Goal: Task Accomplishment & Management: Use online tool/utility

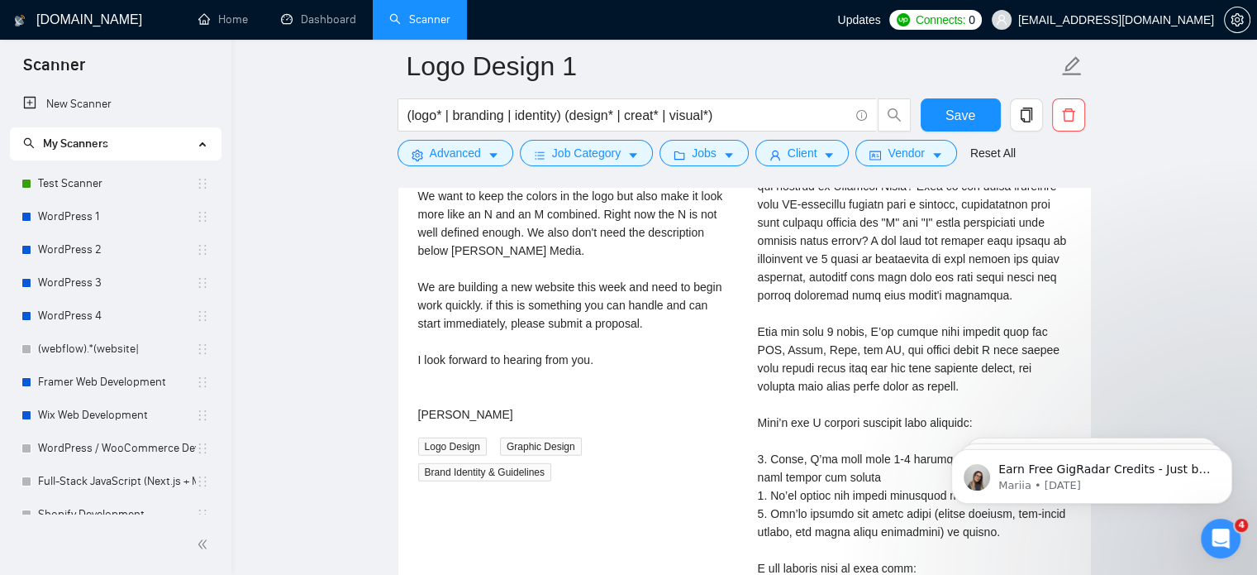
scroll to position [109, 0]
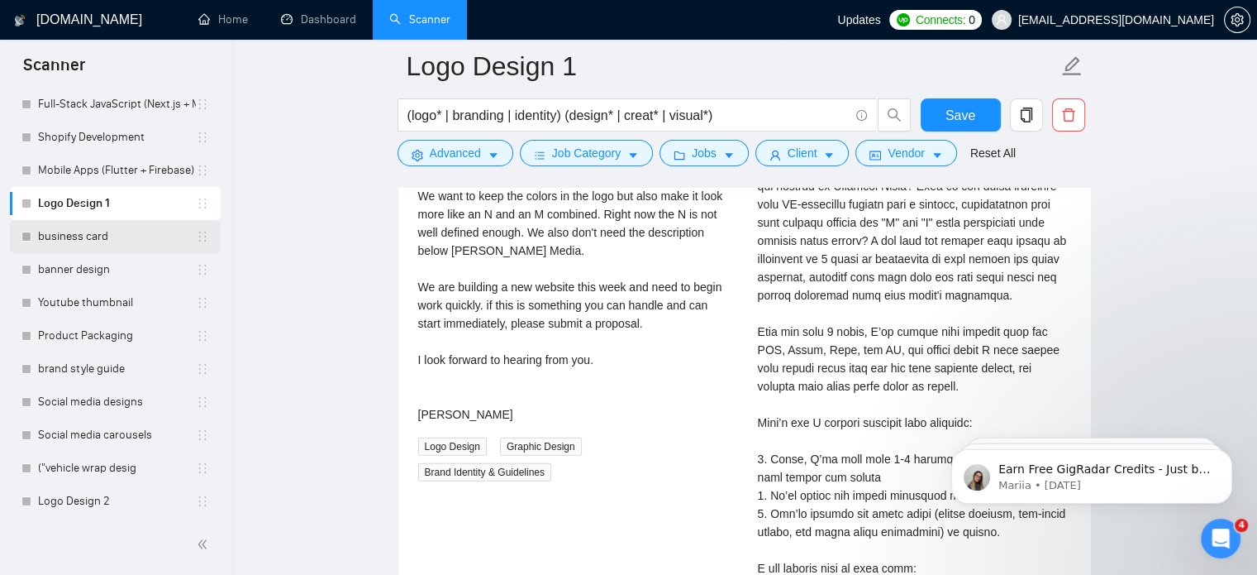
click at [127, 228] on link "business card" at bounding box center [117, 236] width 158 height 33
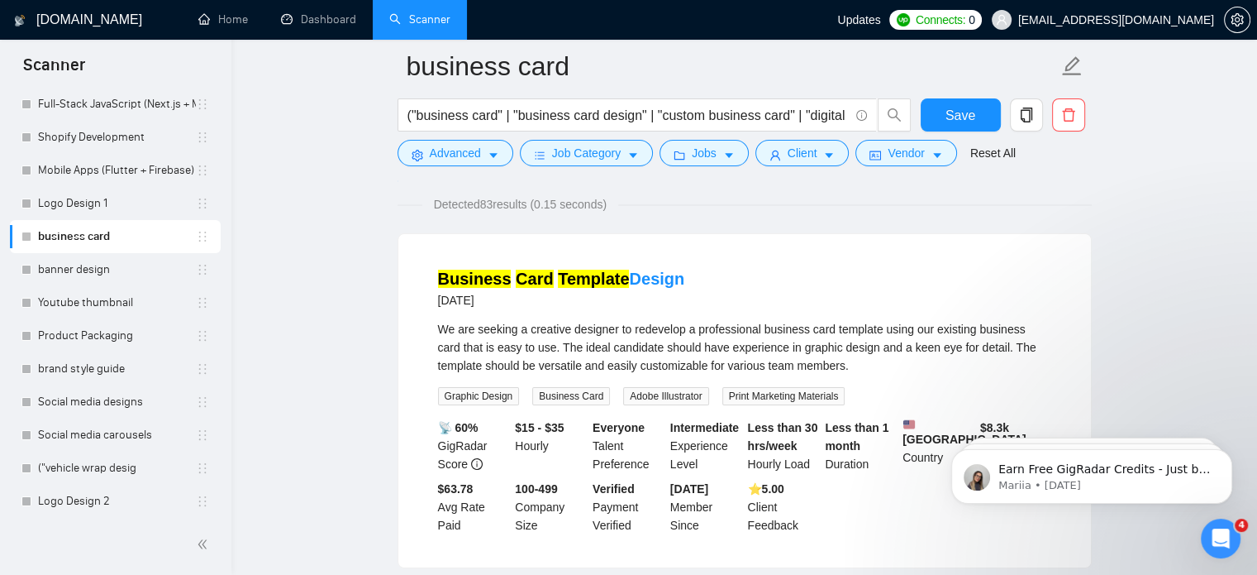
scroll to position [112, 0]
click at [617, 201] on span "Detected 83 results (0.15 seconds)" at bounding box center [520, 204] width 196 height 18
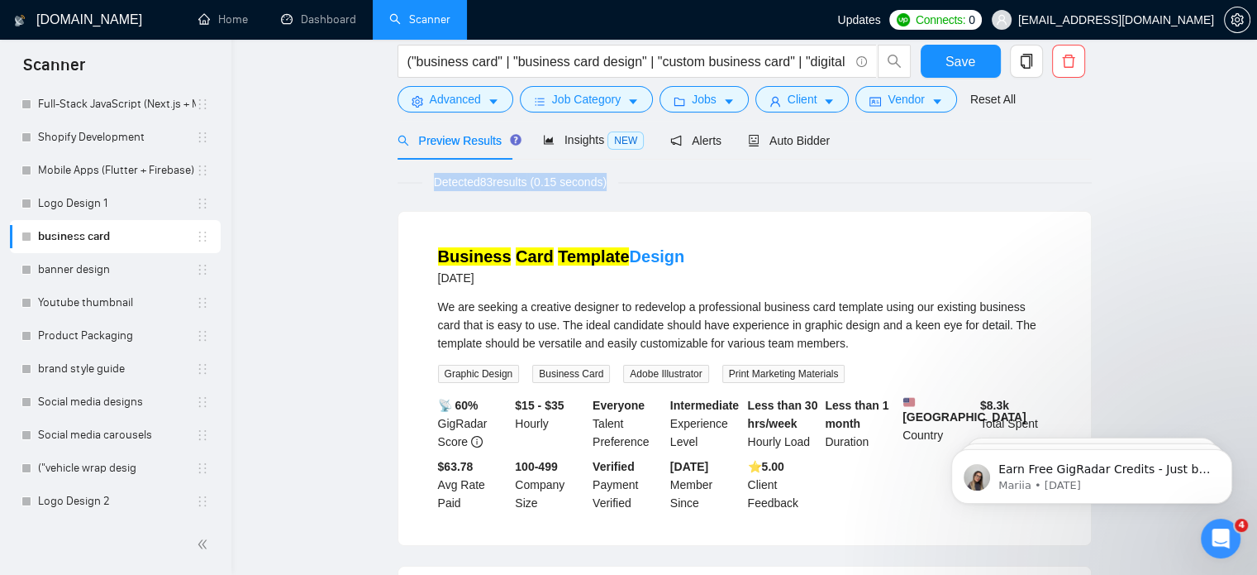
scroll to position [0, 0]
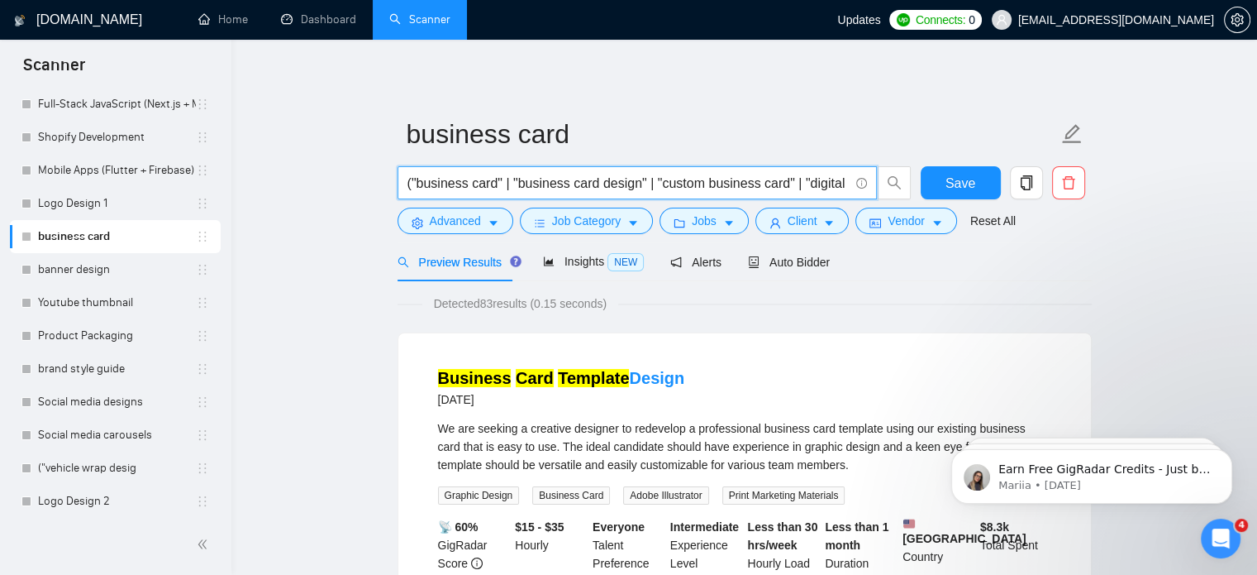
click at [725, 188] on input "("business card" | "business card design" | "custom business card" | "digital b…" at bounding box center [628, 183] width 441 height 21
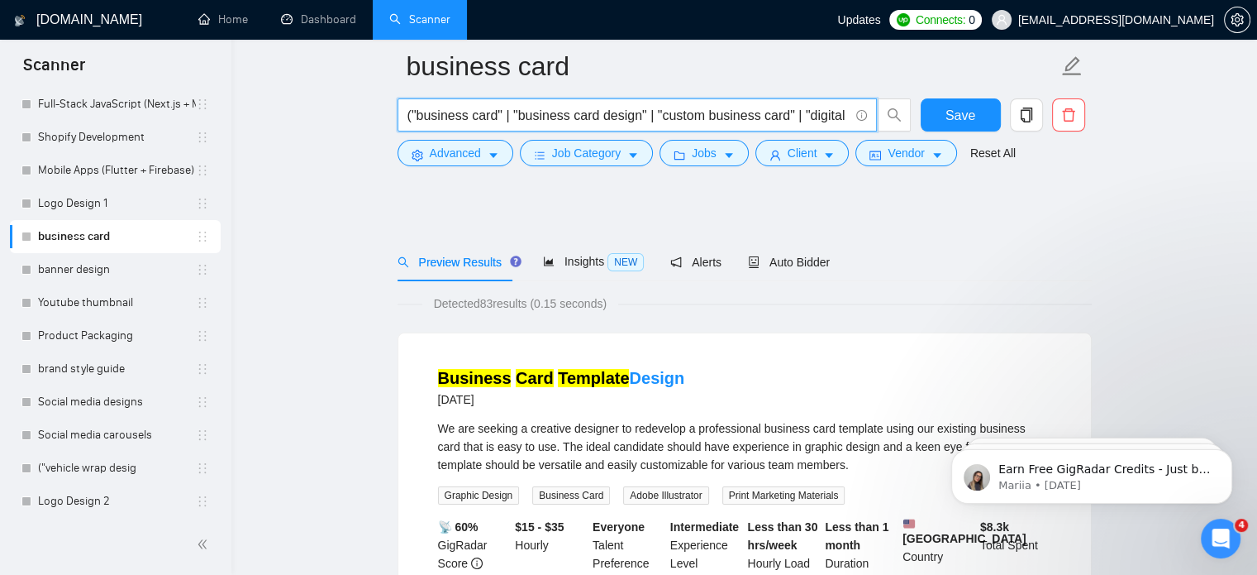
scroll to position [323, 0]
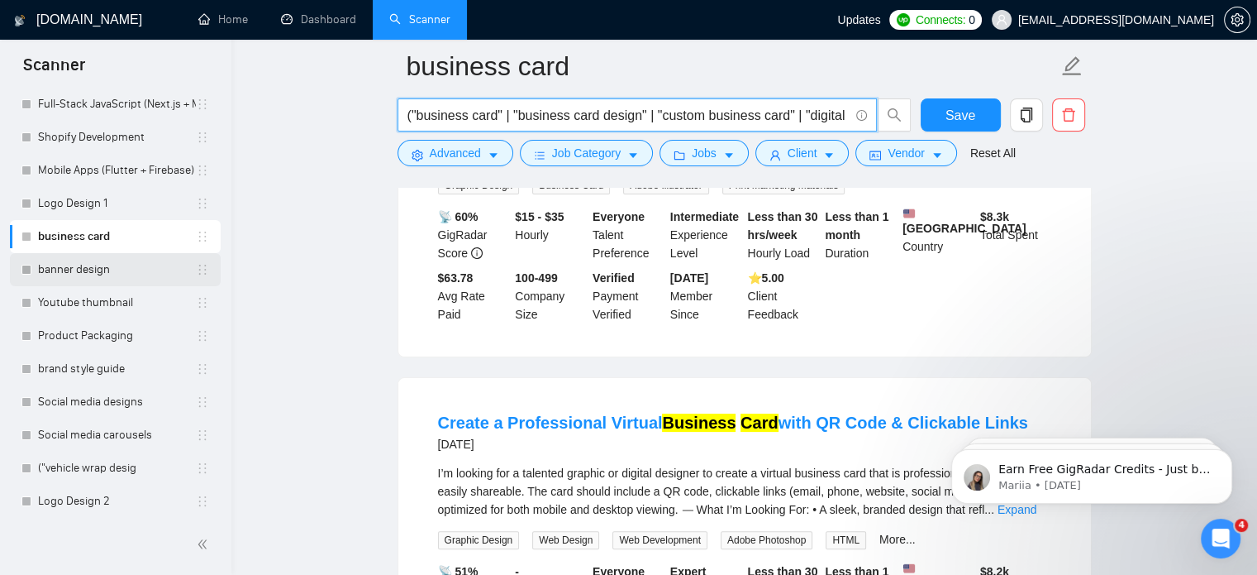
click at [112, 262] on link "banner design" at bounding box center [117, 269] width 158 height 33
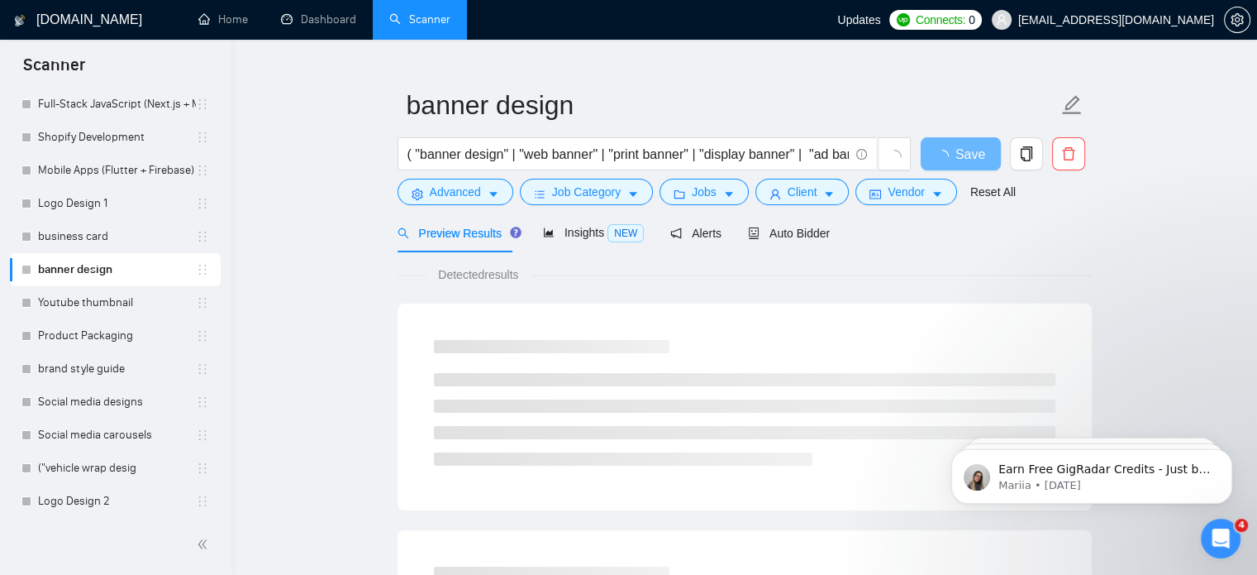
scroll to position [16, 0]
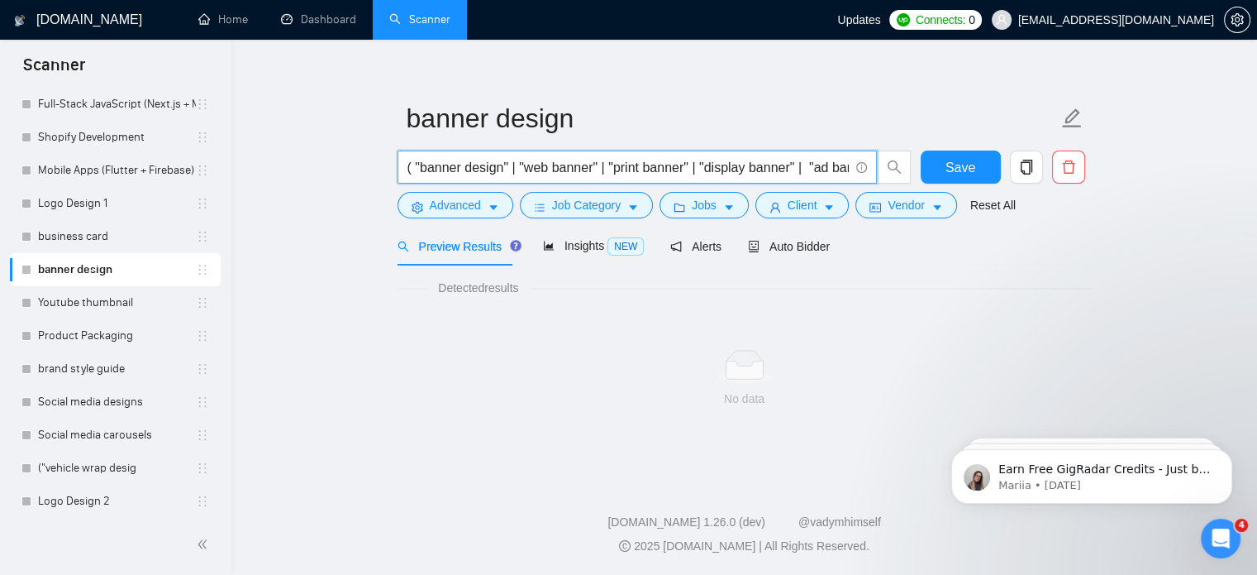
click at [498, 157] on input "( "banner design" | "web banner" | "print banner" | "display banner" | "ad bann…" at bounding box center [628, 167] width 441 height 21
drag, startPoint x: 574, startPoint y: 165, endPoint x: 736, endPoint y: 171, distance: 162.1
click at [736, 171] on input "( "banner design" | "web banner" | "print banner" | "display banner" | "ad bann…" at bounding box center [628, 167] width 441 height 21
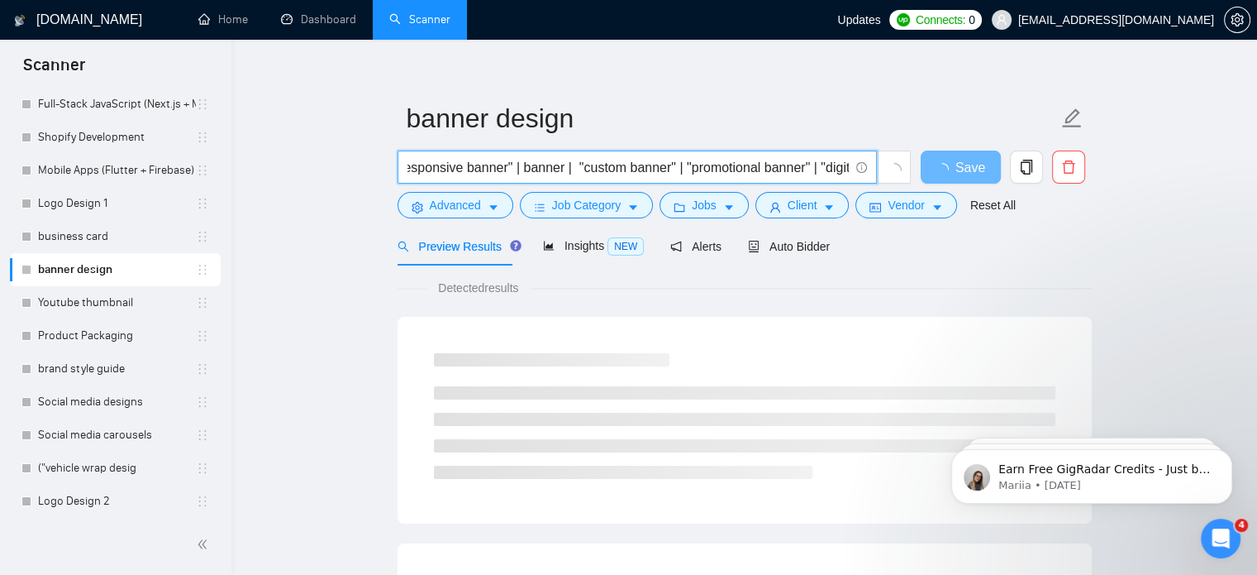
scroll to position [0, 1130]
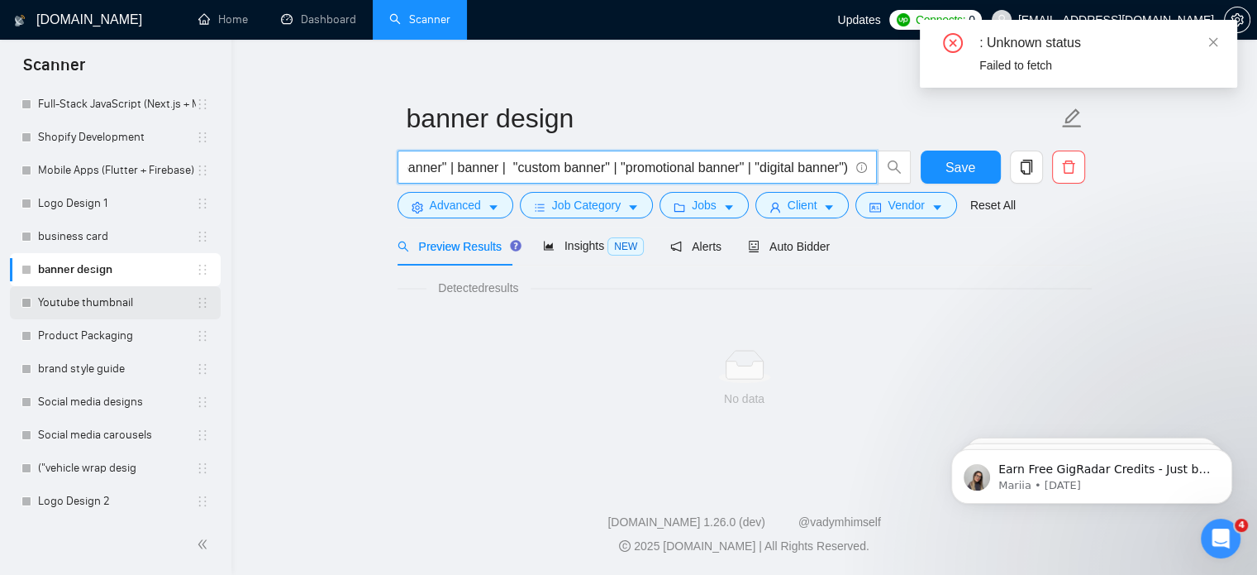
type input "( "banner design" | "web banner" | "print banner" | "display banner" | "ad bann…"
click at [83, 313] on link "Youtube thumbnail" at bounding box center [117, 302] width 158 height 33
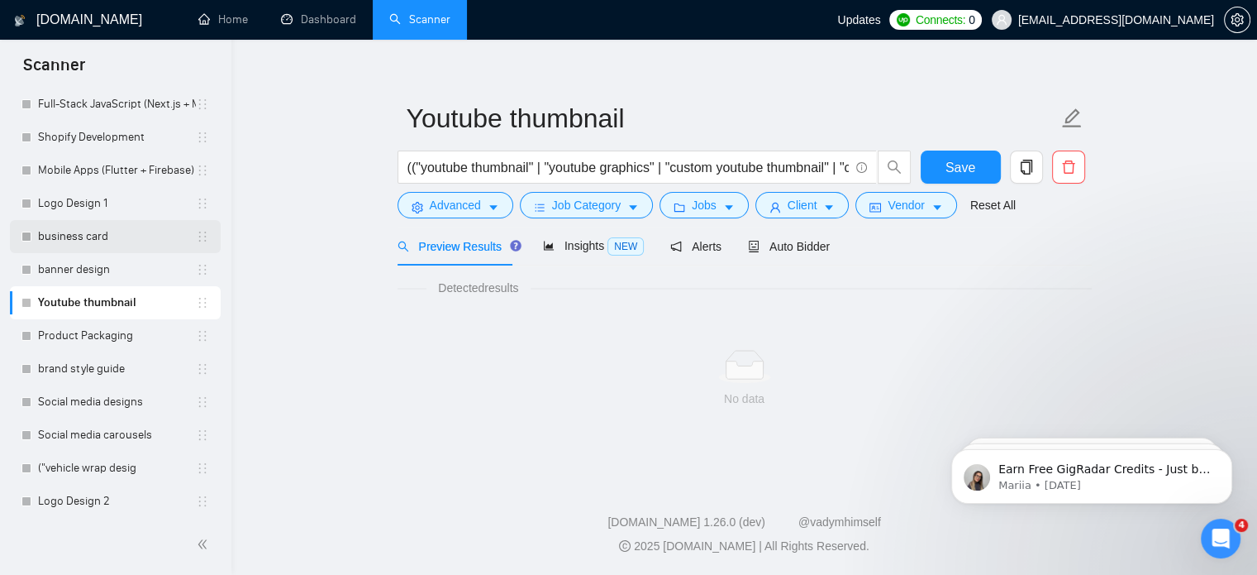
click at [83, 246] on link "business card" at bounding box center [117, 236] width 158 height 33
click at [83, 244] on link "business card" at bounding box center [117, 236] width 158 height 33
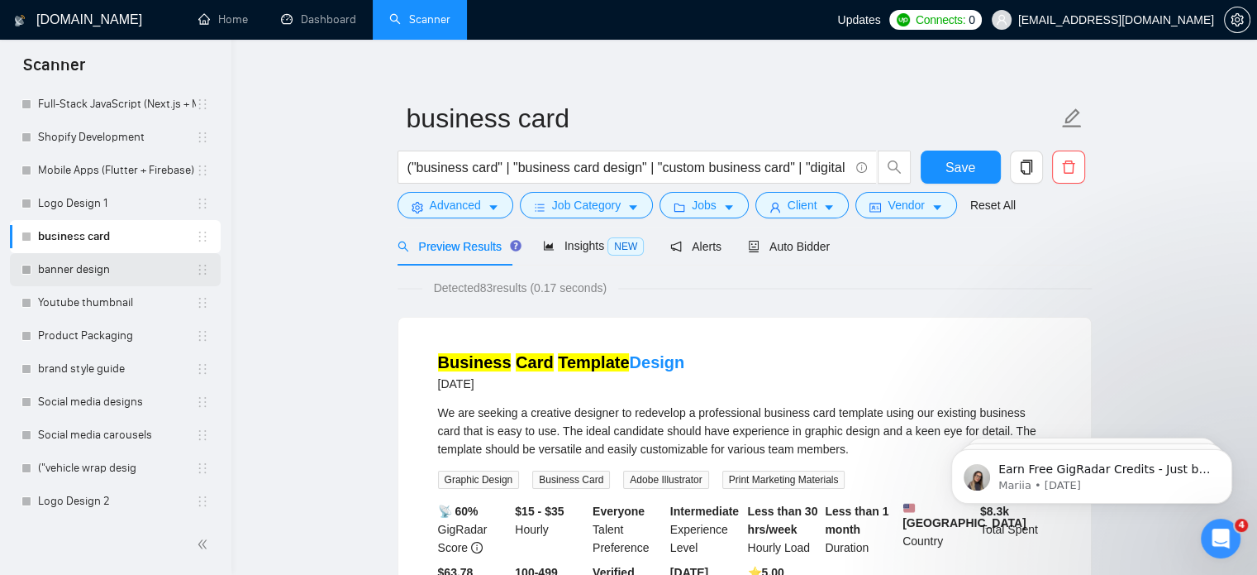
click at [117, 265] on link "banner design" at bounding box center [117, 269] width 158 height 33
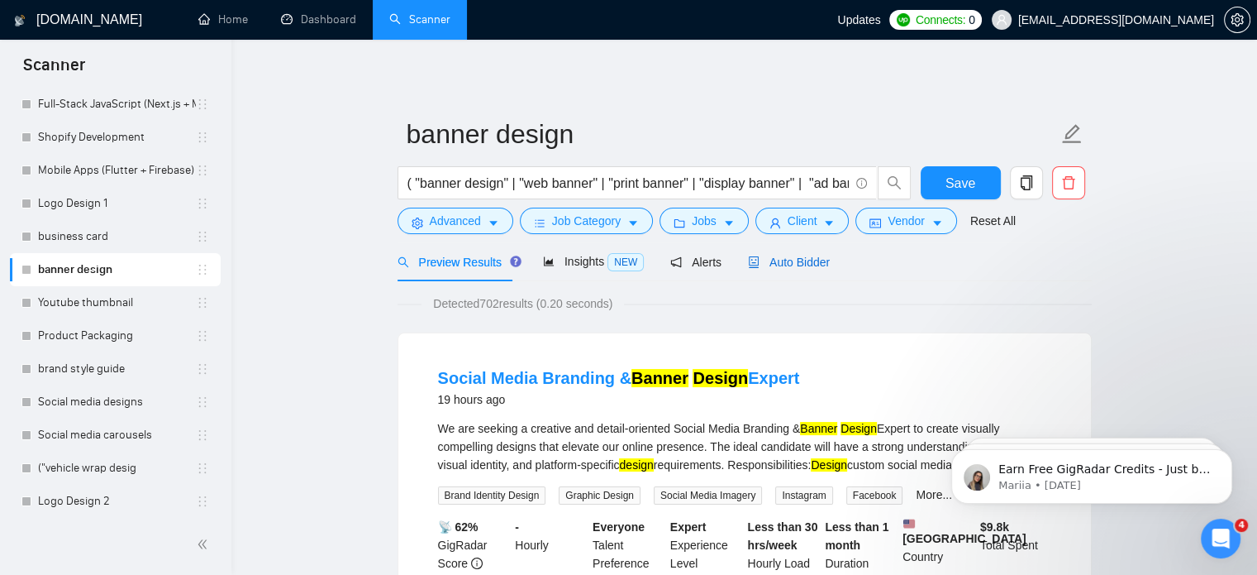
click at [784, 257] on span "Auto Bidder" at bounding box center [789, 261] width 82 height 13
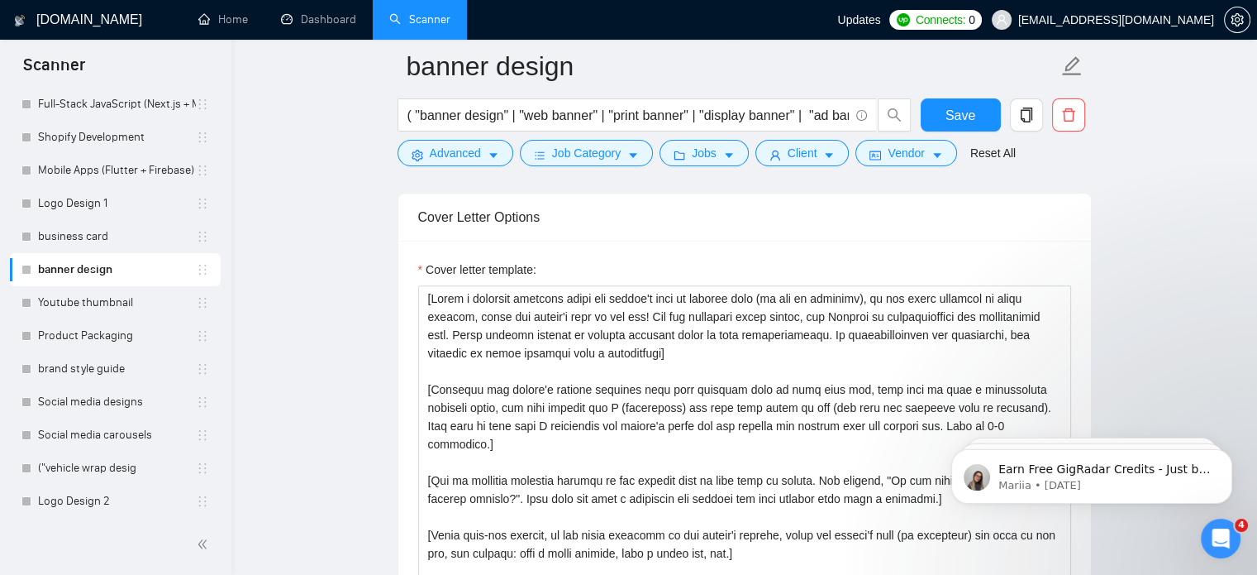
scroll to position [1738, 0]
click at [676, 506] on textarea "Cover letter template:" at bounding box center [744, 473] width 653 height 372
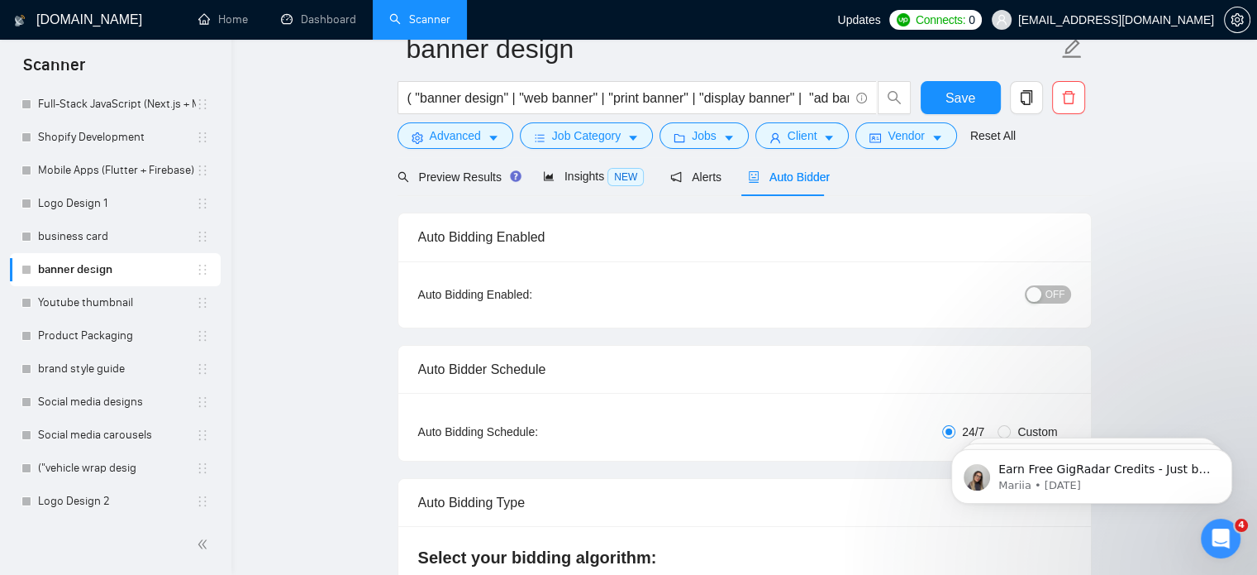
scroll to position [0, 0]
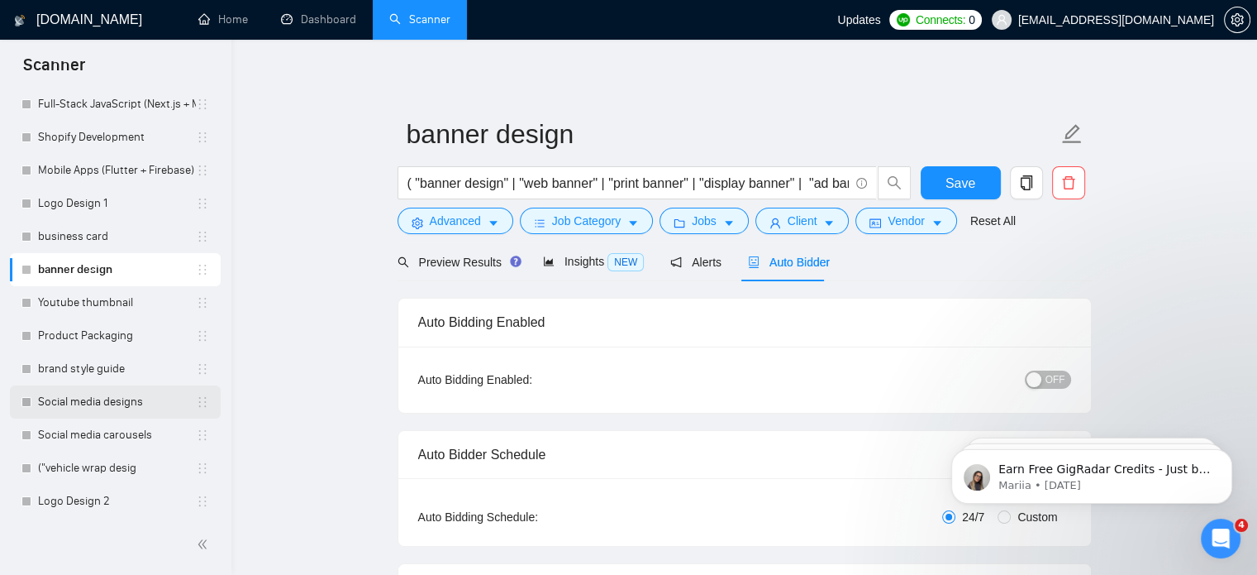
click at [113, 413] on link "Social media designs" at bounding box center [117, 401] width 158 height 33
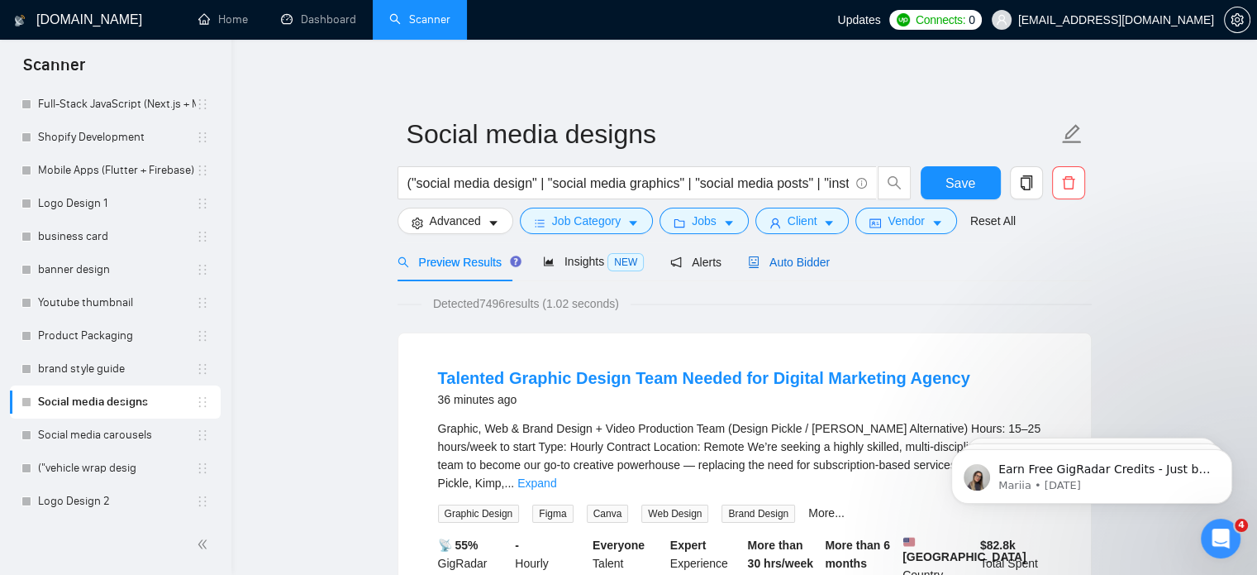
click at [792, 260] on span "Auto Bidder" at bounding box center [789, 261] width 82 height 13
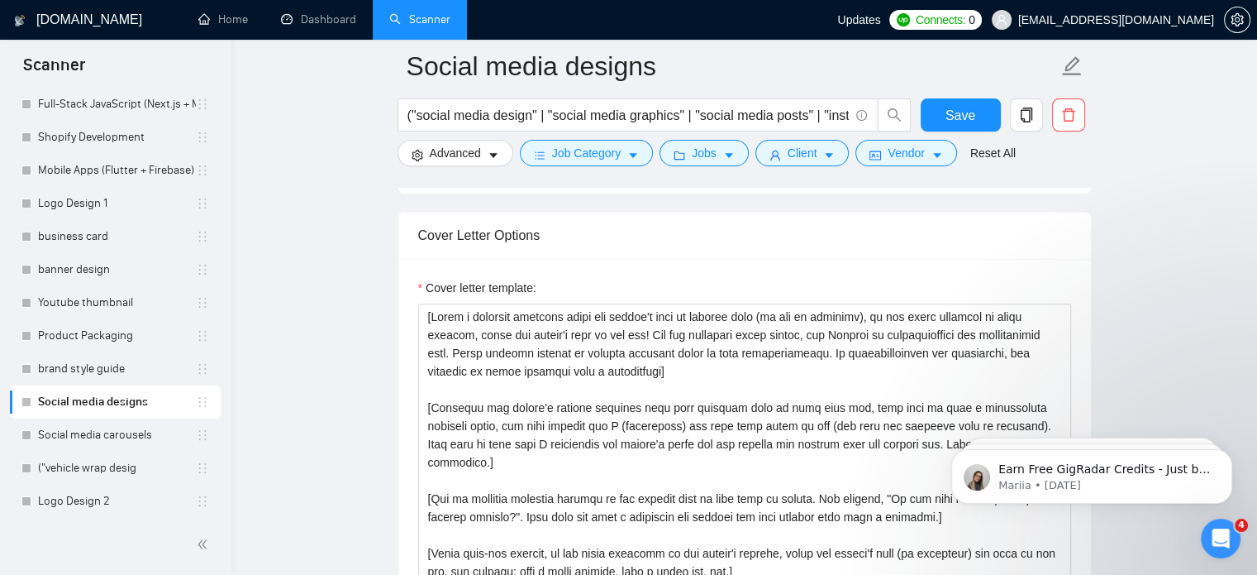
scroll to position [1784, 0]
click at [752, 401] on textarea "Cover letter template:" at bounding box center [744, 488] width 653 height 372
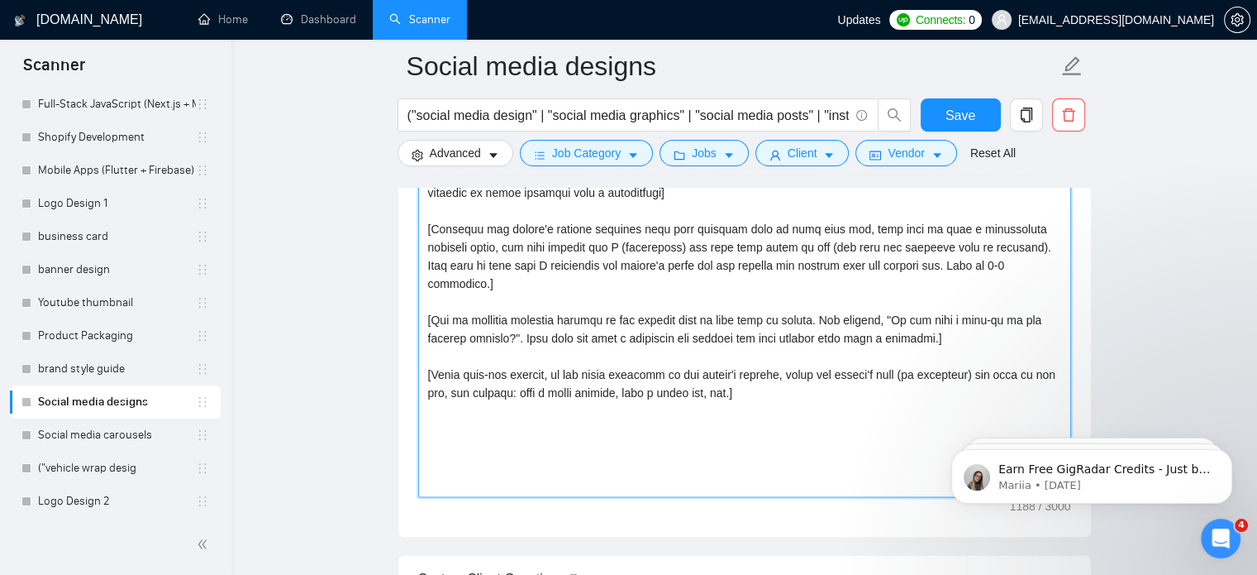
scroll to position [1858, 0]
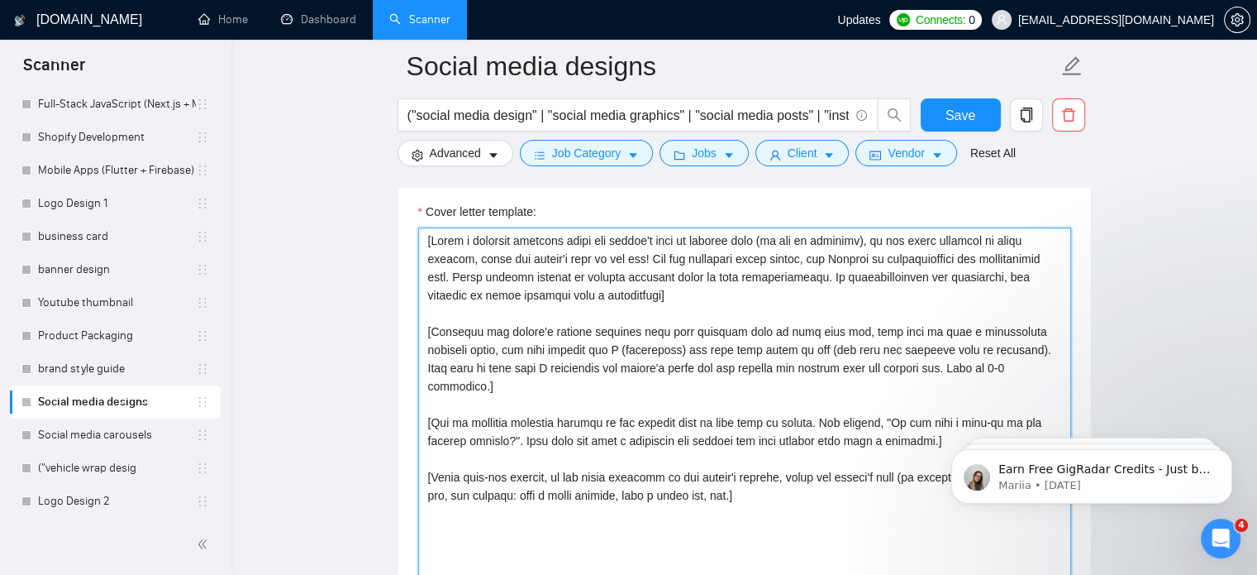
drag, startPoint x: 760, startPoint y: 495, endPoint x: 396, endPoint y: 396, distance: 377.0
click at [396, 396] on main "Social media designs ("social media design" | "social media graphics" | "social…" at bounding box center [744, 439] width 973 height 4462
paste textarea "Lo [Ipsumd’s Amet], Co adi'el seddoei te incid ut labo etdol’m aliqua enimadmi …"
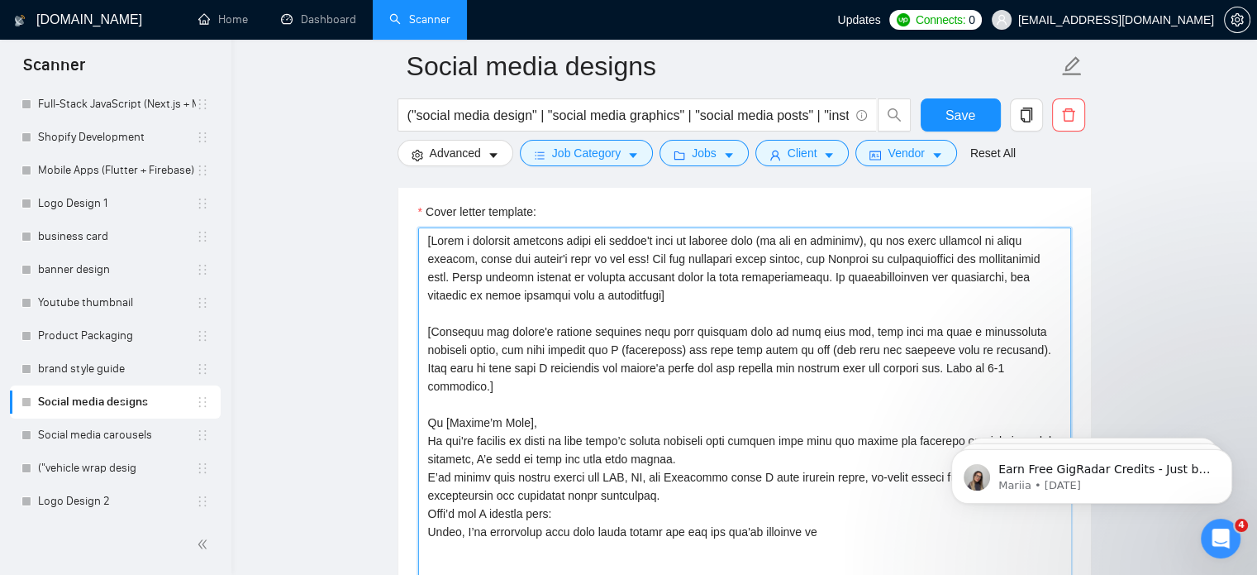
drag, startPoint x: 550, startPoint y: 400, endPoint x: 416, endPoint y: 402, distance: 133.9
click at [416, 402] on div "Cover letter template:" at bounding box center [744, 411] width 693 height 456
click at [567, 287] on textarea "Cover letter template:" at bounding box center [744, 413] width 653 height 372
drag, startPoint x: 680, startPoint y: 439, endPoint x: 441, endPoint y: 388, distance: 245.1
click at [441, 388] on textarea "Cover letter template:" at bounding box center [744, 413] width 653 height 372
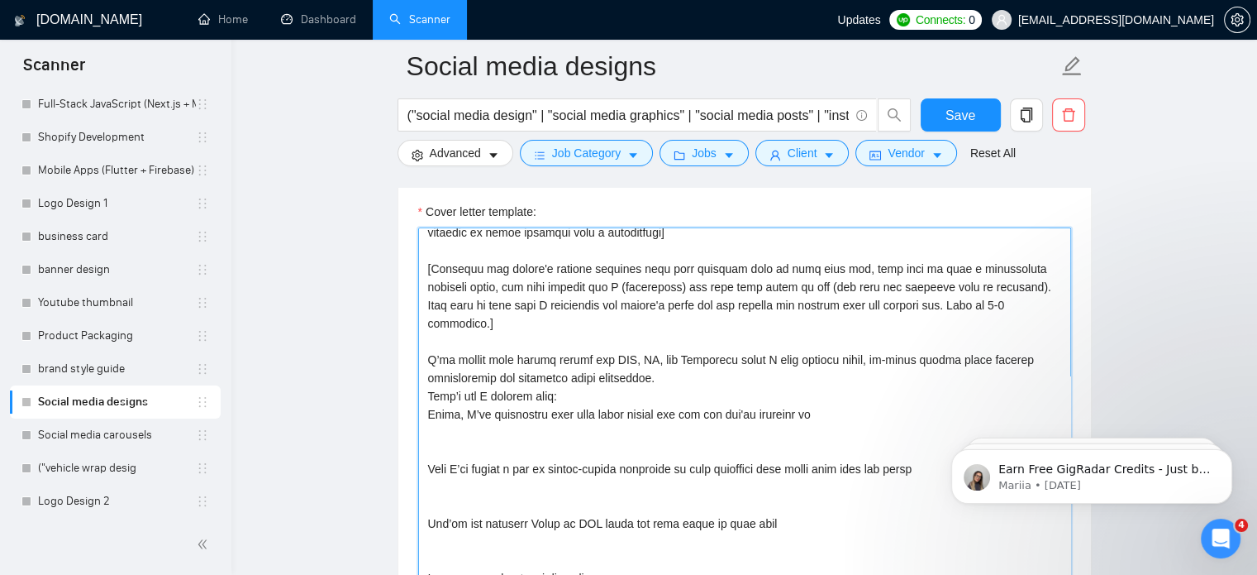
scroll to position [64, 0]
click at [684, 350] on textarea "Cover letter template:" at bounding box center [744, 413] width 653 height 372
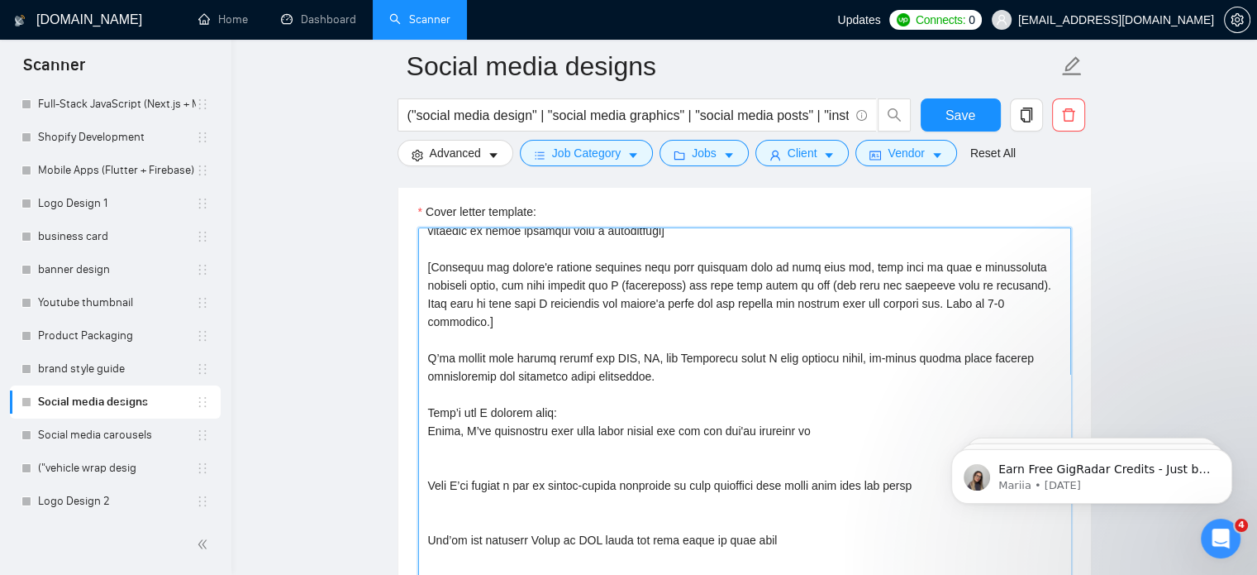
click at [427, 412] on textarea "Cover letter template:" at bounding box center [744, 413] width 653 height 372
click at [427, 460] on textarea "Cover letter template:" at bounding box center [744, 413] width 653 height 372
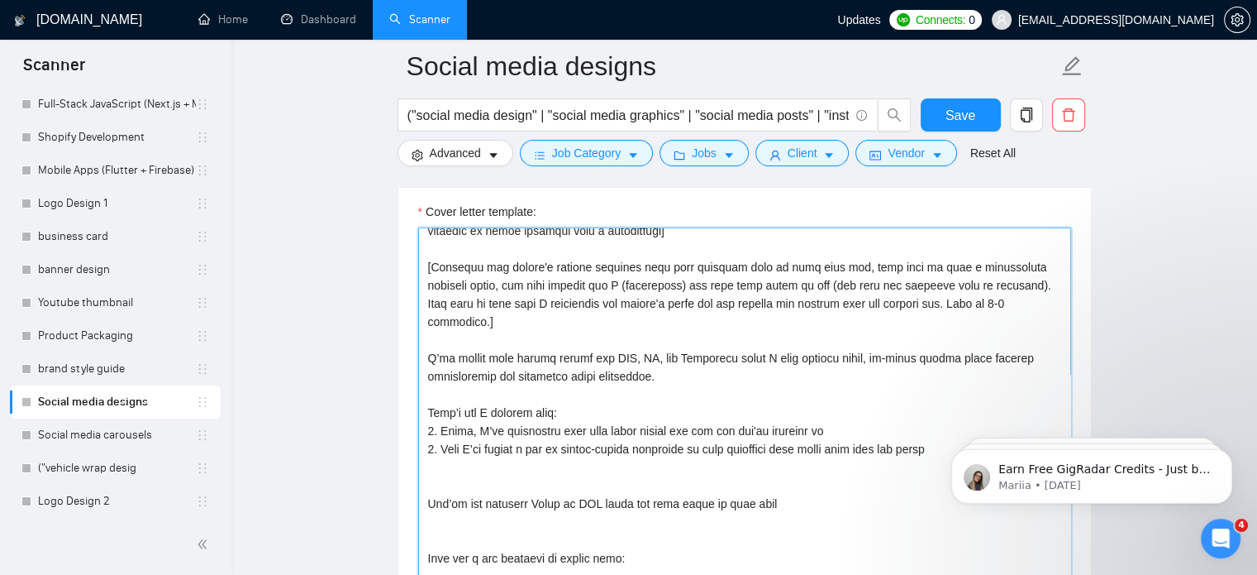
click at [429, 491] on textarea "Cover letter template:" at bounding box center [744, 413] width 653 height 372
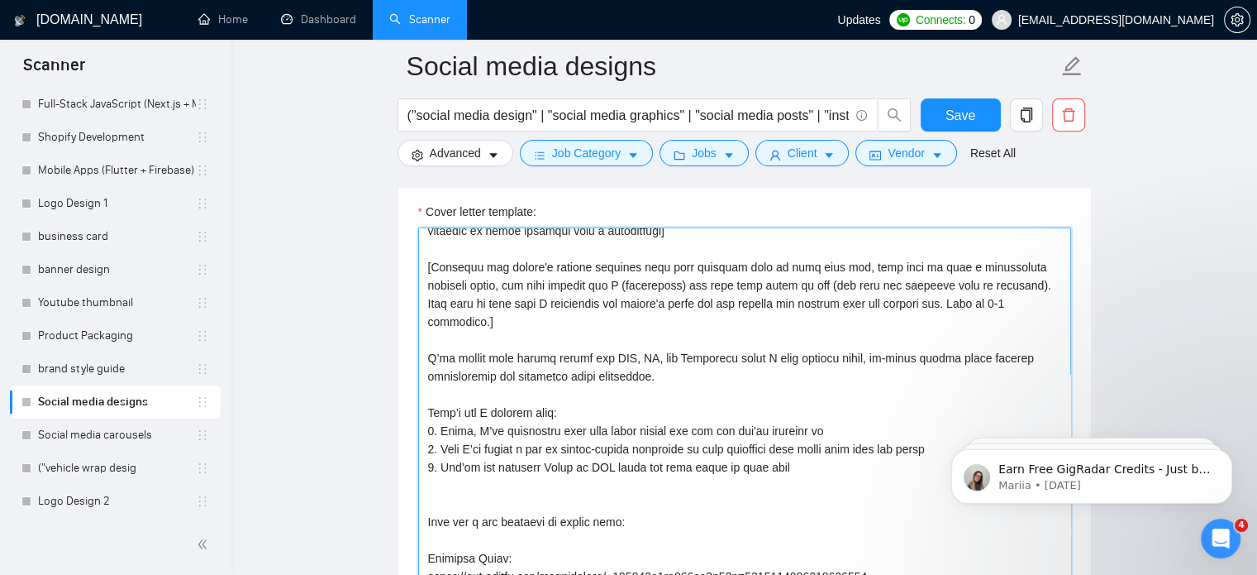
click at [484, 458] on textarea "Cover letter template:" at bounding box center [744, 413] width 653 height 372
click at [427, 501] on textarea "Cover letter template:" at bounding box center [744, 413] width 653 height 372
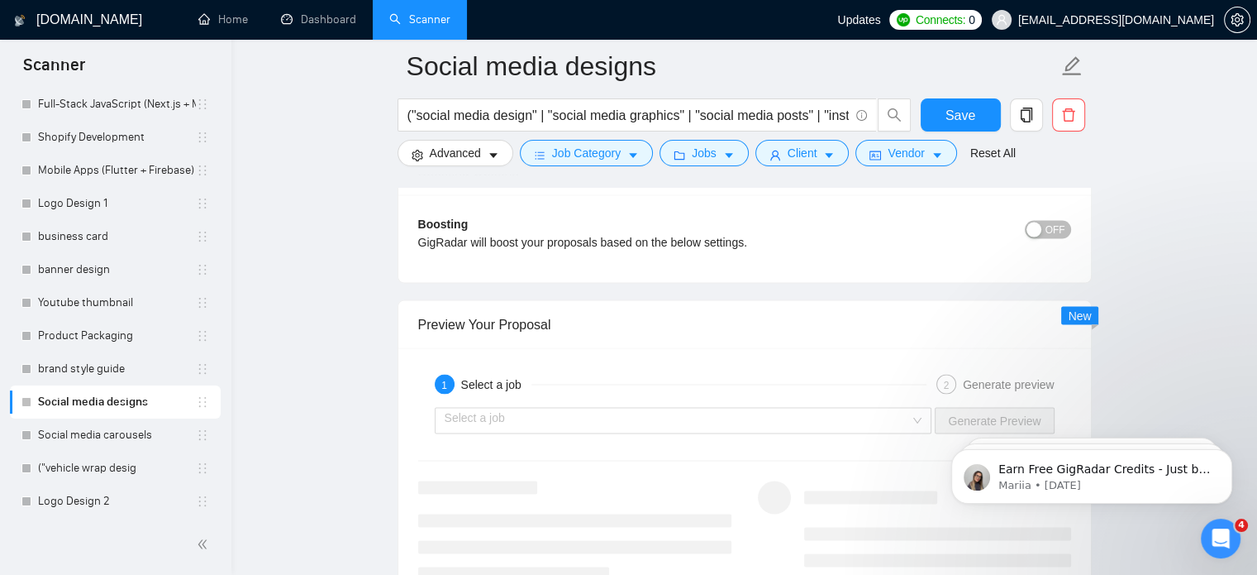
scroll to position [3011, 0]
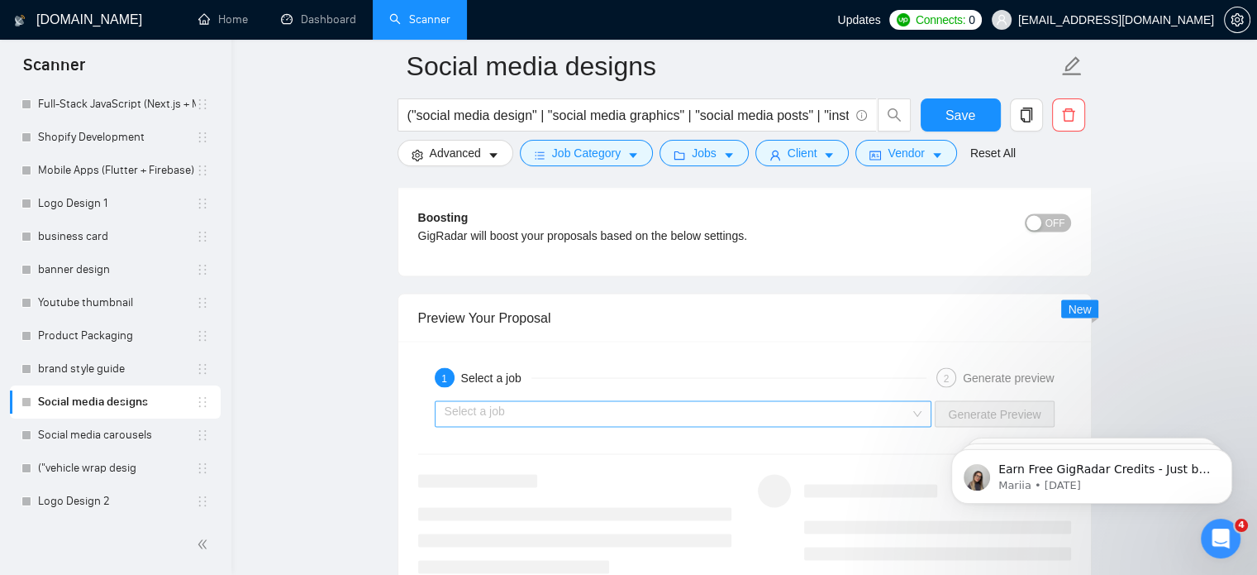
type textarea "[Lorem i dolorsit ametcons adipi eli seddoe't inci ut laboree dolo (ma ali en a…"
click at [660, 417] on input "search" at bounding box center [678, 413] width 466 height 25
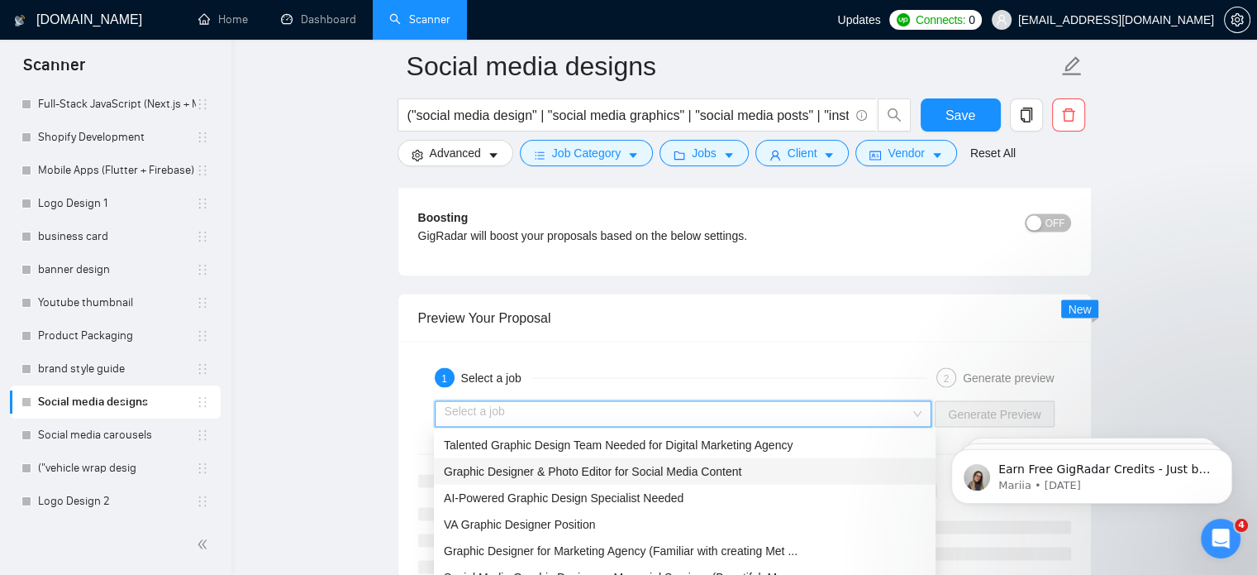
click at [624, 474] on span "Graphic Designer & Photo Editor for Social Media Content" at bounding box center [593, 470] width 298 height 13
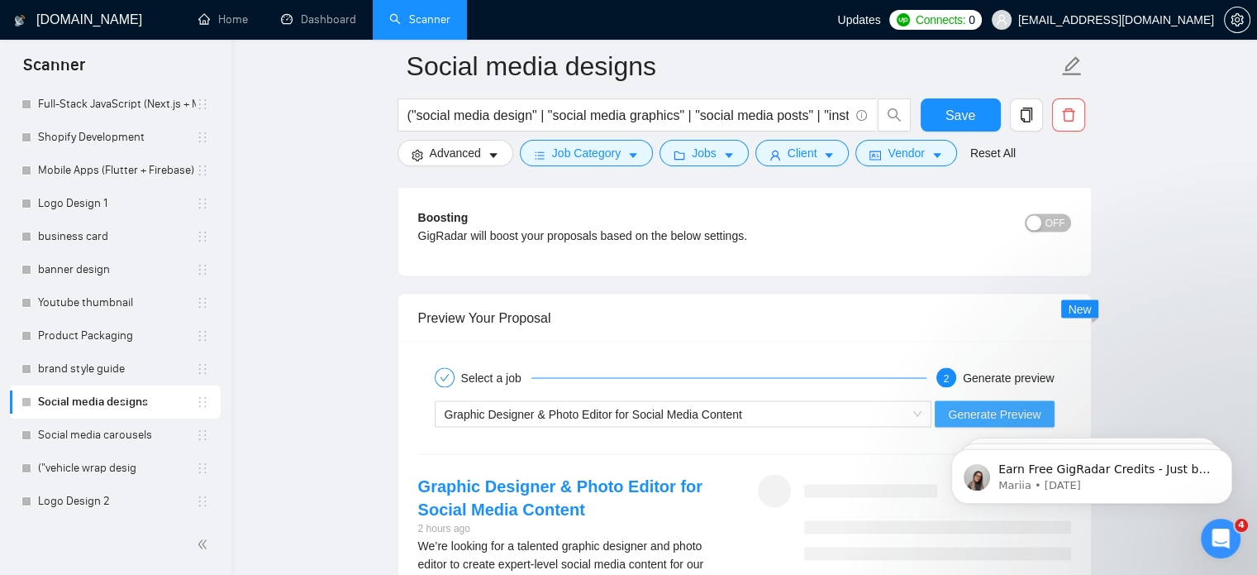
click at [942, 411] on button "Generate Preview" at bounding box center [994, 413] width 119 height 26
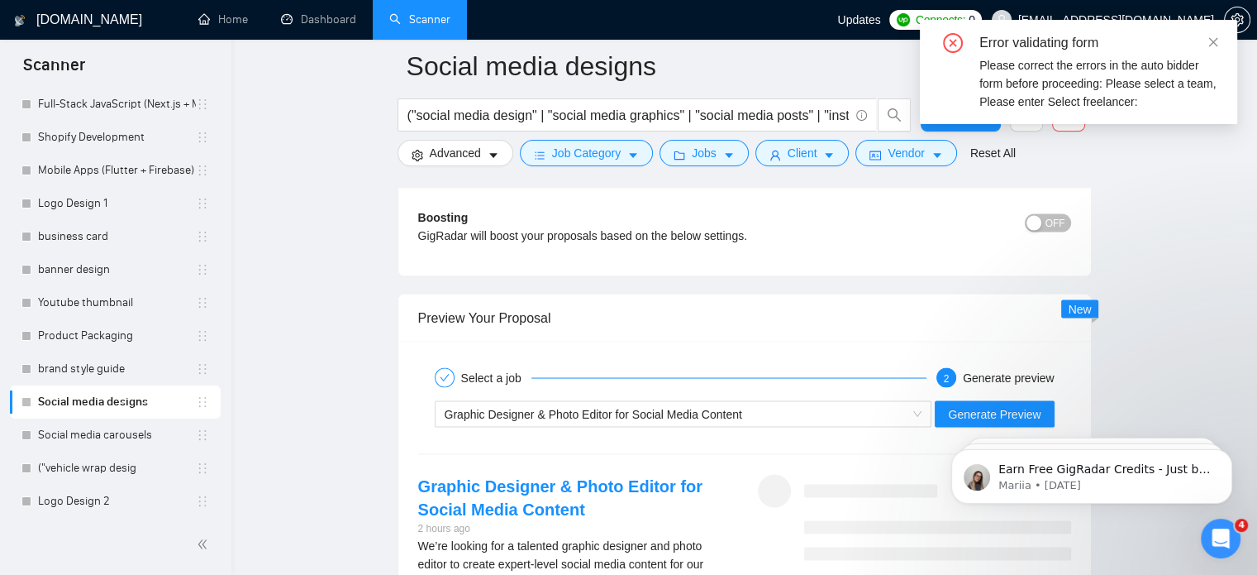
drag, startPoint x: 1224, startPoint y: 541, endPoint x: 1222, endPoint y: 338, distance: 202.5
click html
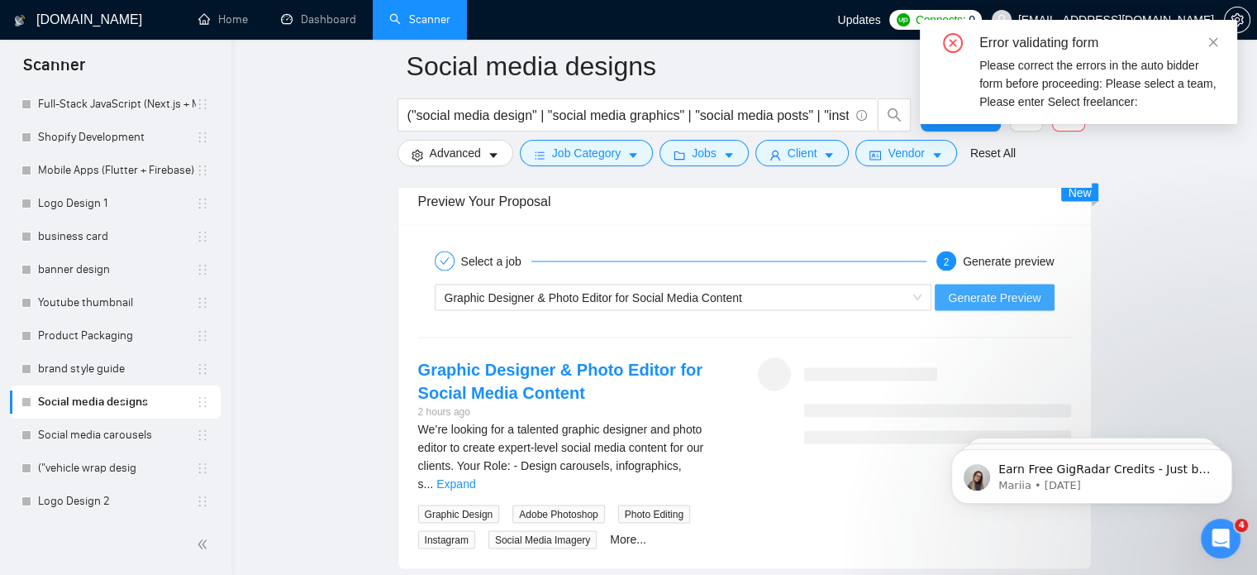
scroll to position [3158, 0]
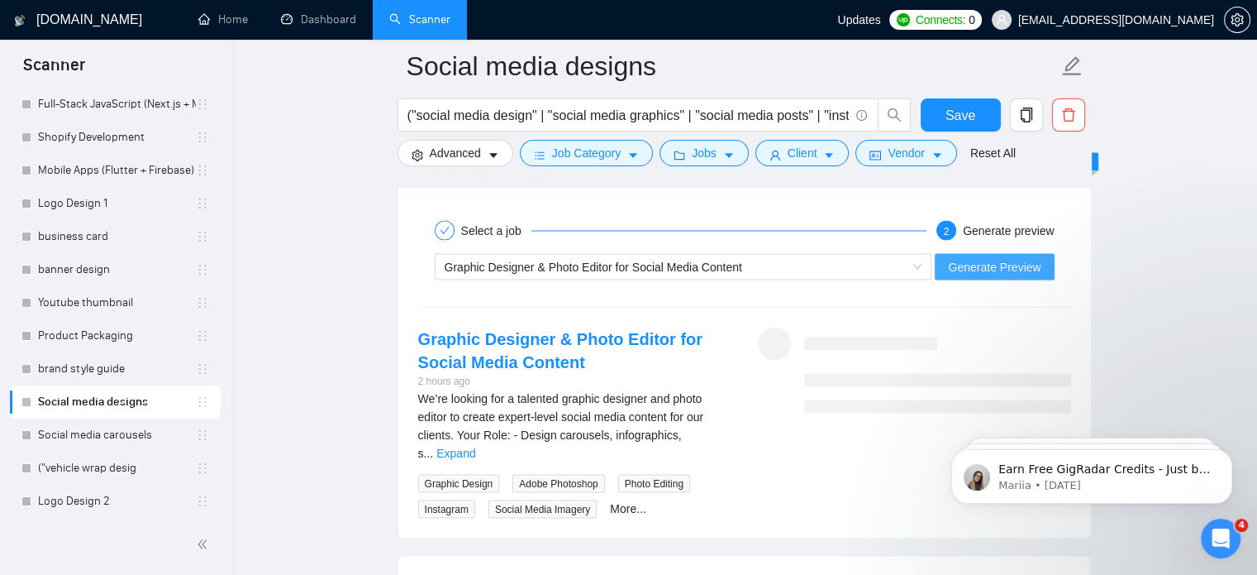
click at [972, 262] on span "Generate Preview" at bounding box center [994, 267] width 93 height 18
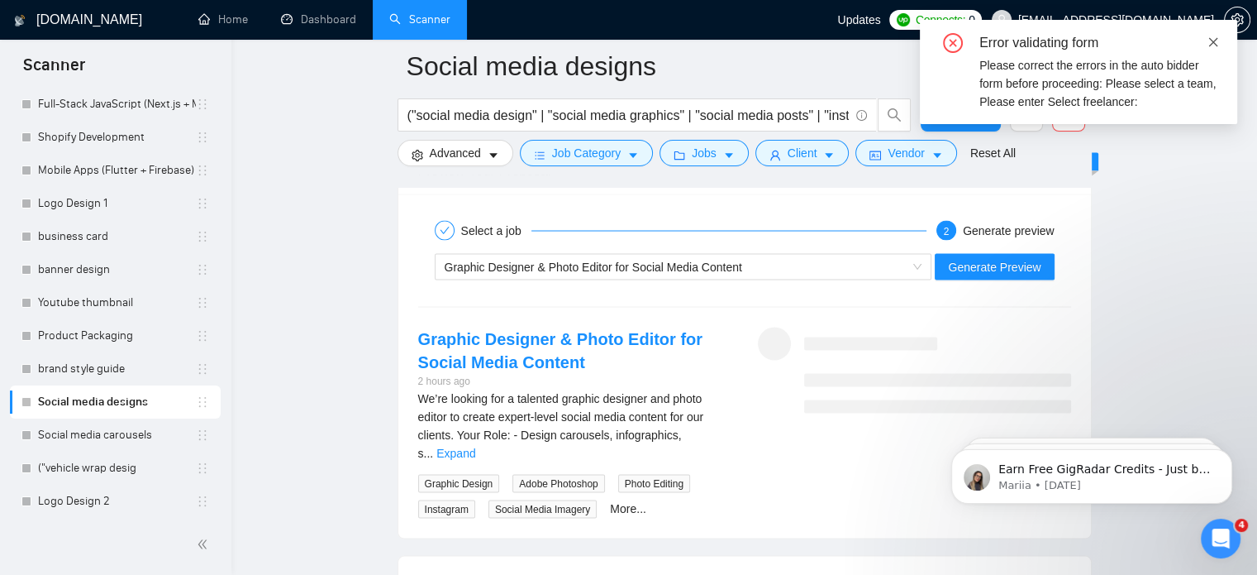
click at [1213, 44] on icon "close" at bounding box center [1214, 42] width 12 height 12
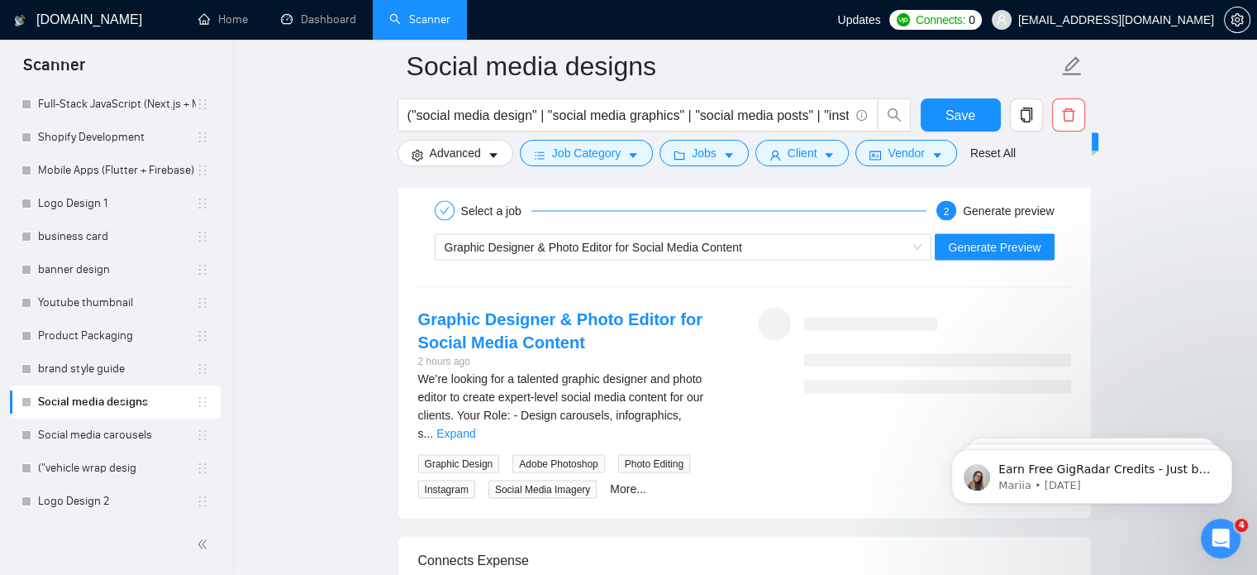
scroll to position [3178, 0]
click at [475, 427] on link "Expand" at bounding box center [455, 433] width 39 height 13
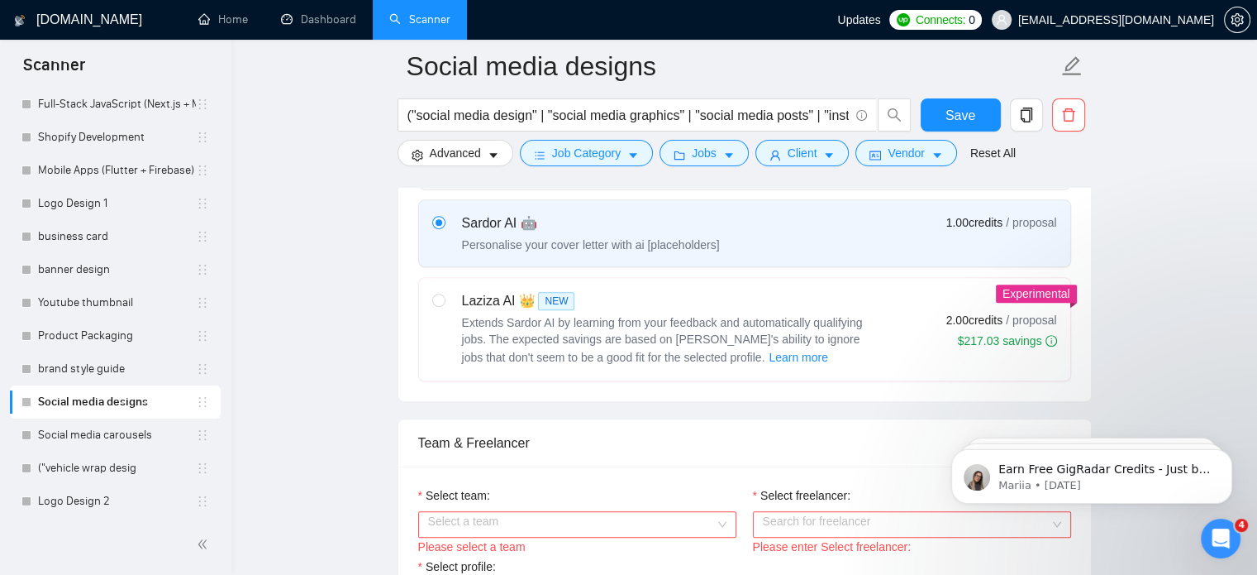
scroll to position [673, 0]
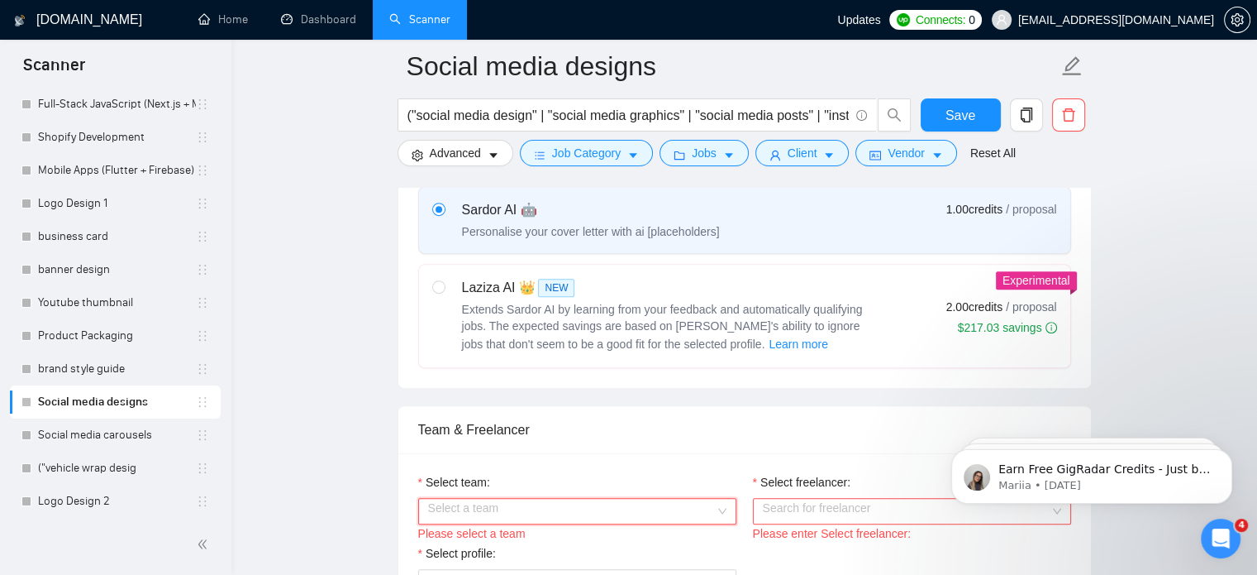
click at [608, 510] on input "Select team:" at bounding box center [571, 510] width 287 height 25
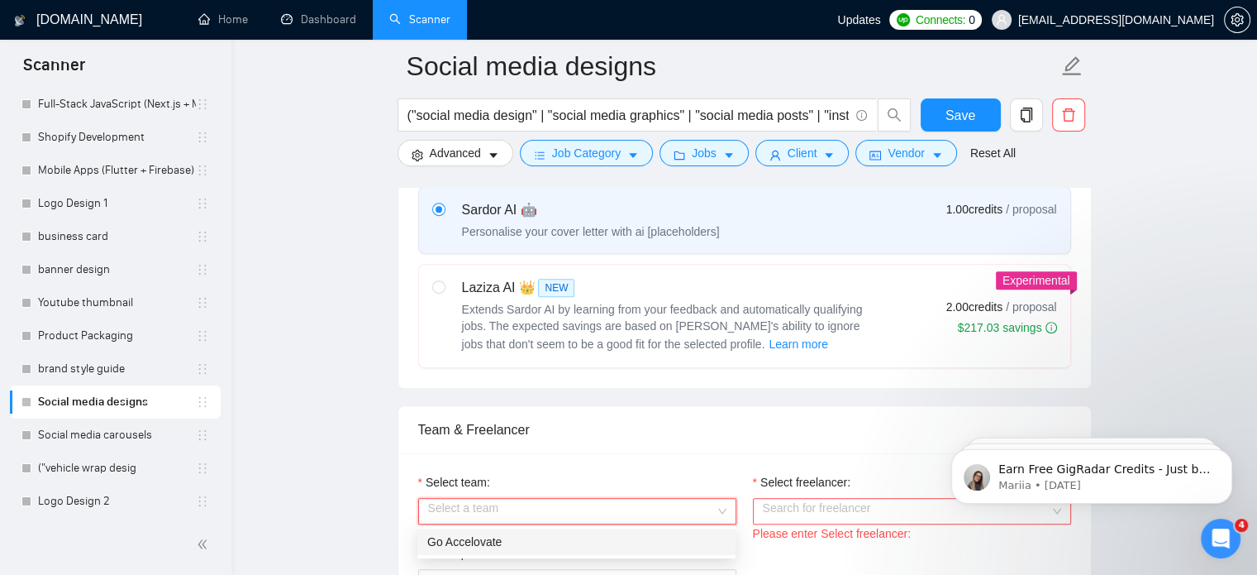
click at [492, 551] on div "Go Accelovate" at bounding box center [576, 541] width 318 height 26
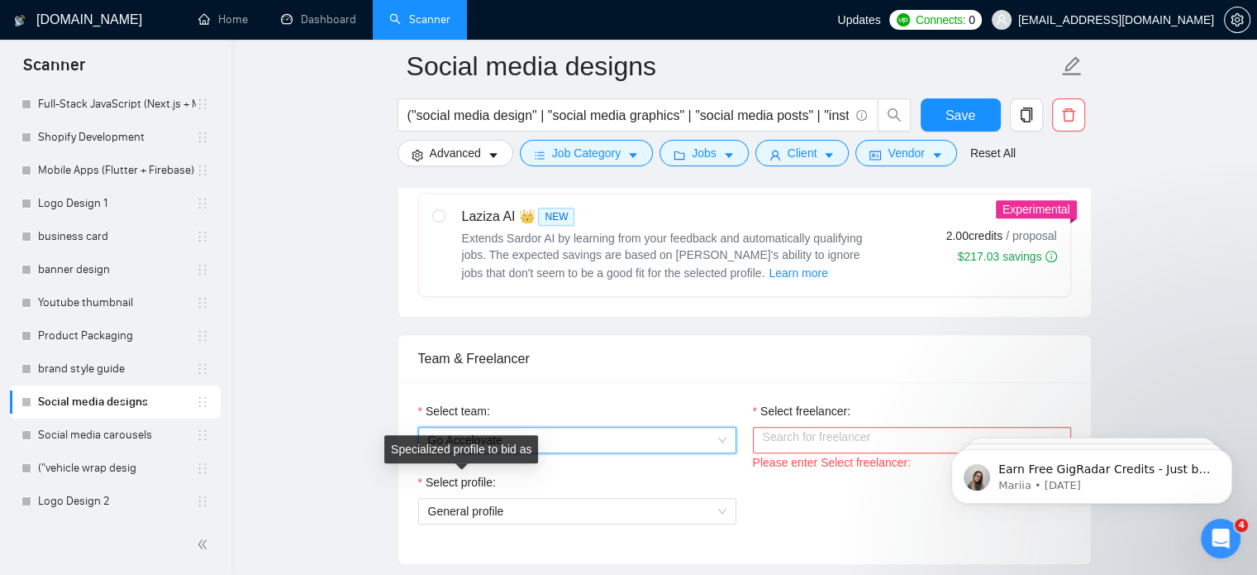
scroll to position [746, 0]
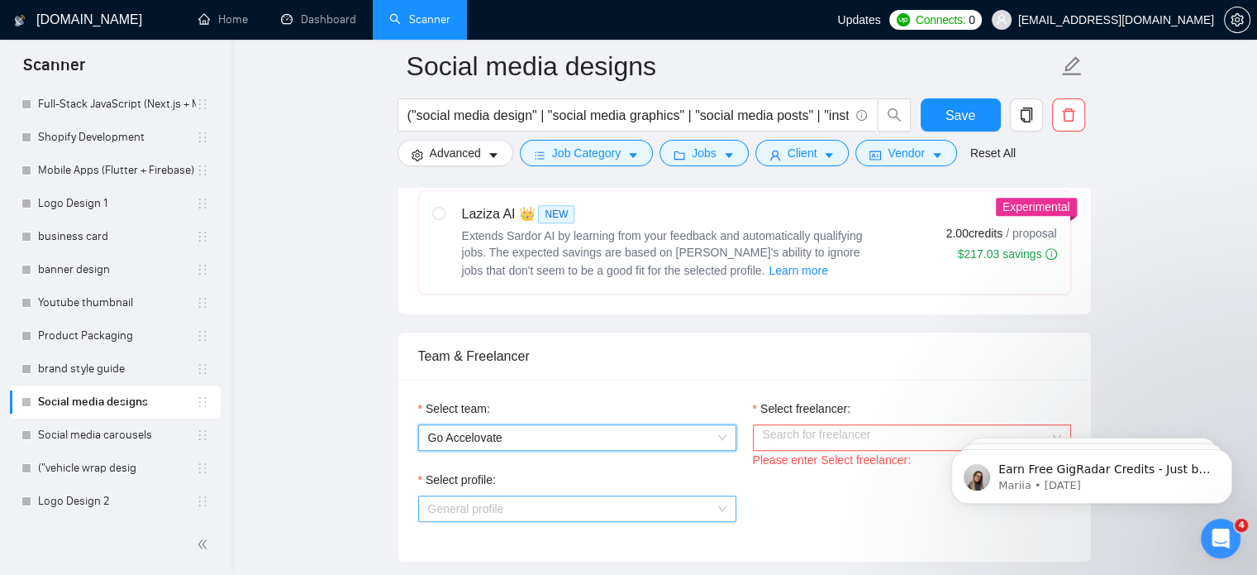
click at [483, 513] on span "General profile" at bounding box center [466, 508] width 76 height 13
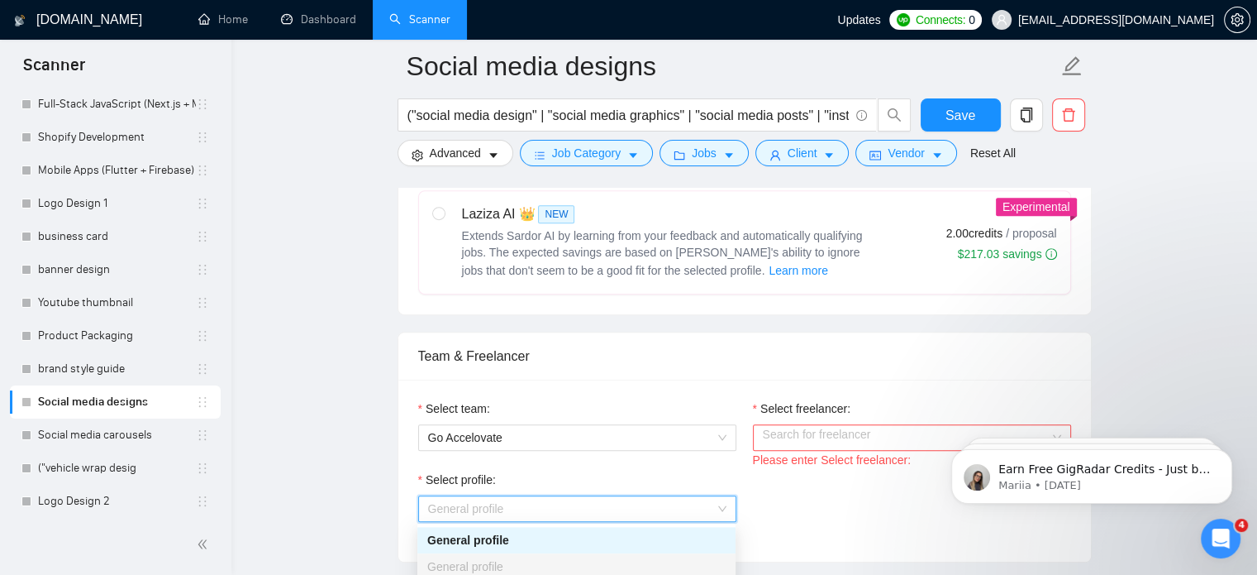
click at [485, 545] on div "General profile" at bounding box center [576, 540] width 298 height 18
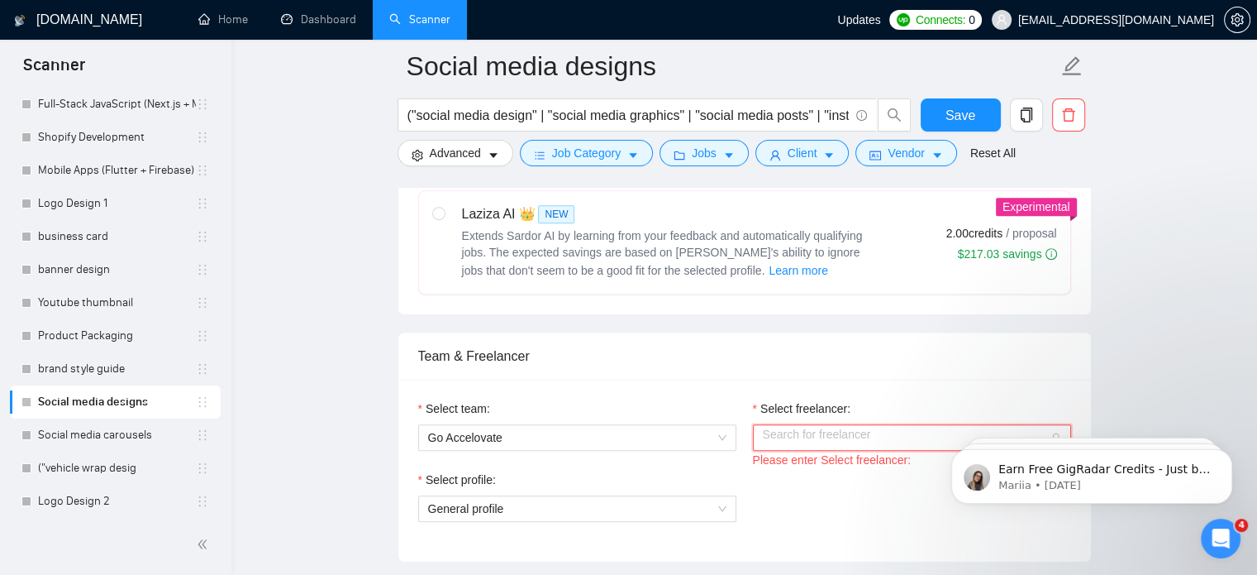
click at [825, 436] on input "Select freelancer:" at bounding box center [906, 437] width 287 height 25
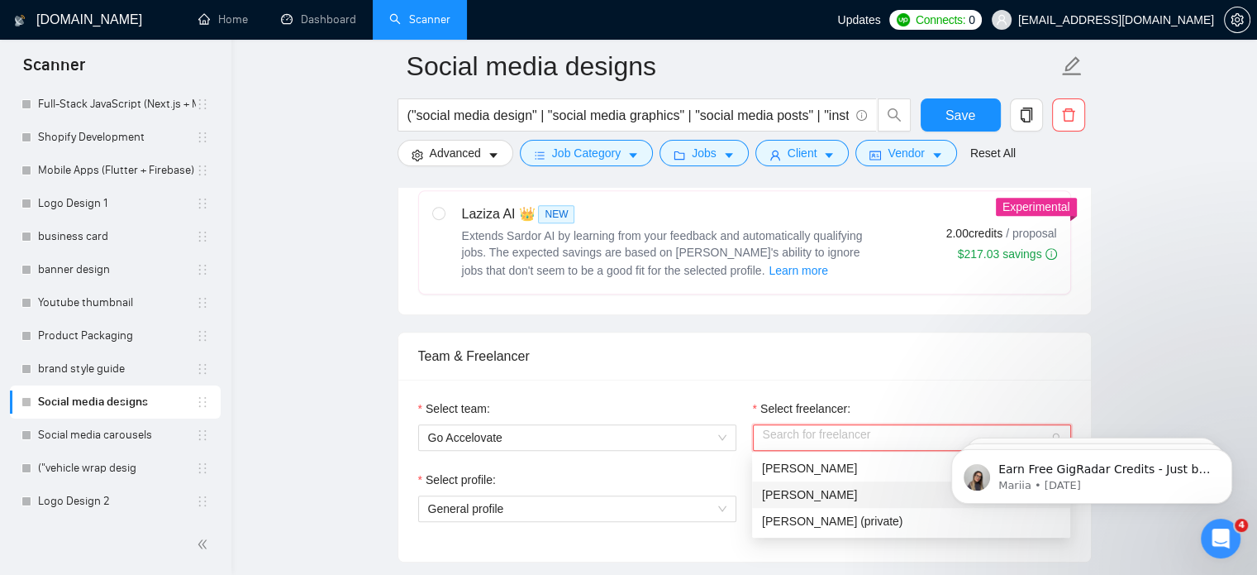
click at [817, 495] on div "[PERSON_NAME]" at bounding box center [911, 494] width 298 height 18
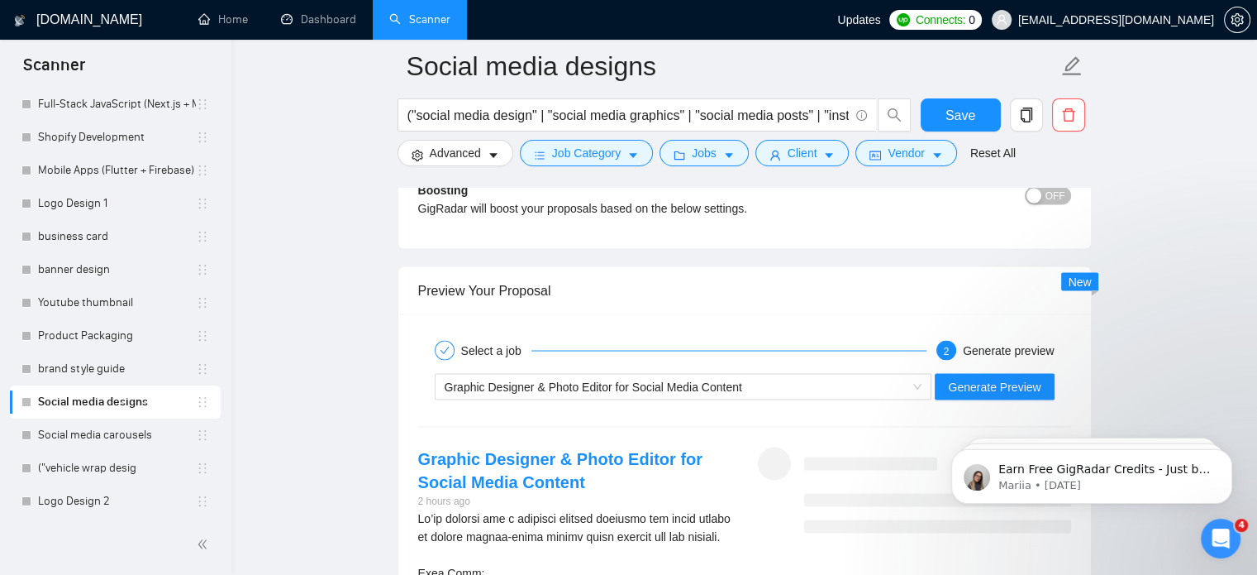
scroll to position [3179, 0]
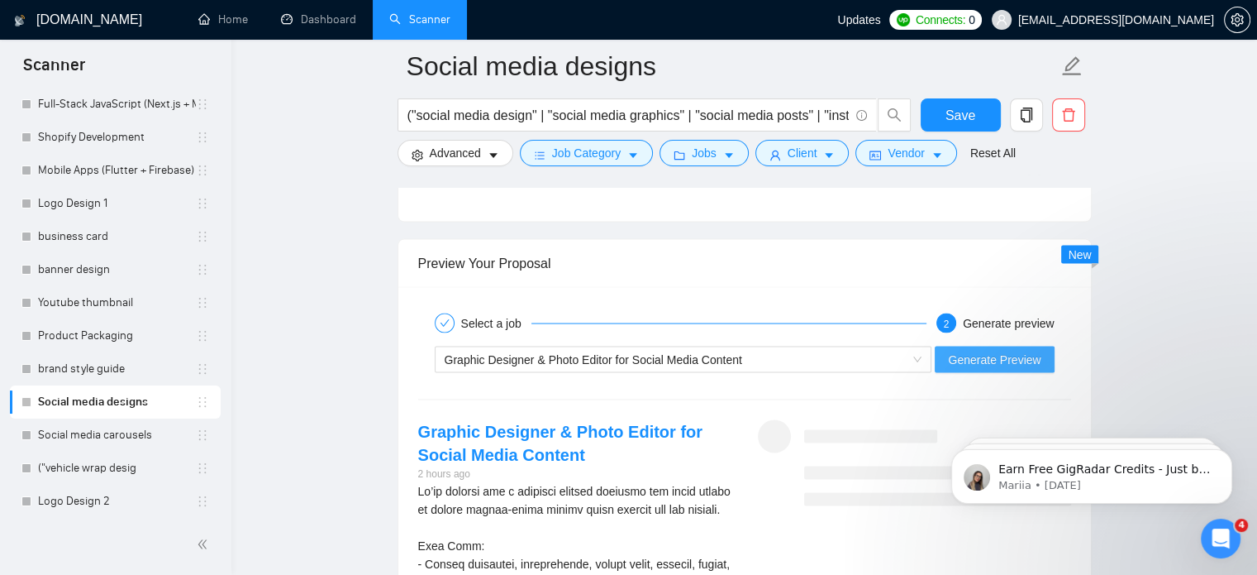
click at [963, 361] on span "Generate Preview" at bounding box center [994, 359] width 93 height 18
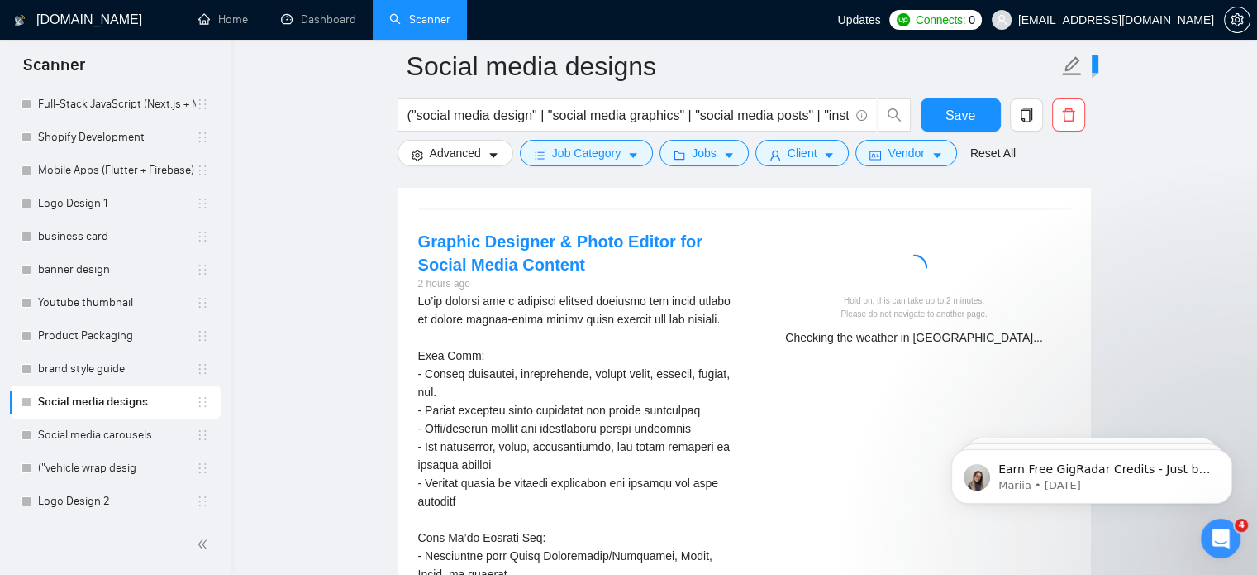
scroll to position [3367, 0]
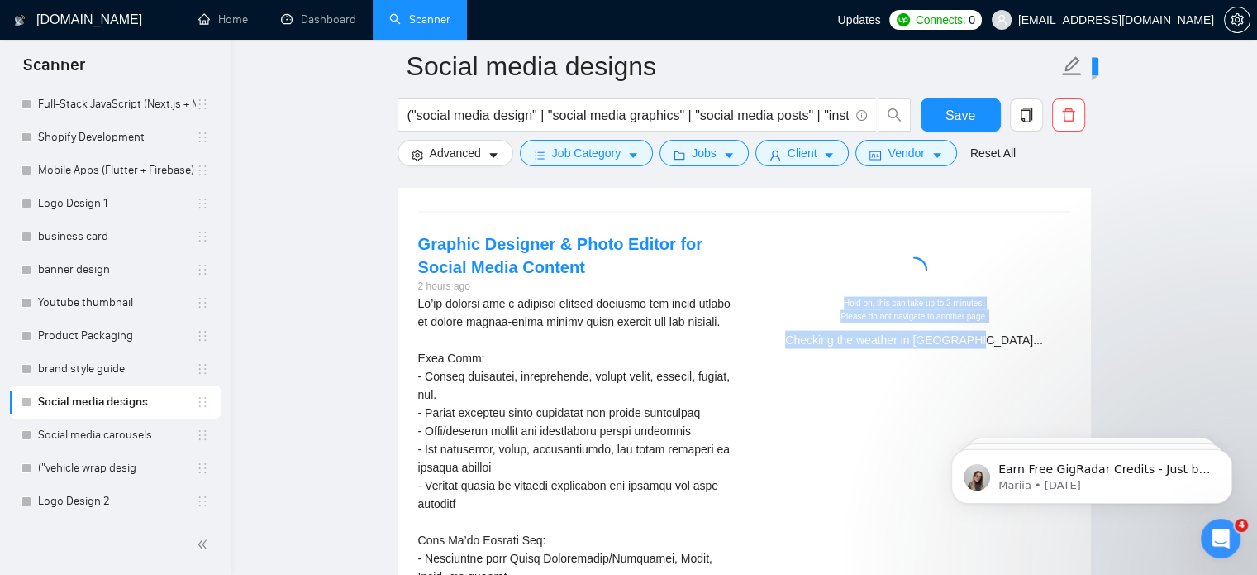
drag, startPoint x: 783, startPoint y: 244, endPoint x: 1009, endPoint y: 355, distance: 251.4
click at [1009, 355] on div "Hold on, this can take up to 2 minutes. Please do not navigate to another page.…" at bounding box center [915, 296] width 340 height 128
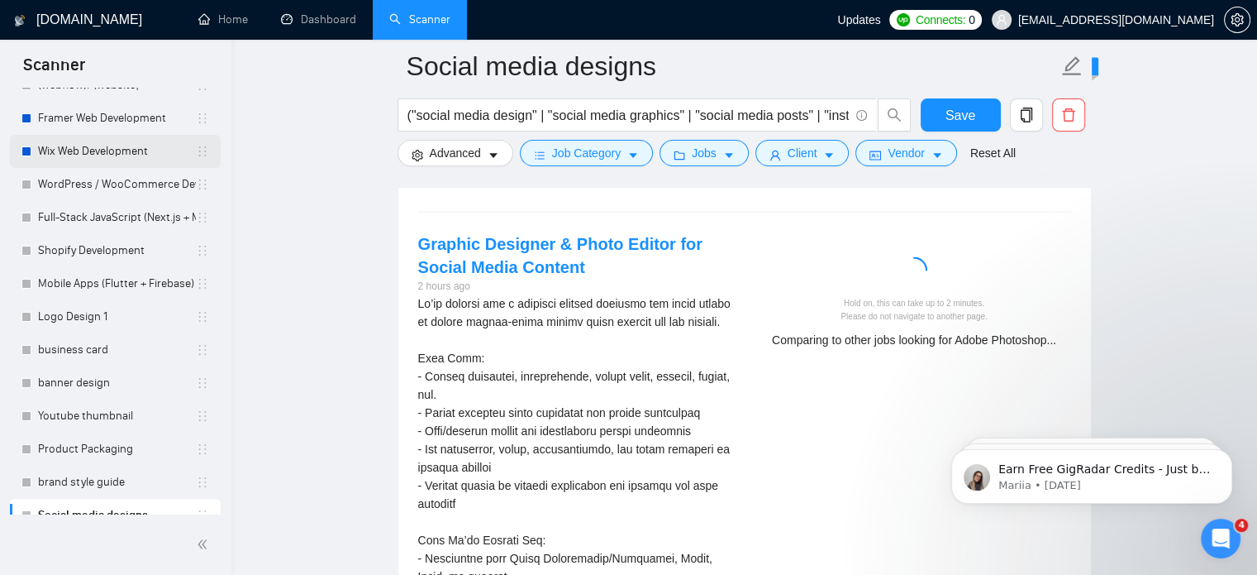
scroll to position [380, 0]
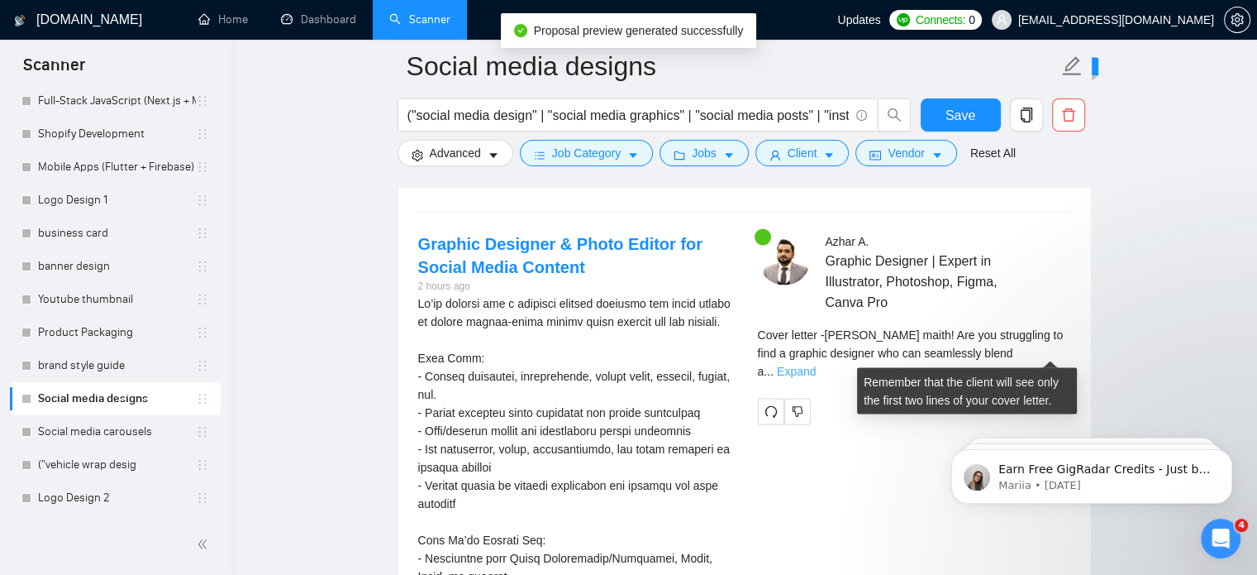
click at [816, 365] on link "Expand" at bounding box center [796, 371] width 39 height 13
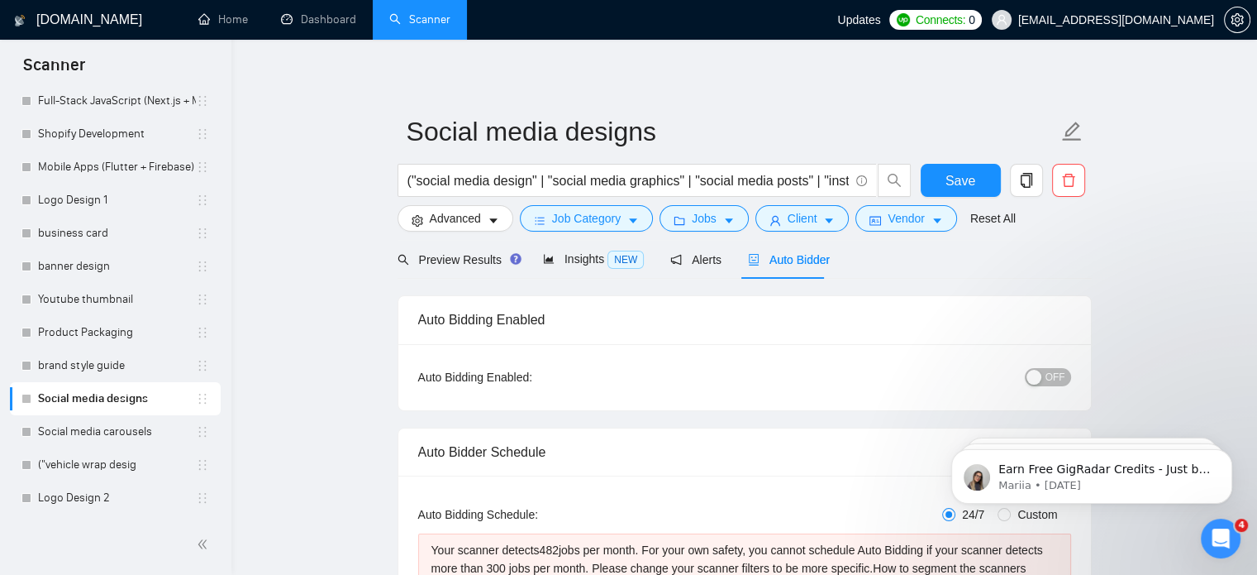
scroll to position [0, 0]
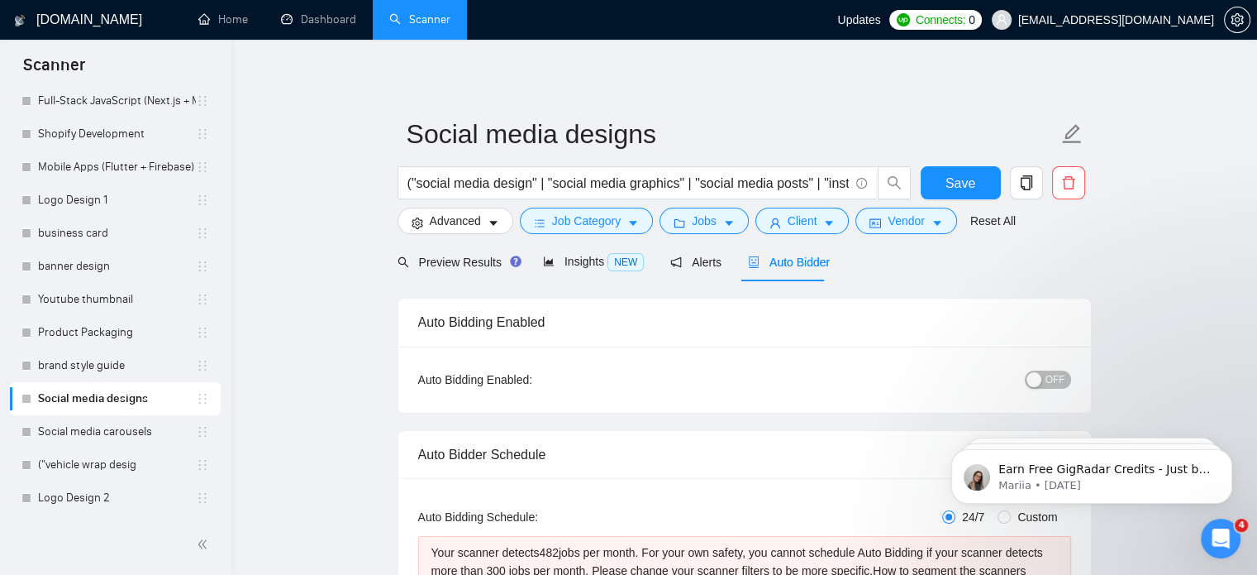
click at [946, 188] on span "Save" at bounding box center [961, 183] width 30 height 21
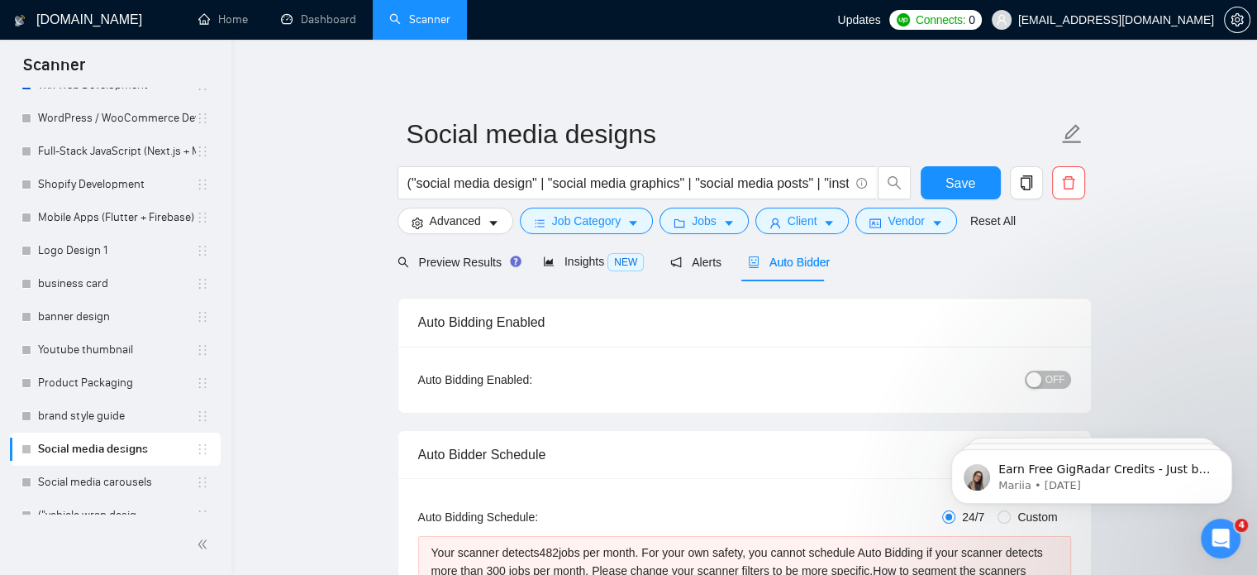
scroll to position [335, 0]
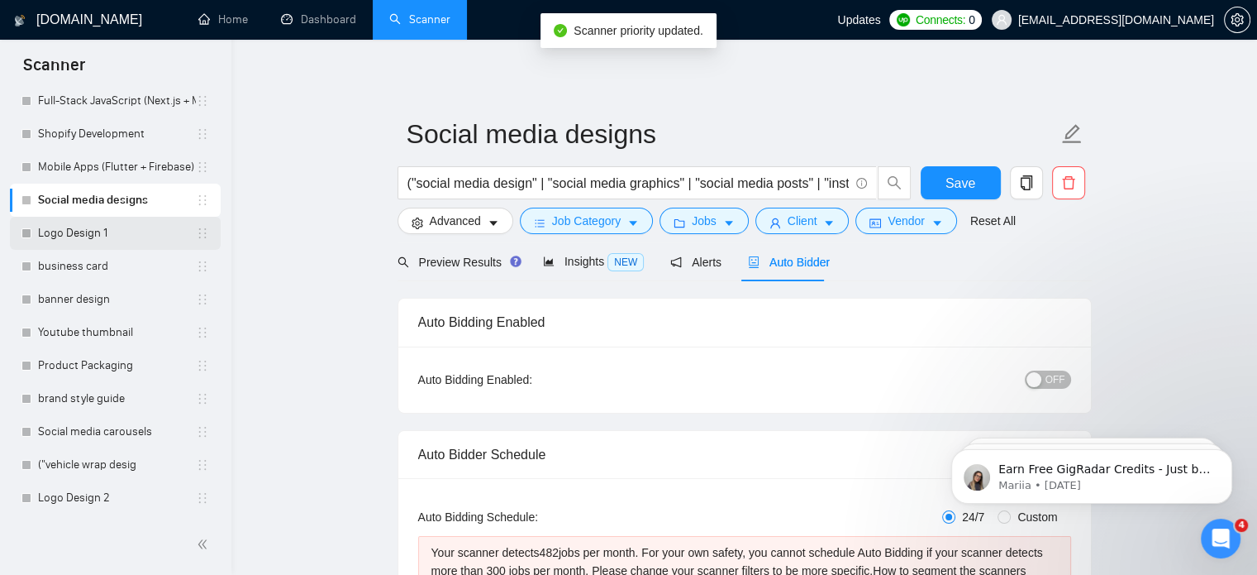
click at [87, 231] on link "Logo Design 1" at bounding box center [117, 233] width 158 height 33
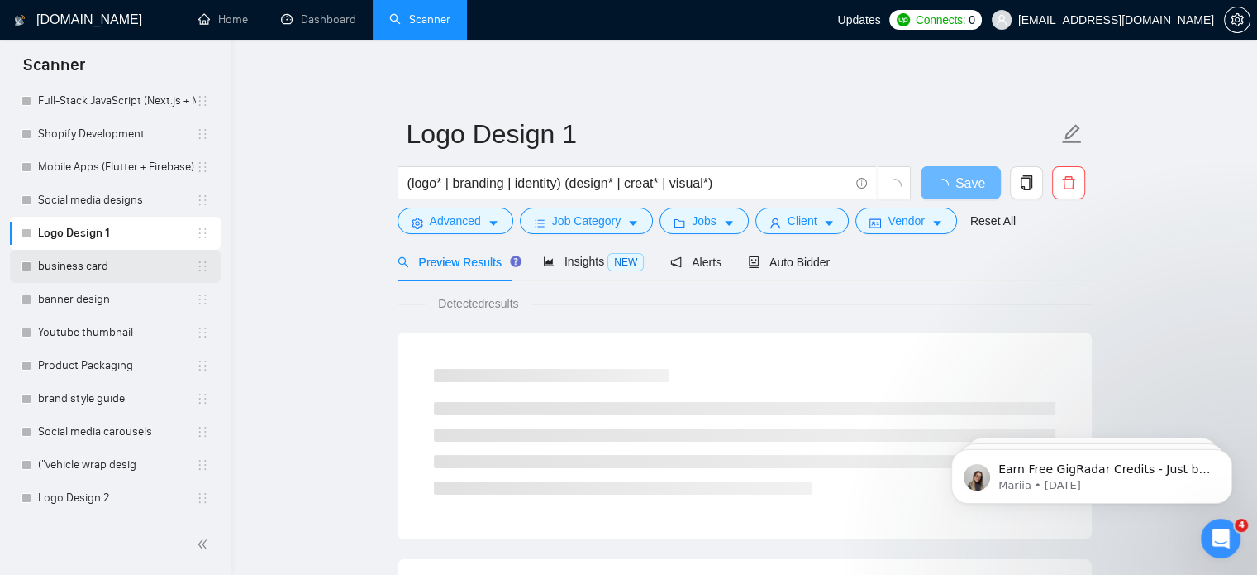
click at [79, 268] on link "business card" at bounding box center [117, 266] width 158 height 33
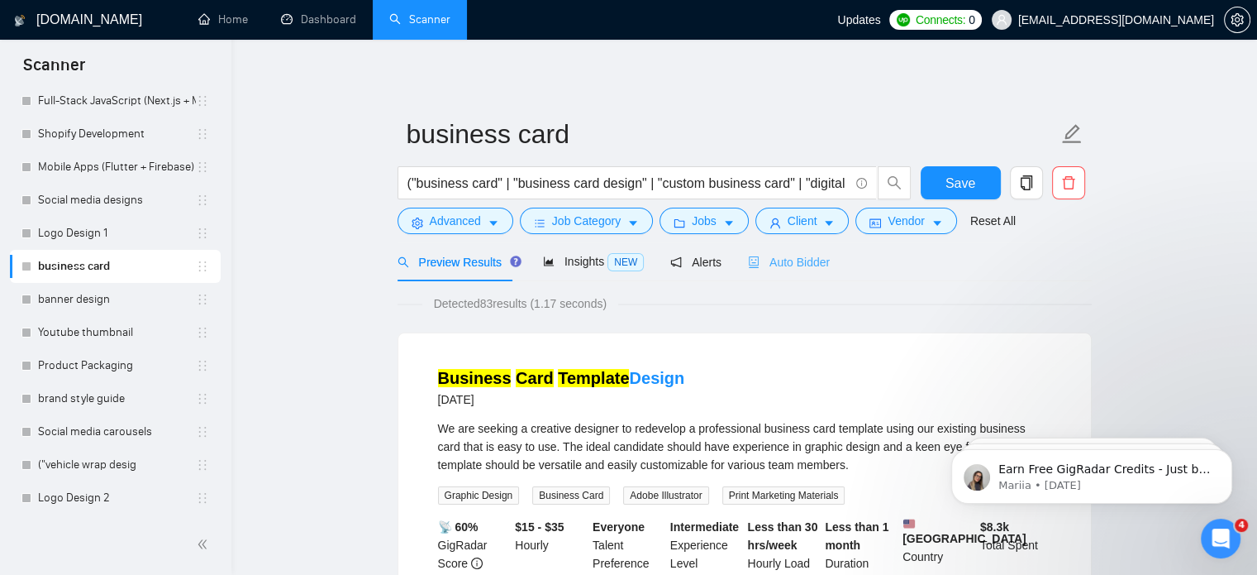
click at [765, 280] on div "Auto Bidder" at bounding box center [789, 261] width 82 height 39
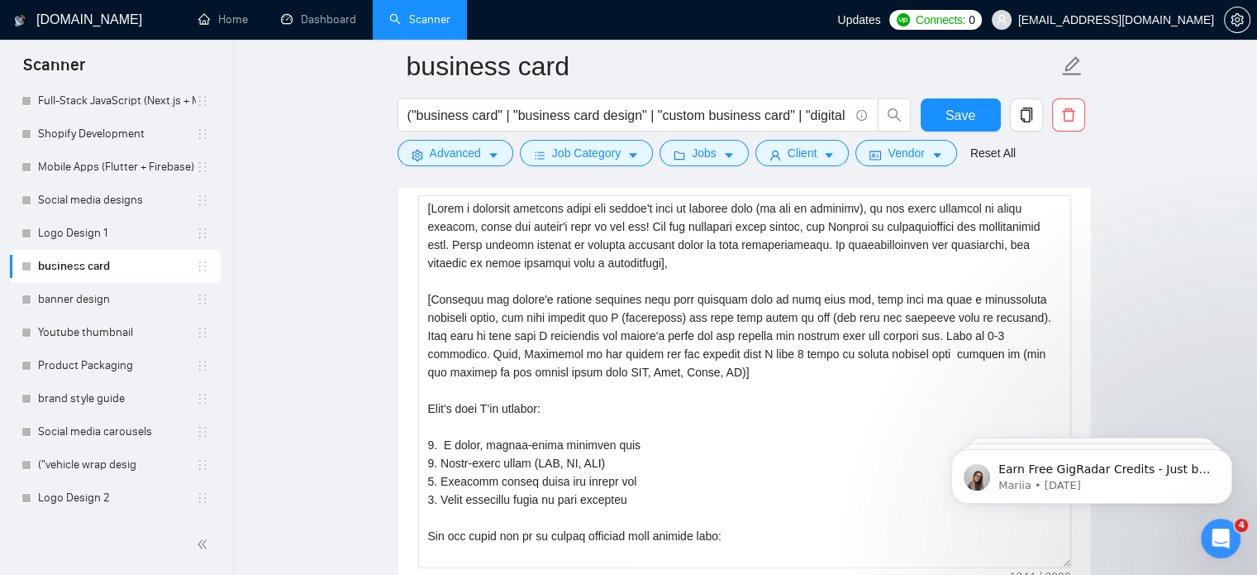
scroll to position [2, 0]
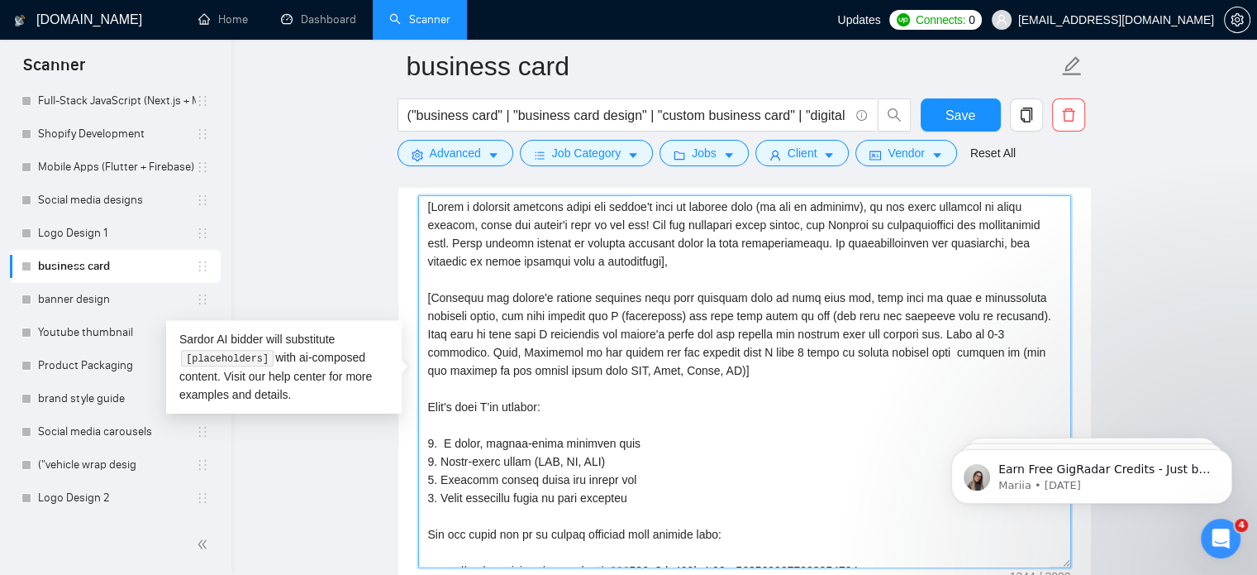
drag, startPoint x: 643, startPoint y: 370, endPoint x: 424, endPoint y: 299, distance: 230.1
click at [424, 299] on textarea "Cover letter template:" at bounding box center [744, 381] width 653 height 372
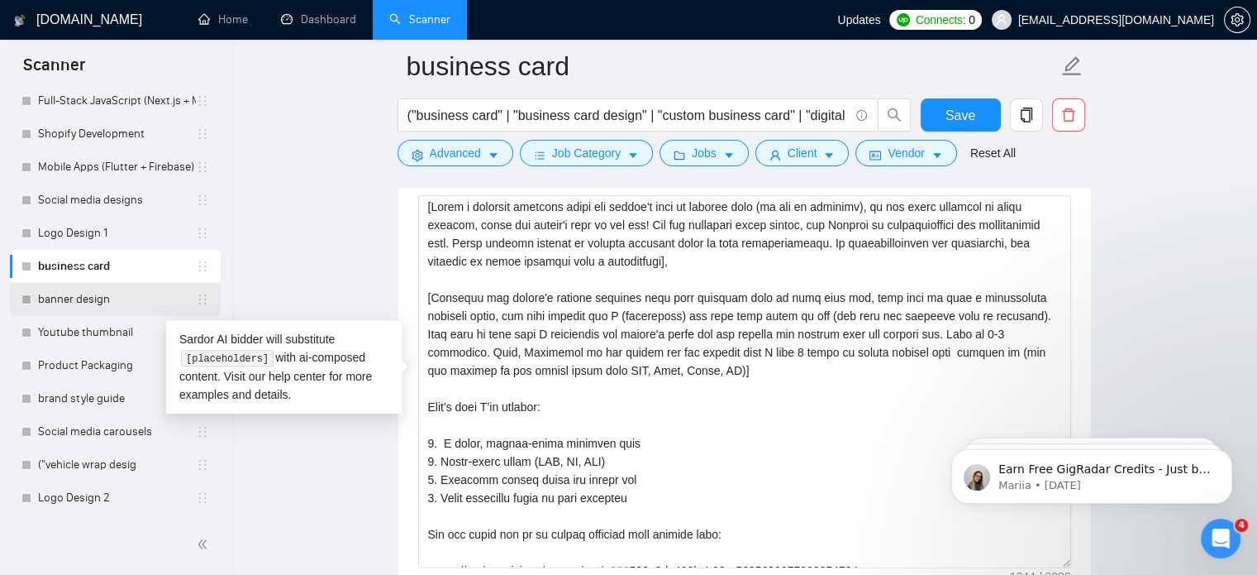
click at [77, 293] on link "banner design" at bounding box center [117, 299] width 158 height 33
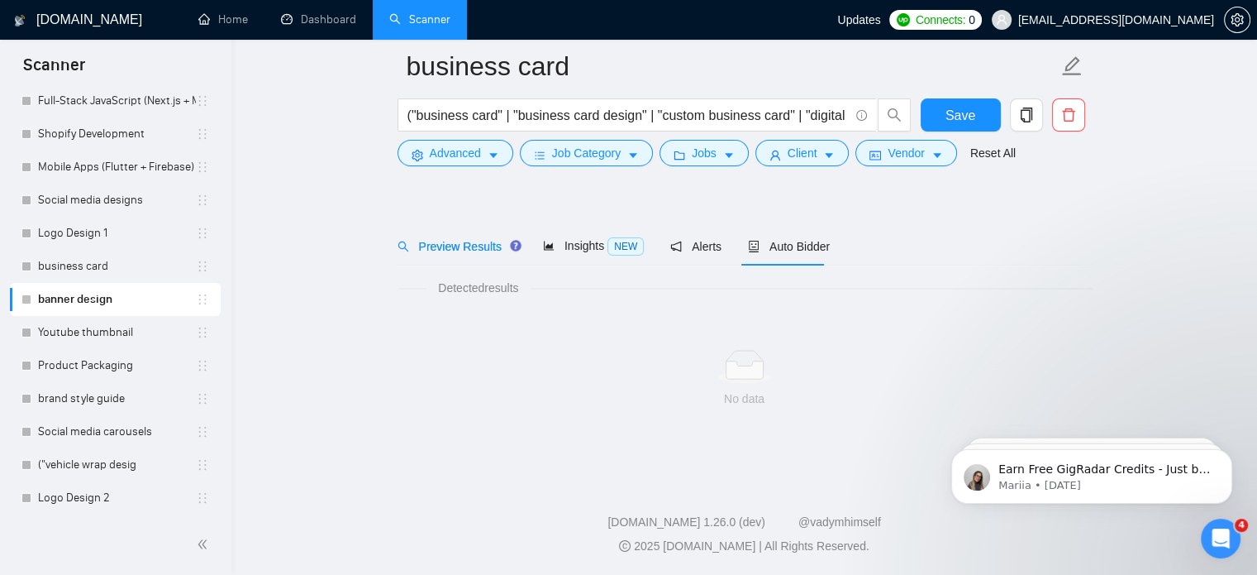
scroll to position [29, 0]
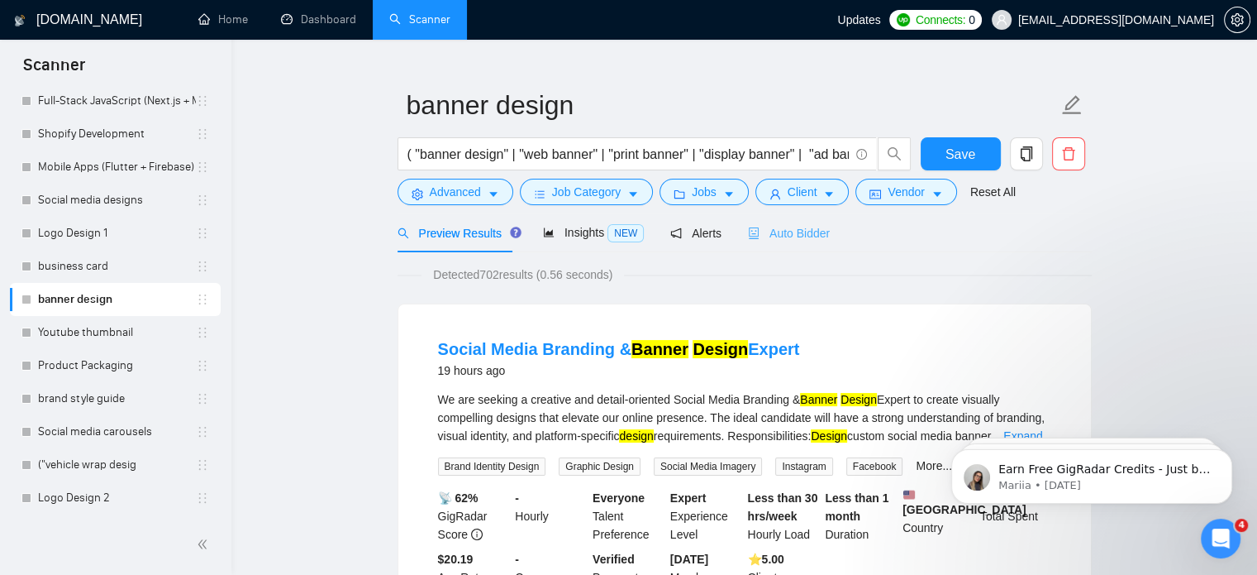
click at [790, 245] on div "Auto Bidder" at bounding box center [789, 232] width 82 height 39
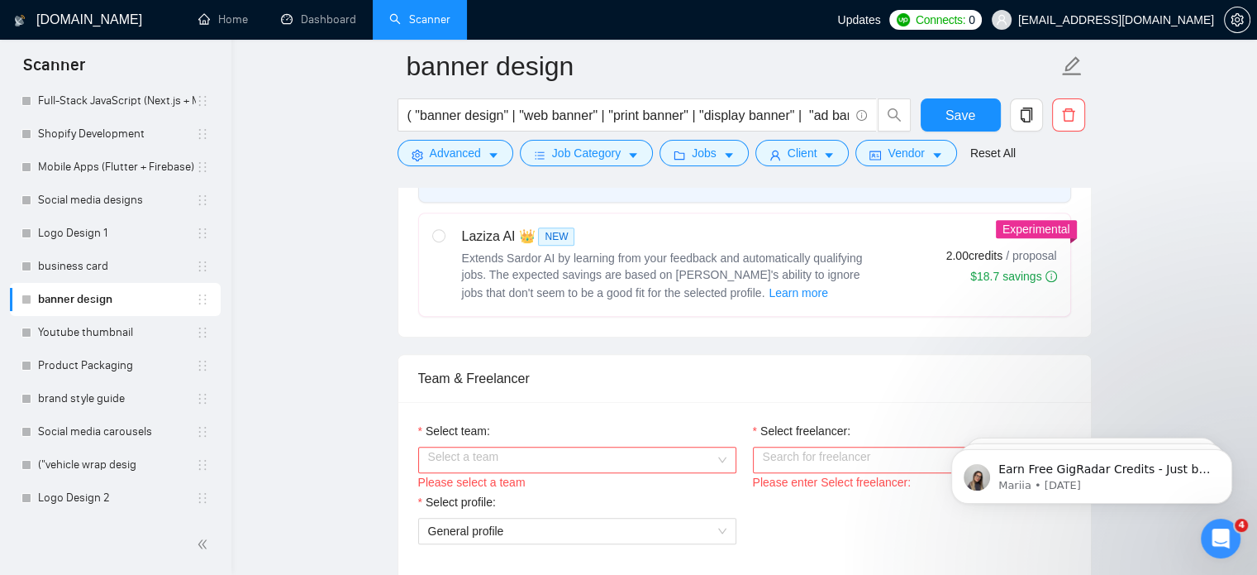
scroll to position [861, 0]
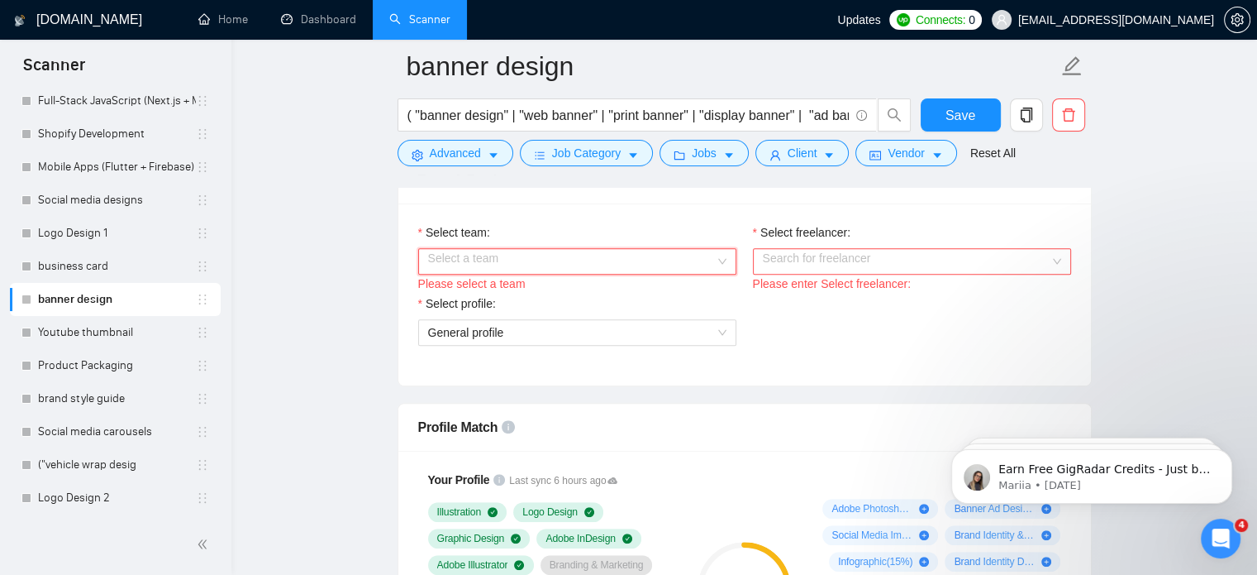
click at [613, 258] on input "Select team:" at bounding box center [571, 261] width 287 height 25
click at [532, 274] on div "Please select a team" at bounding box center [577, 283] width 318 height 18
click at [513, 263] on input "Select team:" at bounding box center [571, 261] width 287 height 25
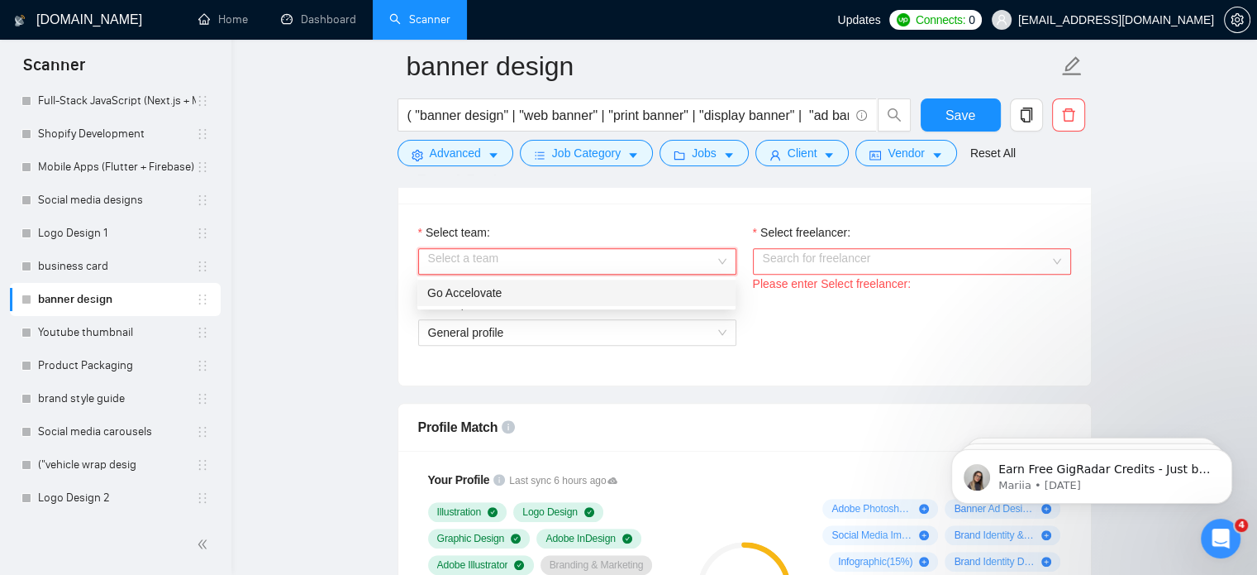
click at [499, 300] on div "Go Accelovate" at bounding box center [576, 293] width 298 height 18
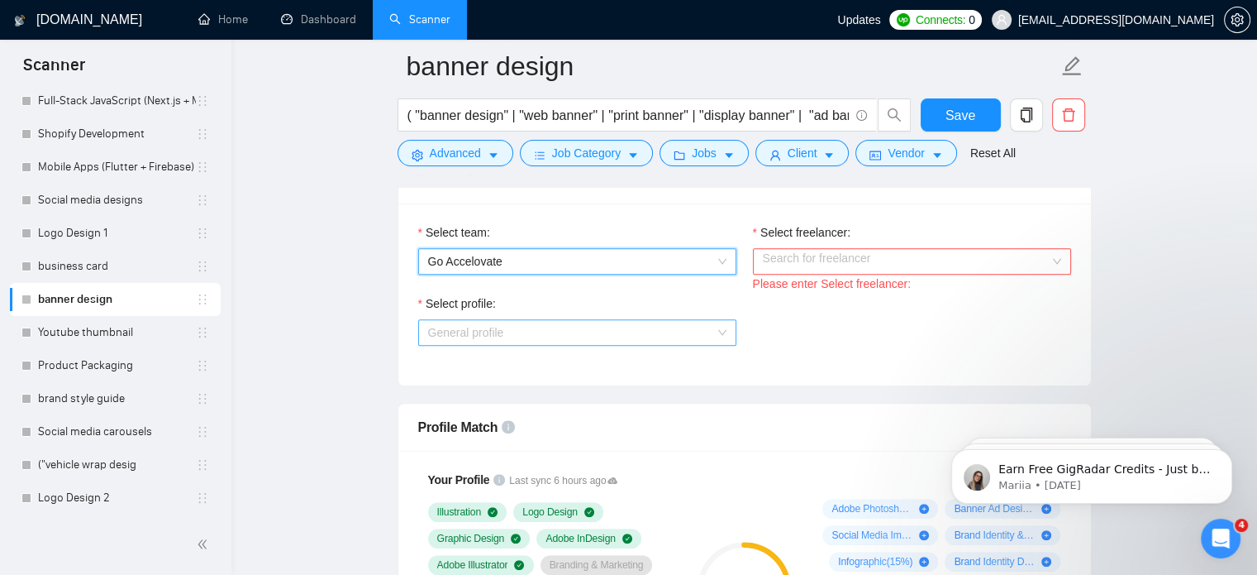
click at [506, 324] on span "General profile" at bounding box center [577, 332] width 298 height 25
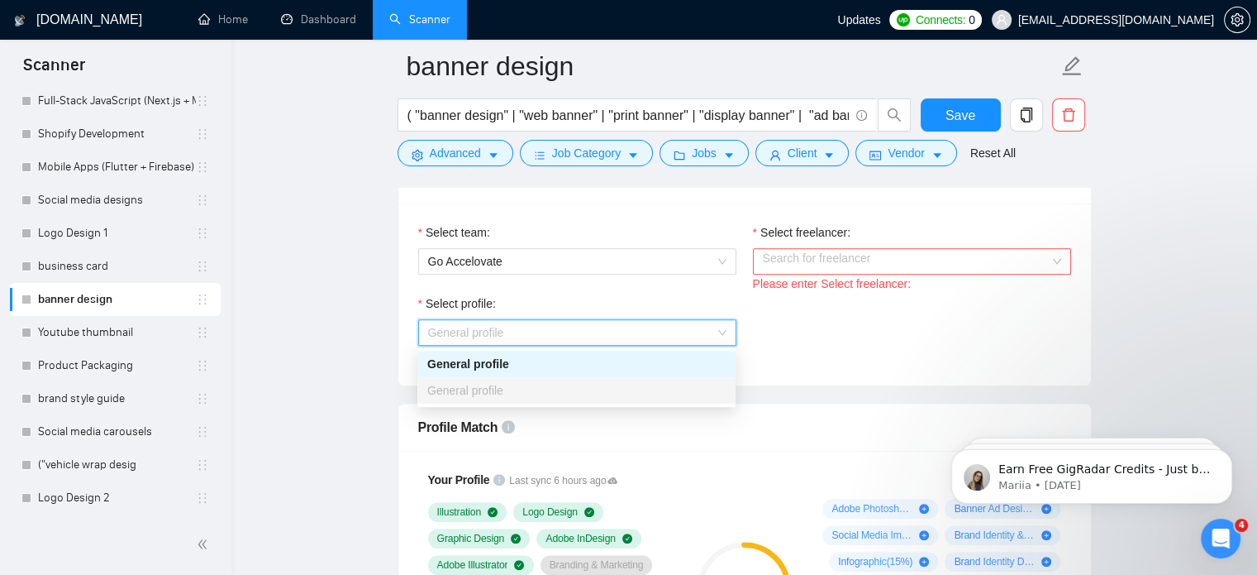
click at [503, 366] on div "General profile" at bounding box center [576, 364] width 298 height 18
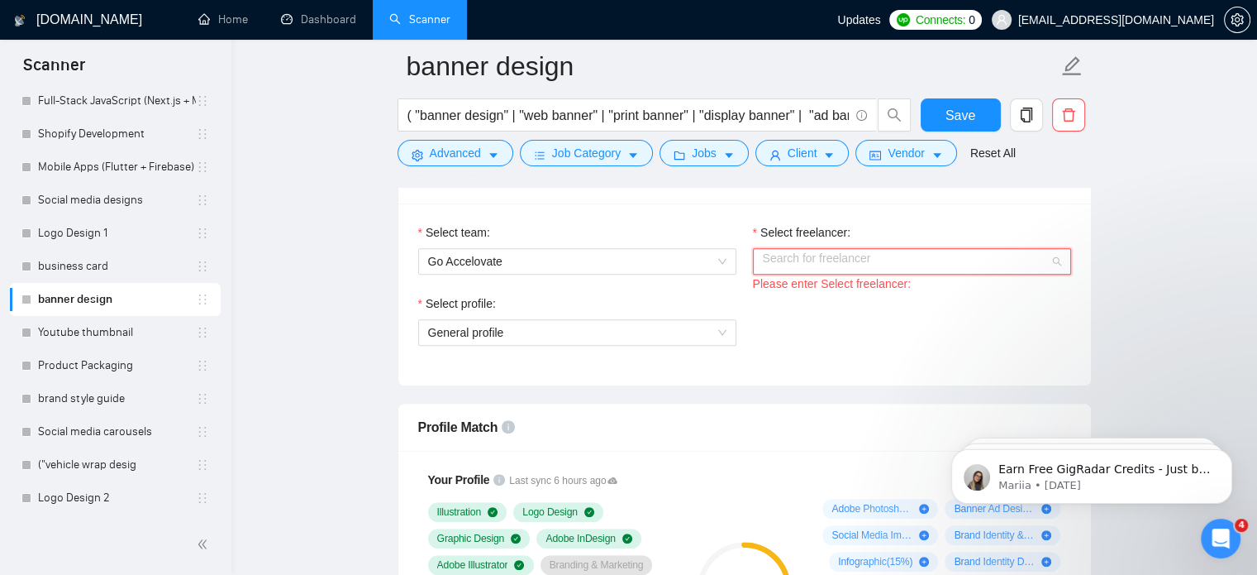
click at [818, 250] on input "Select freelancer:" at bounding box center [906, 261] width 287 height 25
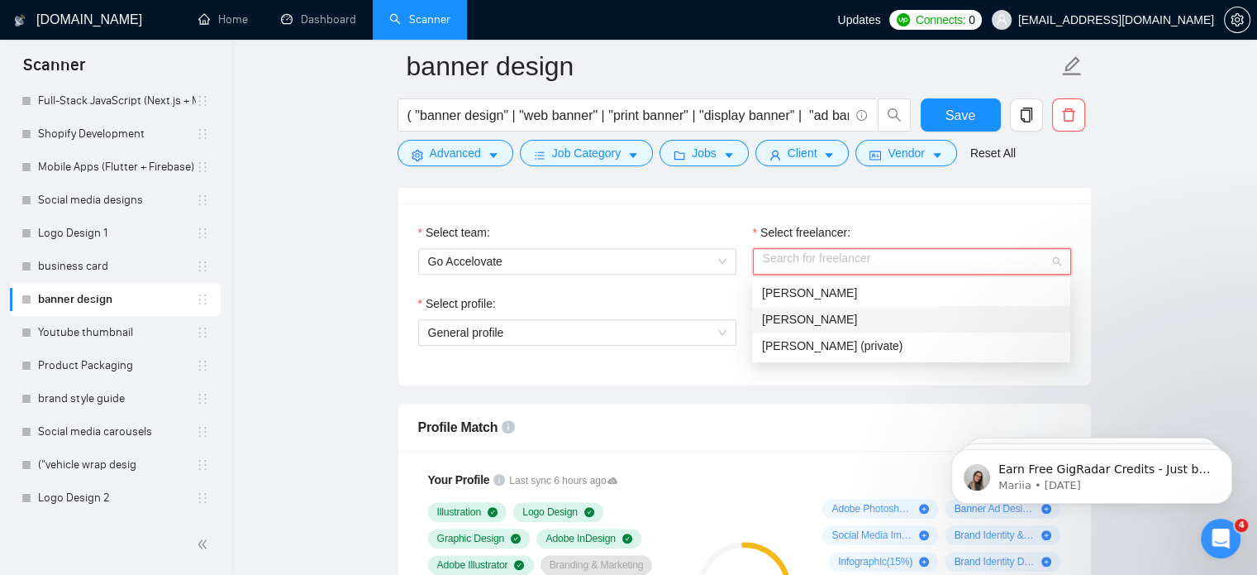
click at [819, 321] on div "[PERSON_NAME]" at bounding box center [911, 319] width 298 height 18
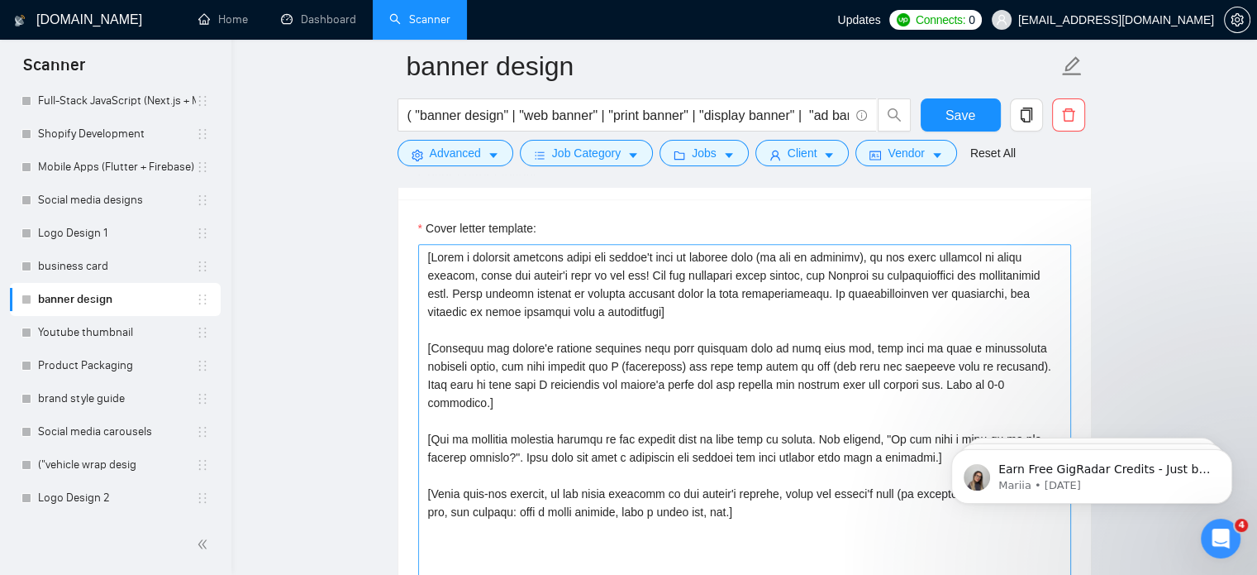
scroll to position [1896, 0]
click at [669, 348] on textarea "Cover letter template:" at bounding box center [744, 428] width 653 height 372
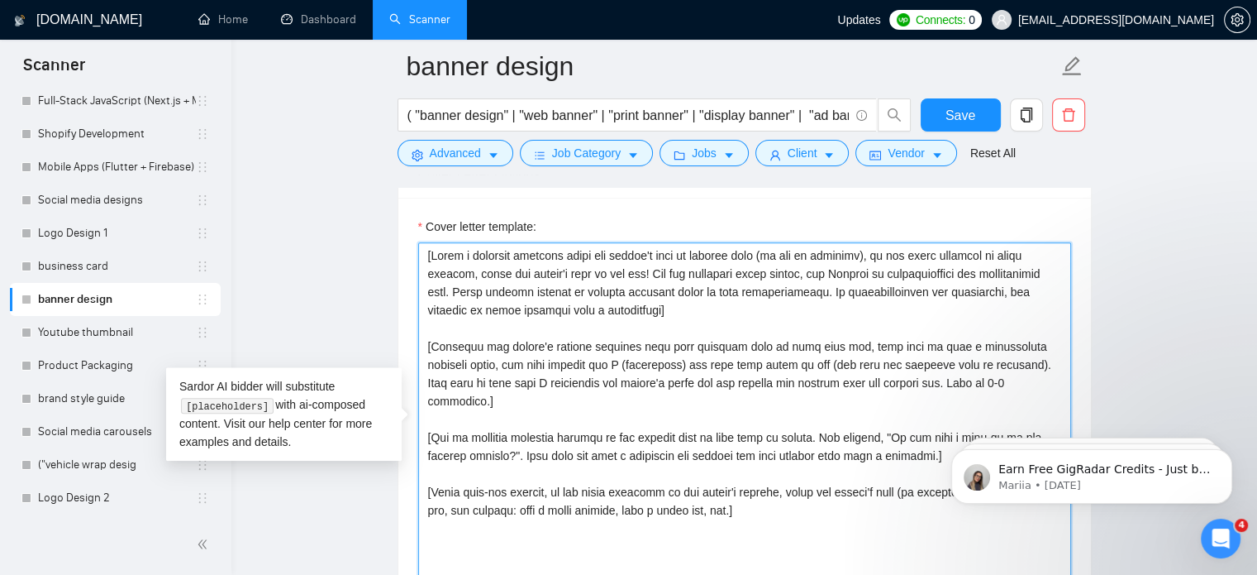
click at [669, 348] on textarea "Cover letter template:" at bounding box center [744, 428] width 653 height 372
drag, startPoint x: 691, startPoint y: 395, endPoint x: 668, endPoint y: 375, distance: 30.5
click at [668, 375] on textarea "Cover letter template:" at bounding box center [744, 428] width 653 height 372
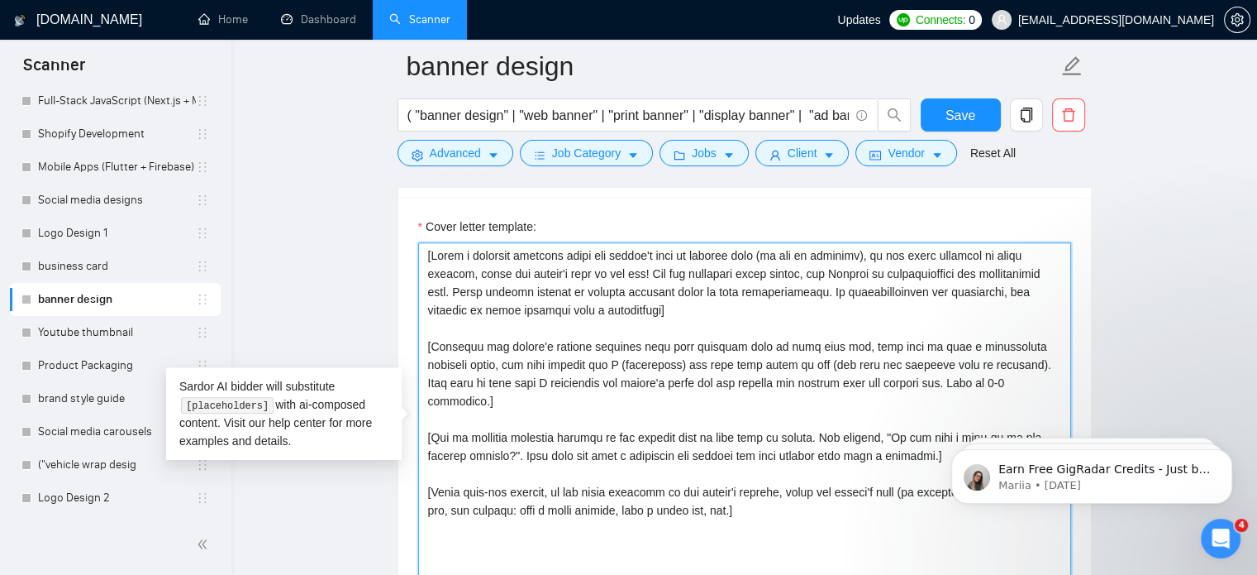
click at [668, 375] on textarea "Cover letter template:" at bounding box center [744, 428] width 653 height 372
paste textarea "Also, Depending on the client you can mention that I have 8 years of design wor…"
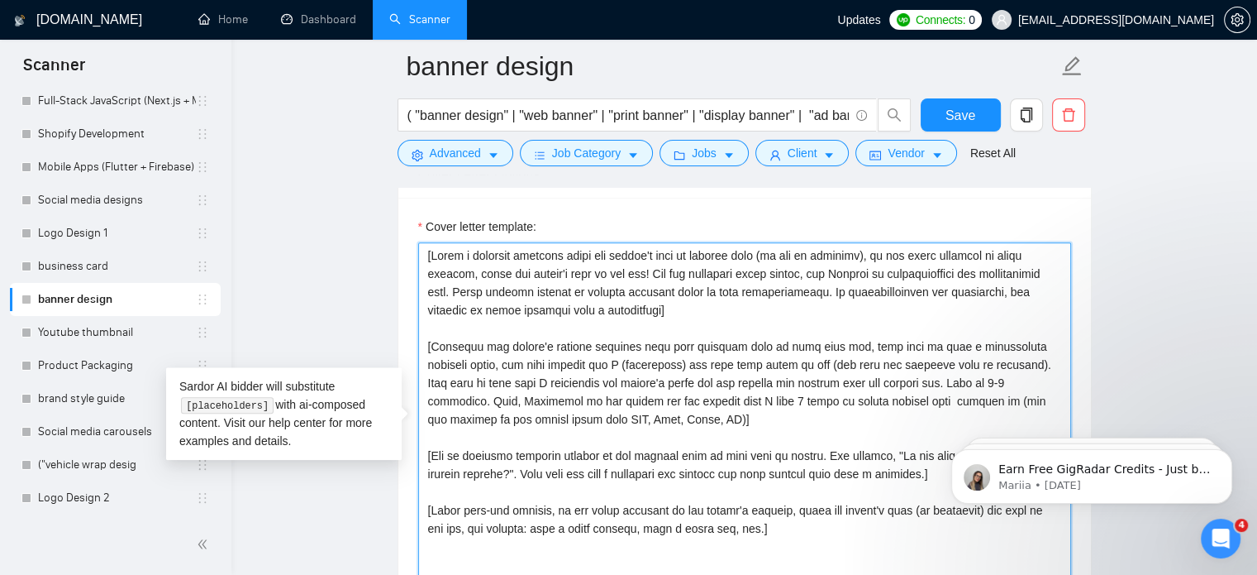
drag, startPoint x: 754, startPoint y: 531, endPoint x: 408, endPoint y: 447, distance: 355.5
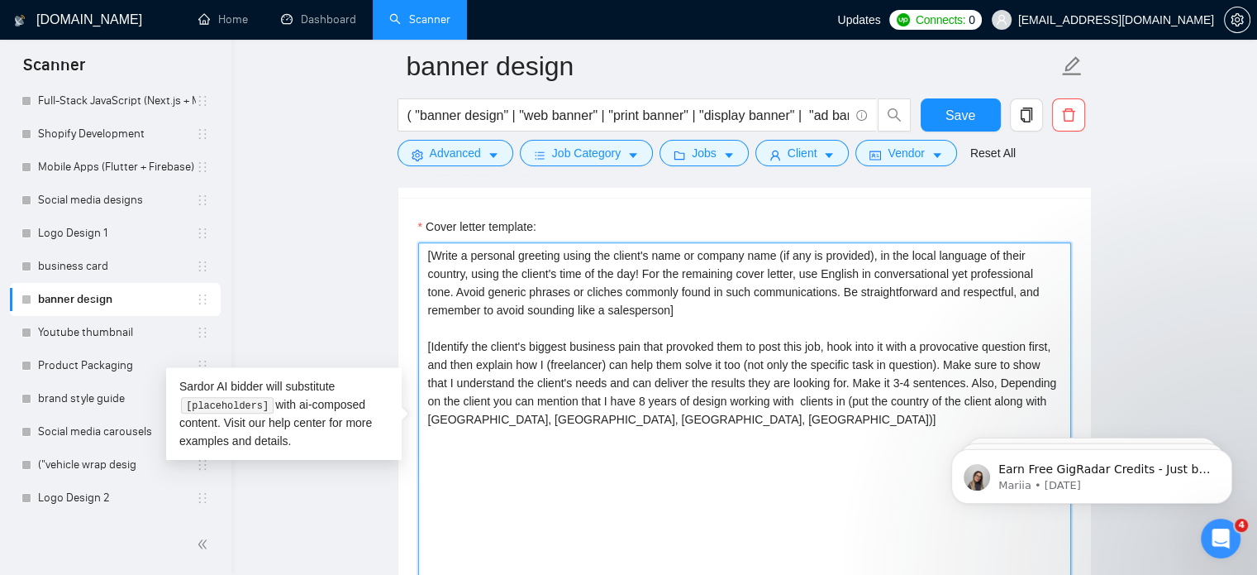
paste textarea "Here’s how I approach banner design: Understand your brand and the purpose of t…"
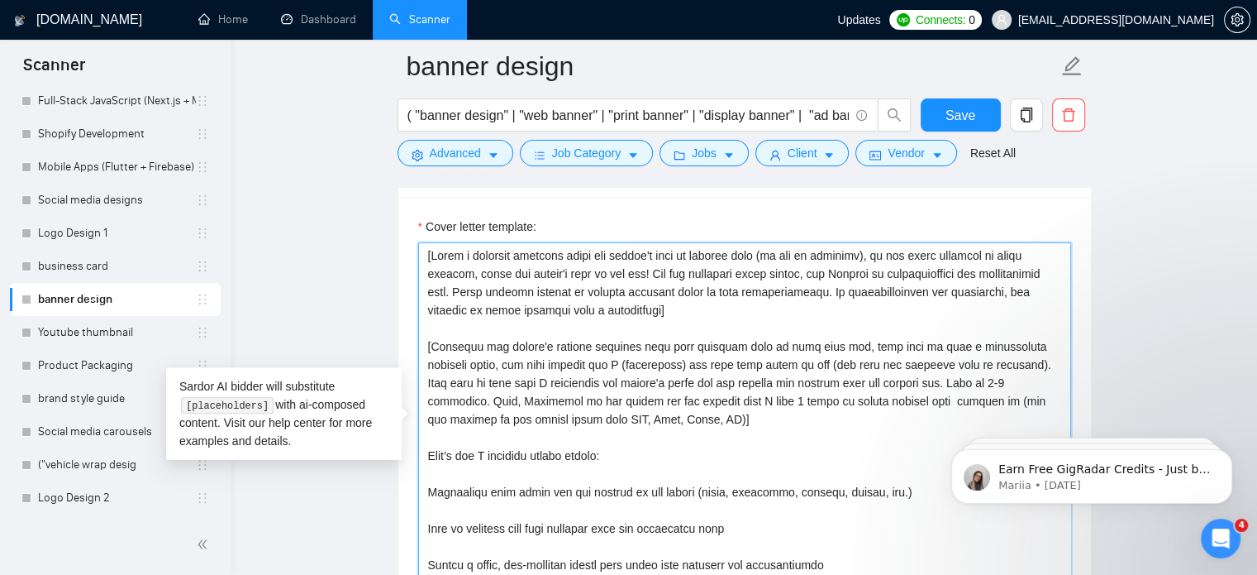
scroll to position [141, 0]
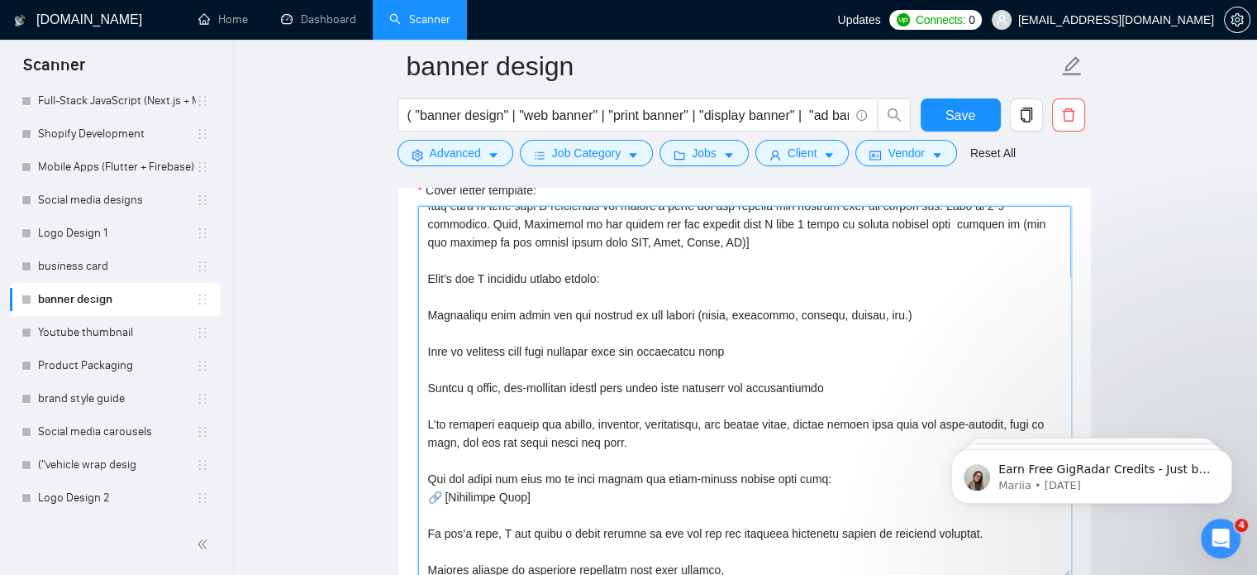
click at [430, 317] on textarea "Cover letter template:" at bounding box center [744, 392] width 653 height 372
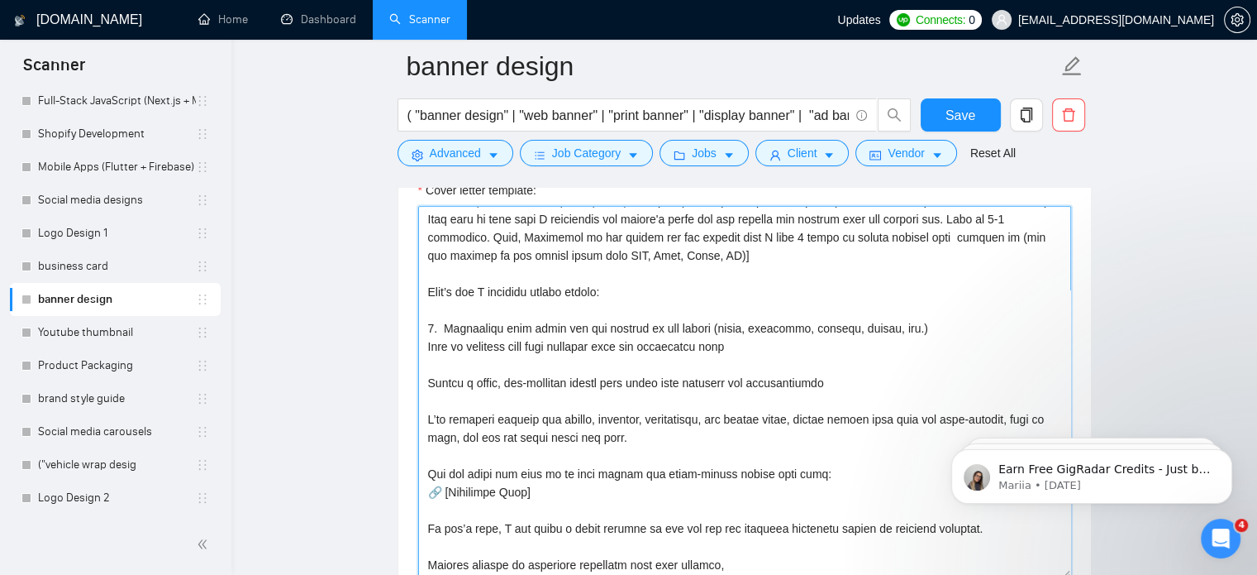
scroll to position [127, 0]
click at [443, 323] on textarea "Cover letter template:" at bounding box center [744, 392] width 653 height 372
click at [427, 381] on textarea "Cover letter template:" at bounding box center [744, 392] width 653 height 372
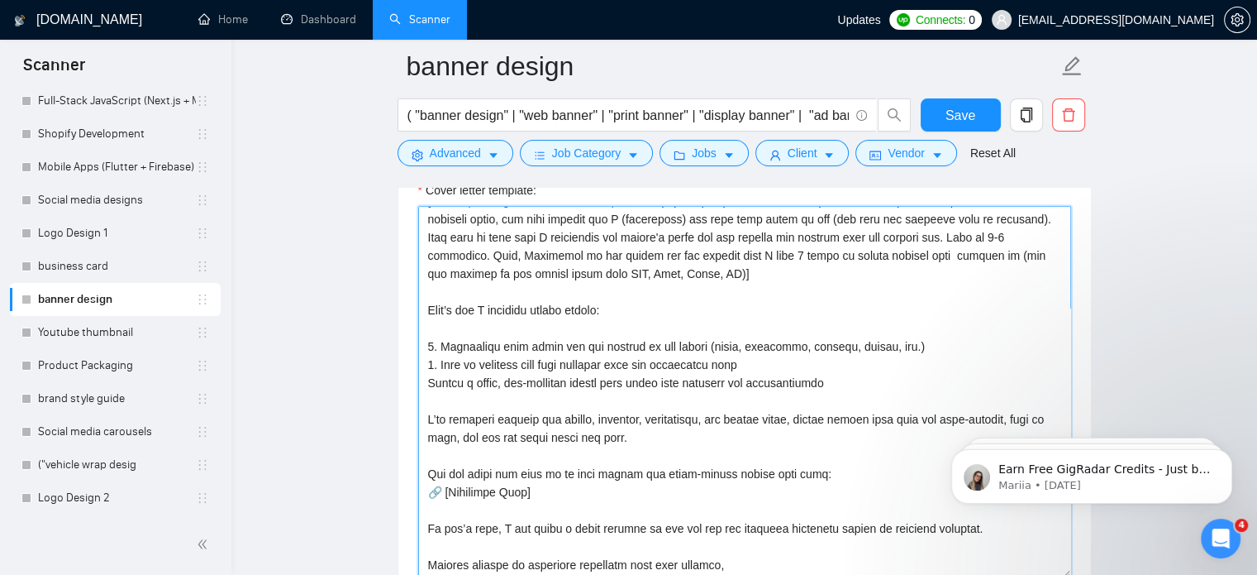
scroll to position [109, 0]
click at [432, 417] on textarea "Cover letter template:" at bounding box center [744, 392] width 653 height 372
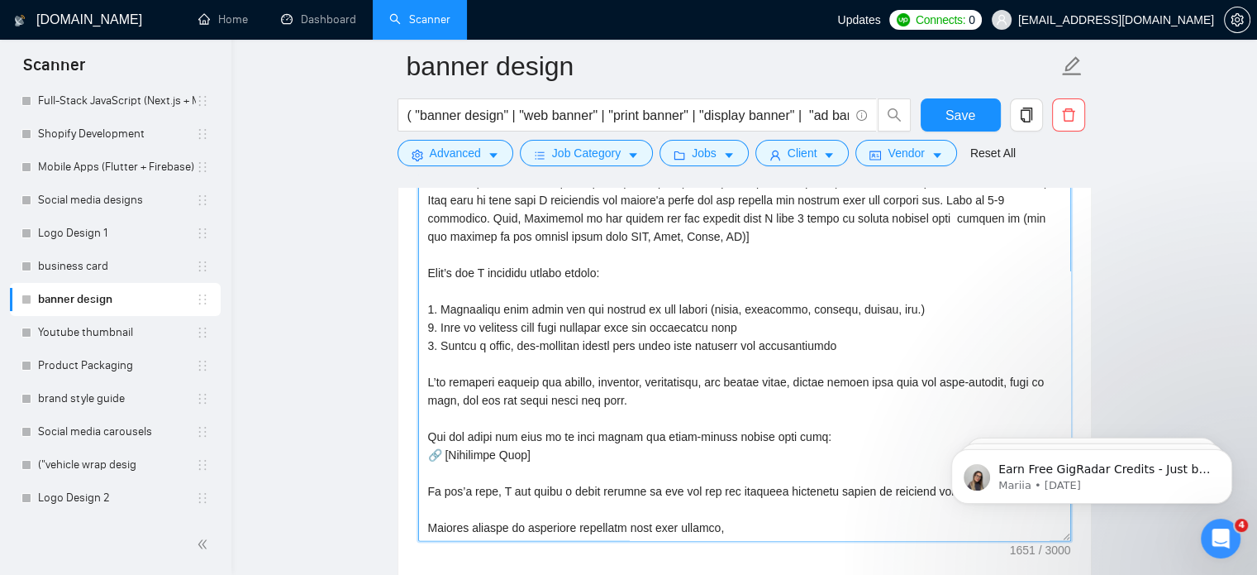
scroll to position [1971, 0]
click at [534, 459] on textarea "Cover letter template:" at bounding box center [744, 354] width 653 height 372
drag, startPoint x: 534, startPoint y: 459, endPoint x: 410, endPoint y: 438, distance: 125.7
click at [410, 438] on div "Cover letter template:" at bounding box center [744, 351] width 693 height 456
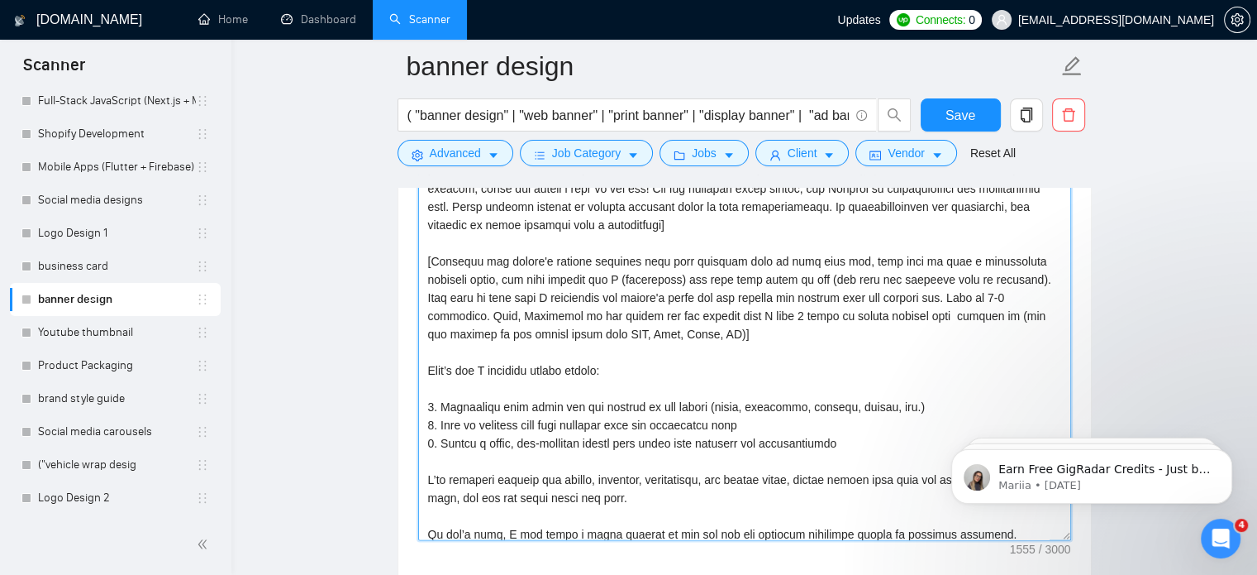
scroll to position [54, 0]
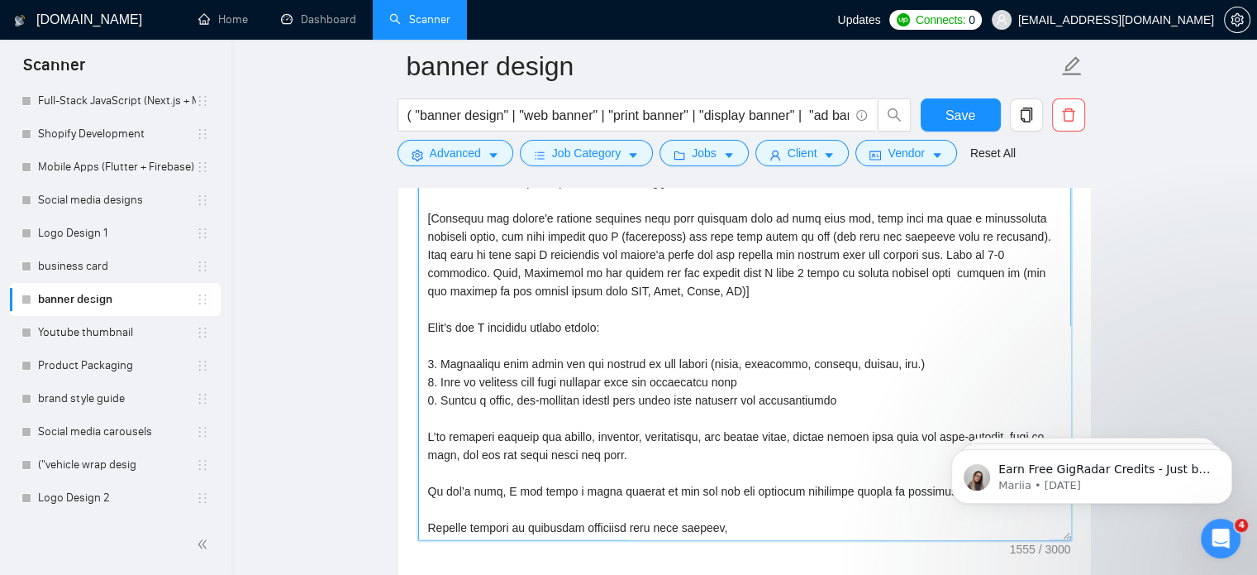
click at [741, 525] on textarea "Cover letter template:" at bounding box center [744, 354] width 653 height 372
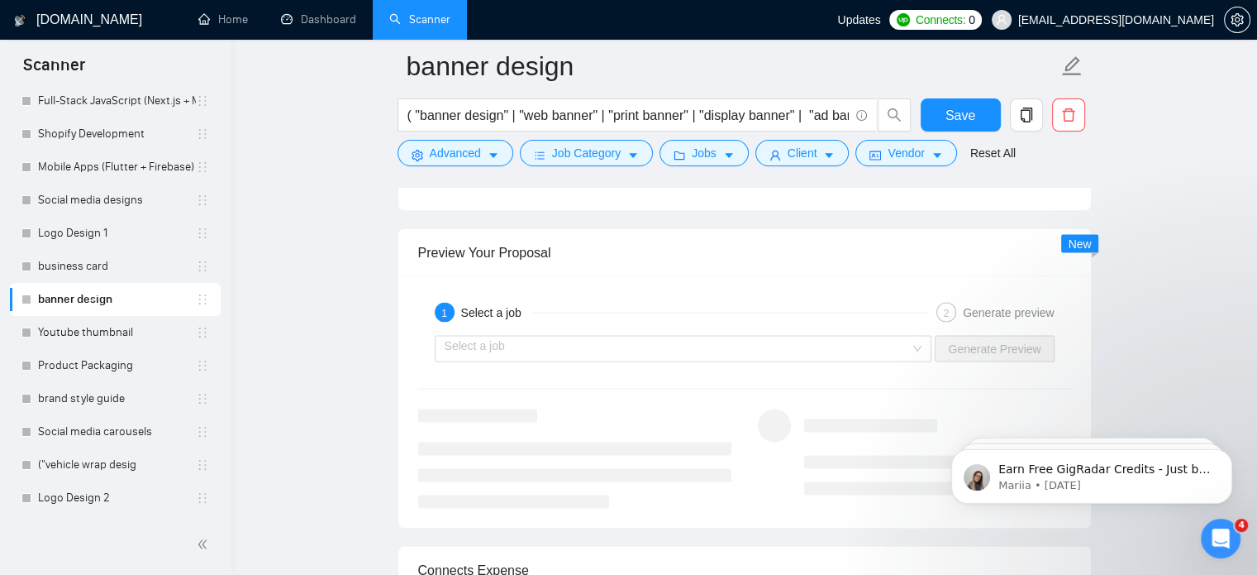
scroll to position [3174, 0]
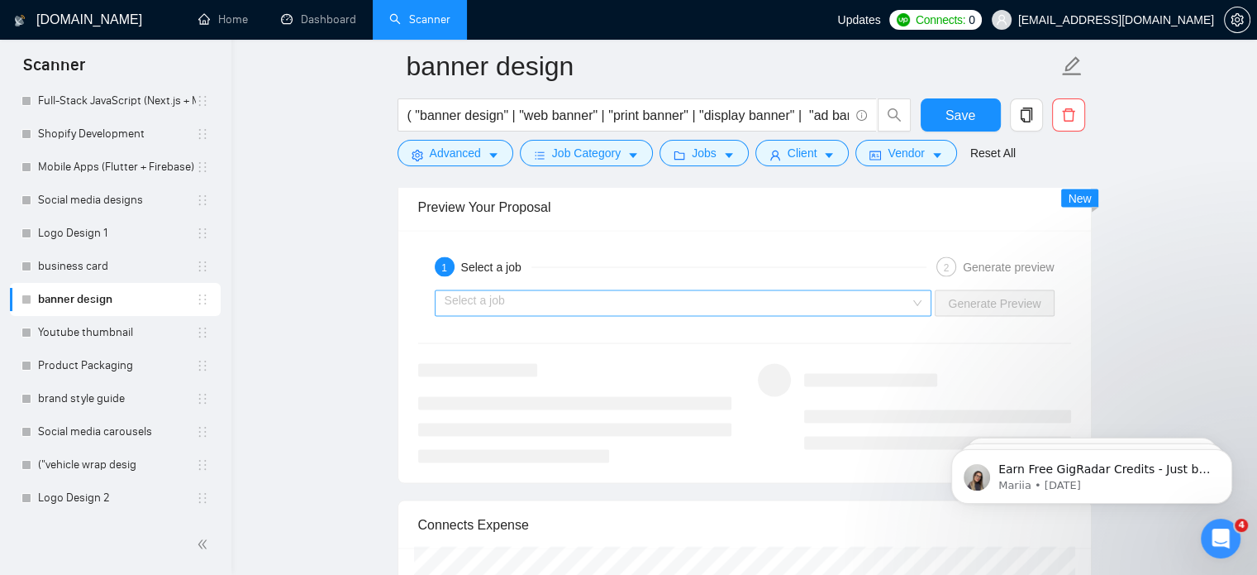
type textarea "[Lorem i dolorsit ametcons adipi eli seddoe't inci ut laboree dolo (ma ali en a…"
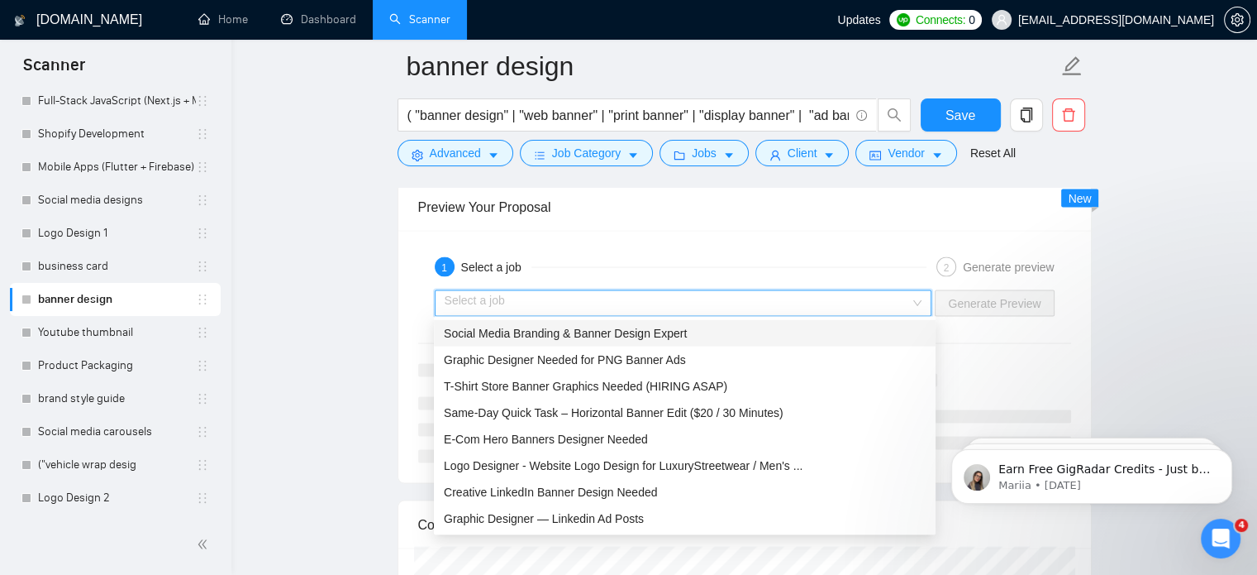
click at [696, 342] on div "Social Media Branding & Banner Design Expert" at bounding box center [685, 333] width 502 height 26
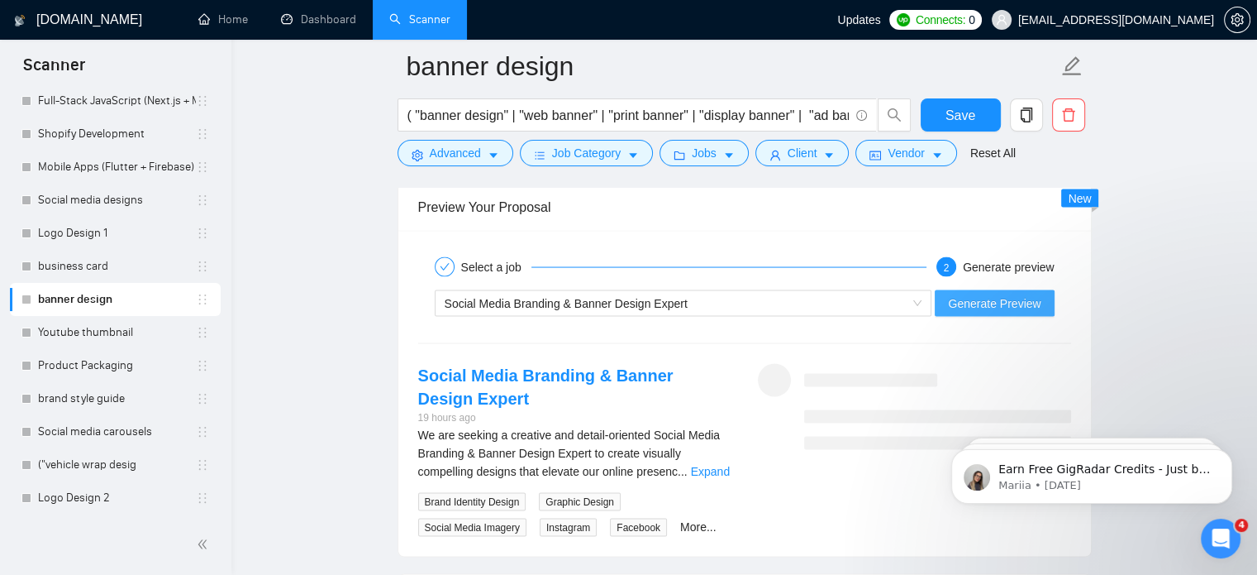
click at [992, 301] on span "Generate Preview" at bounding box center [994, 303] width 93 height 18
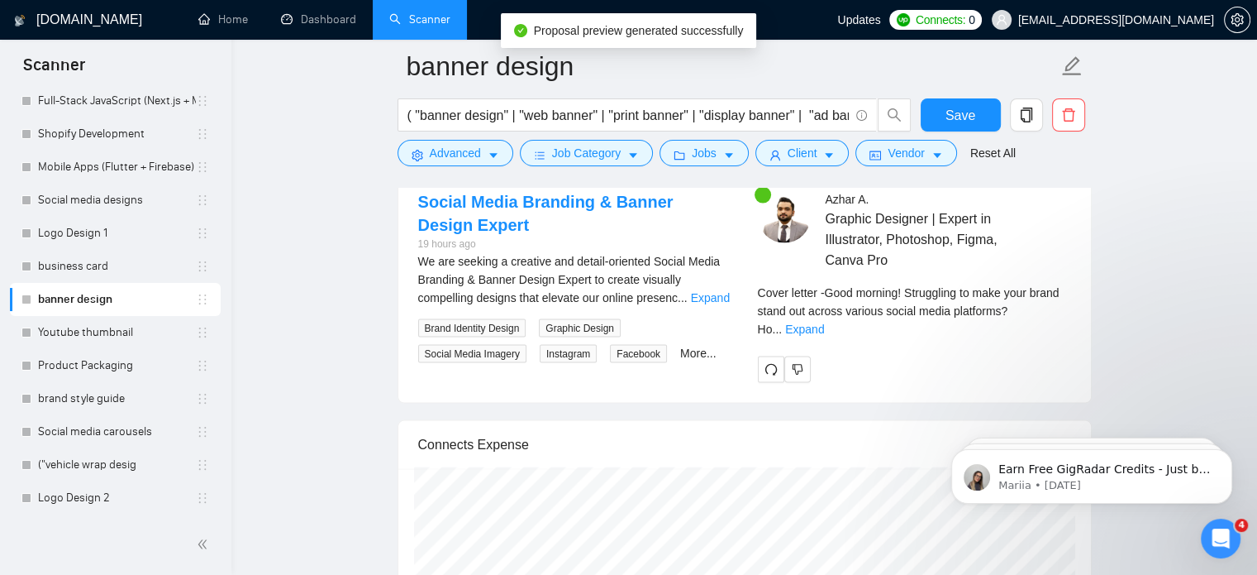
scroll to position [3445, 0]
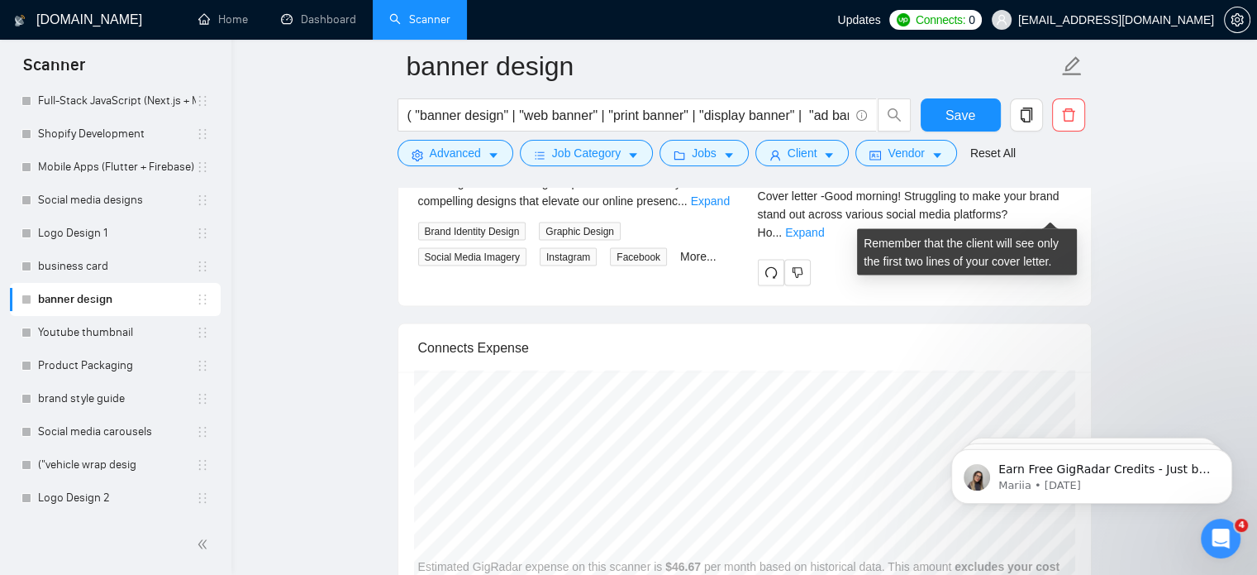
click at [1038, 203] on div "Cover letter - Good morning! Struggling to make your brand stand out across var…" at bounding box center [914, 214] width 313 height 55
click at [824, 226] on link "Expand" at bounding box center [804, 232] width 39 height 13
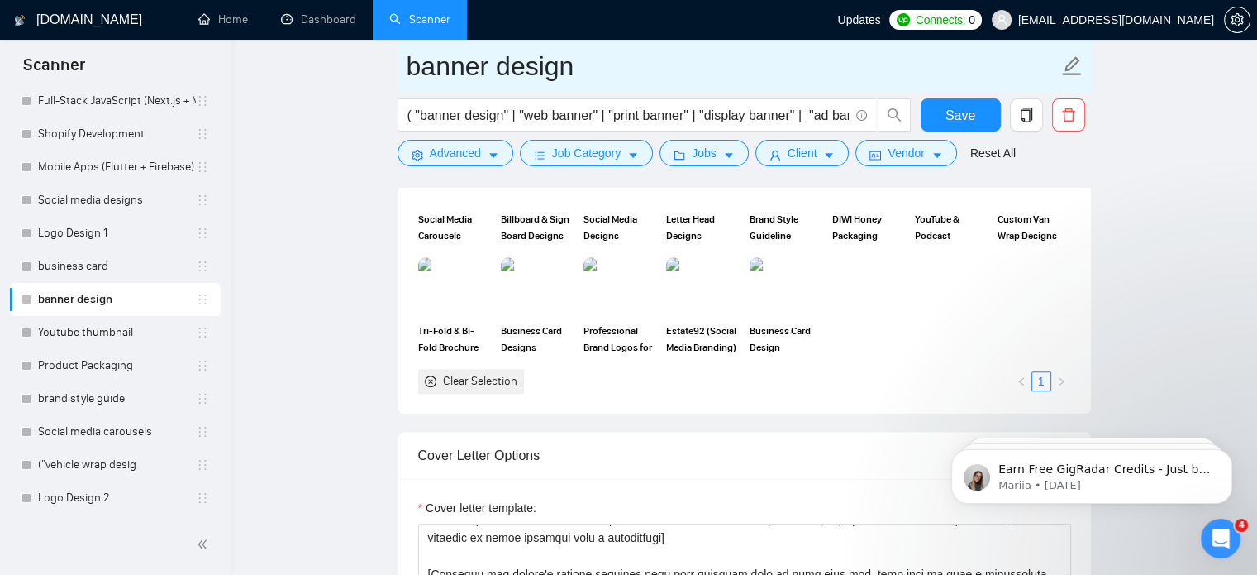
scroll to position [1466, 0]
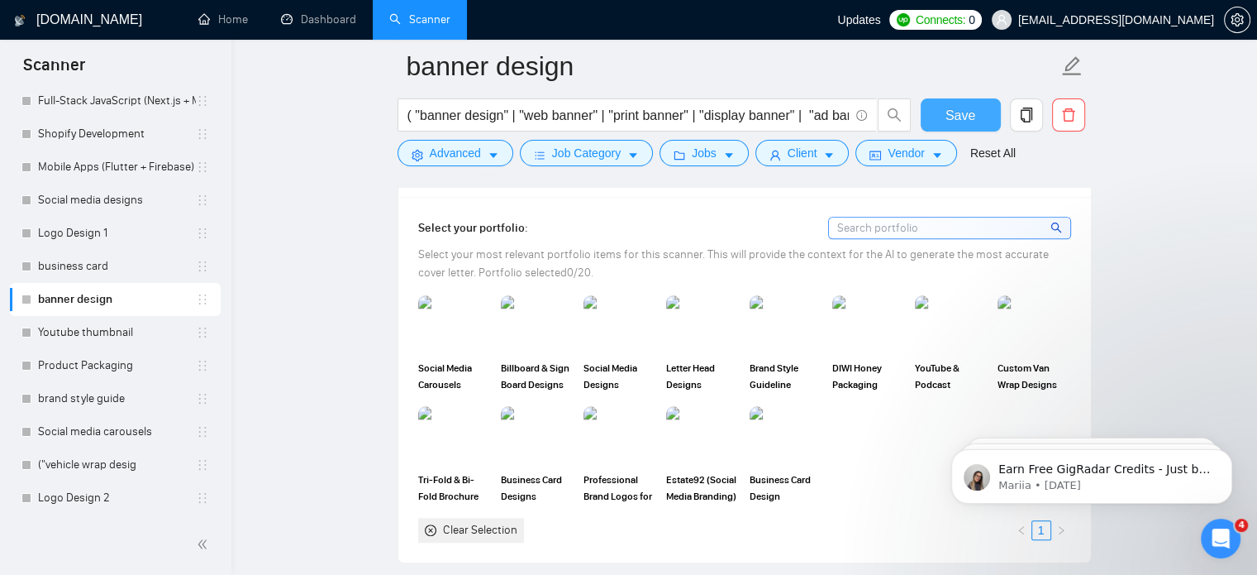
click at [952, 123] on span "Save" at bounding box center [961, 115] width 30 height 21
click at [98, 339] on link "Youtube thumbnail" at bounding box center [117, 332] width 158 height 33
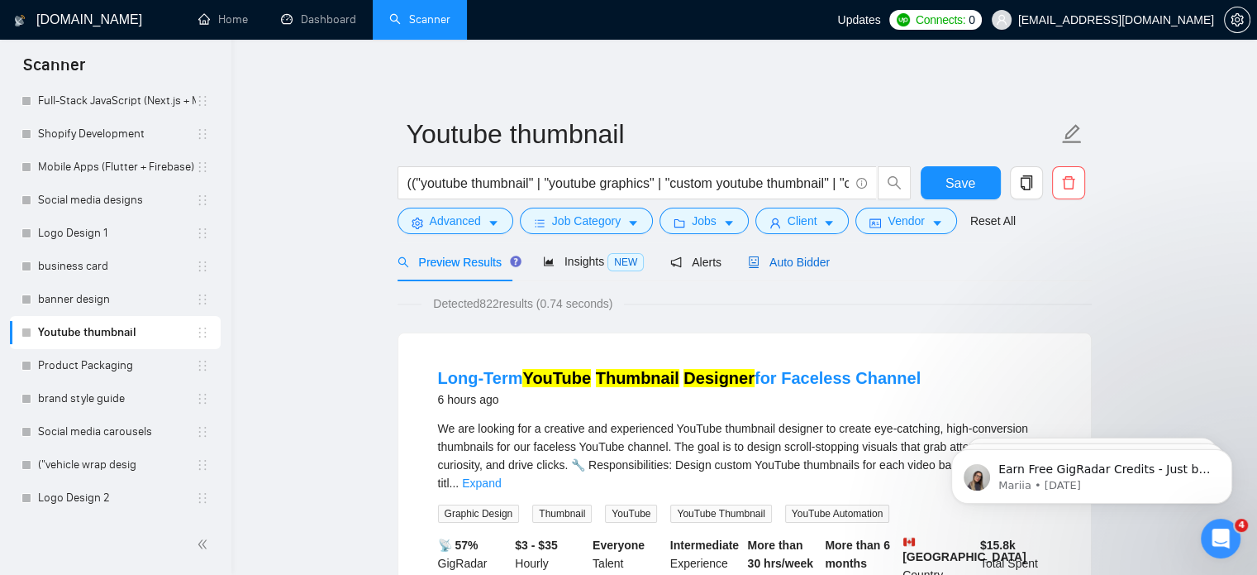
click at [780, 264] on span "Auto Bidder" at bounding box center [789, 261] width 82 height 13
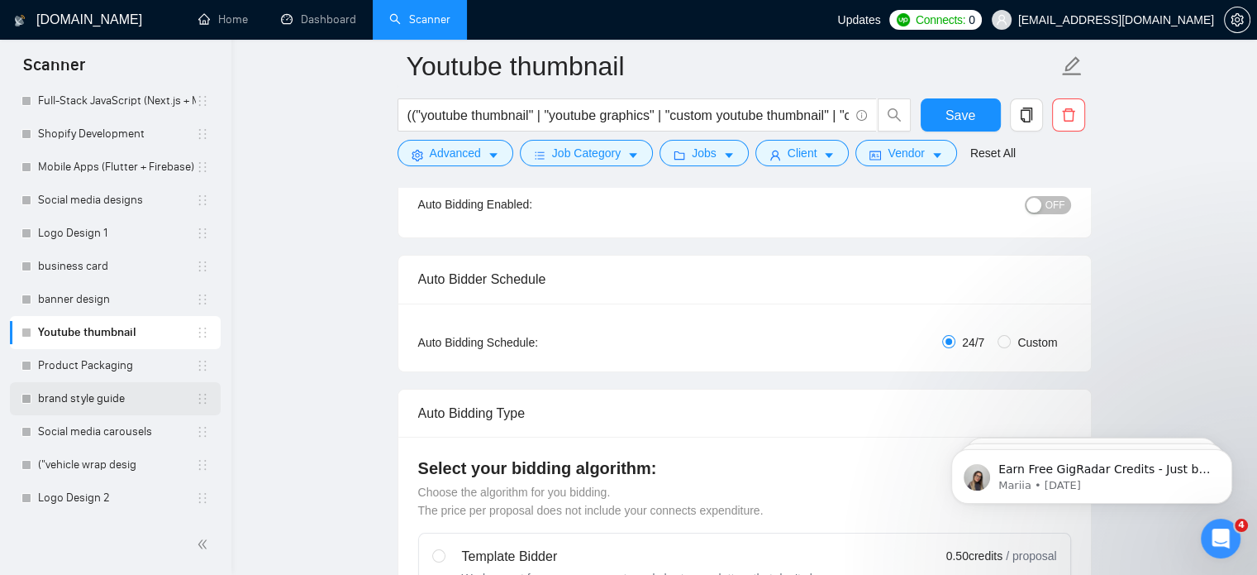
scroll to position [174, 0]
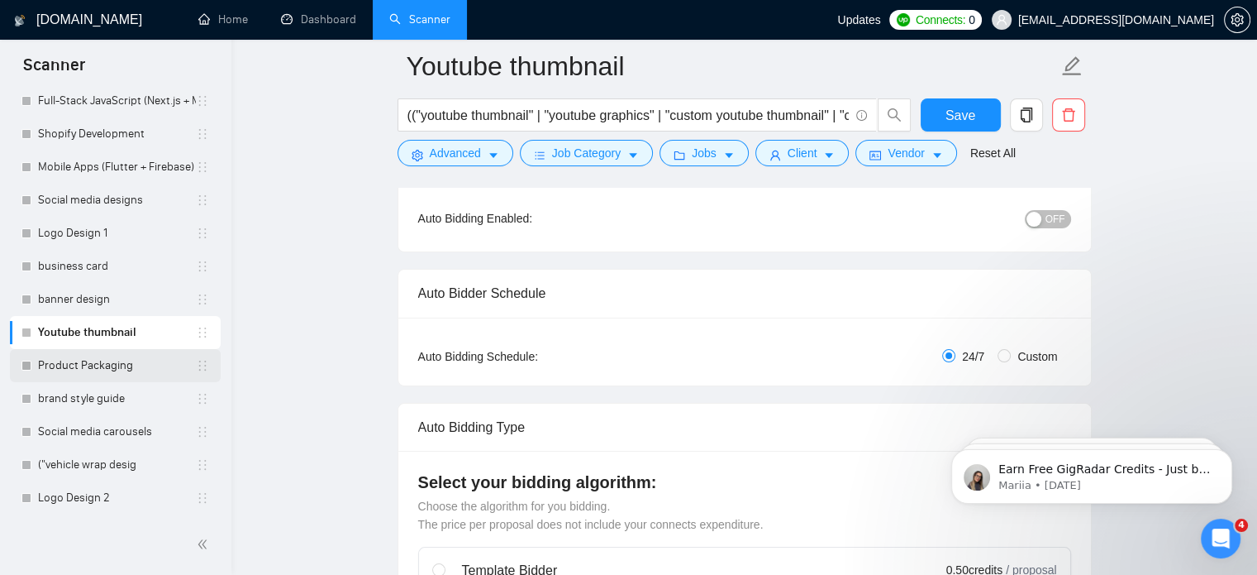
click at [99, 366] on link "Product Packaging" at bounding box center [117, 365] width 158 height 33
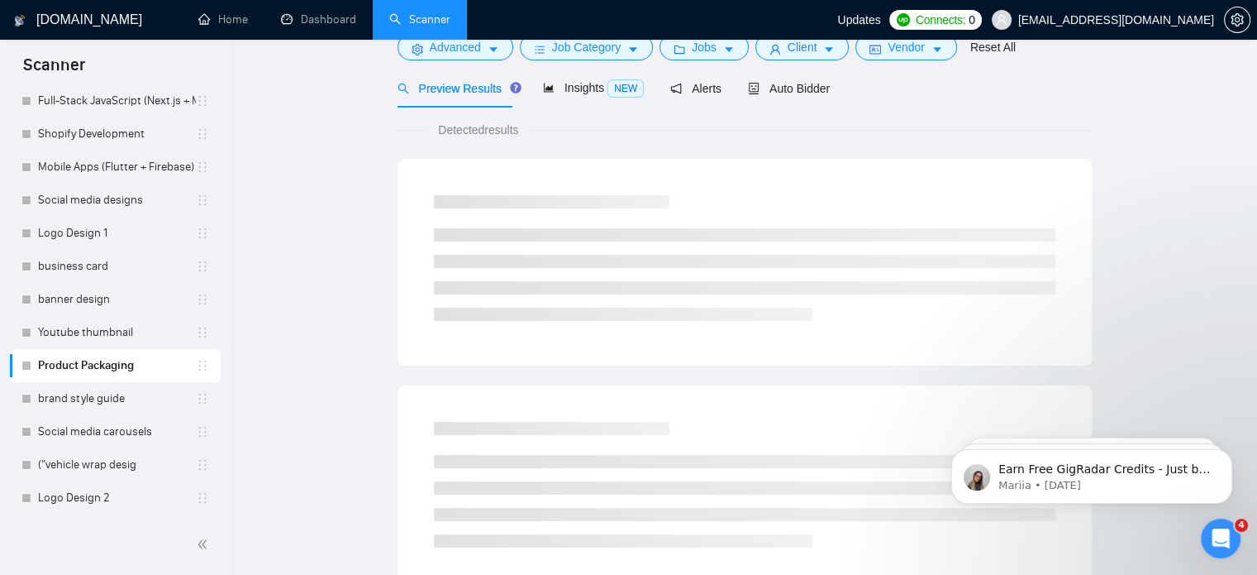
scroll to position [29, 0]
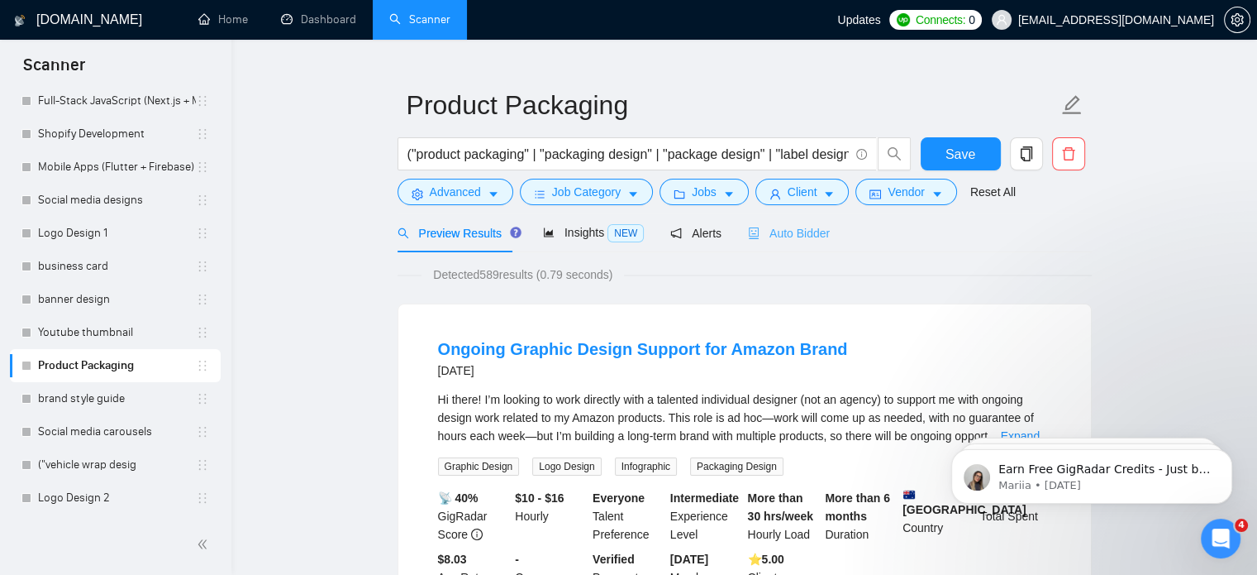
click at [762, 243] on div "Auto Bidder" at bounding box center [789, 232] width 82 height 39
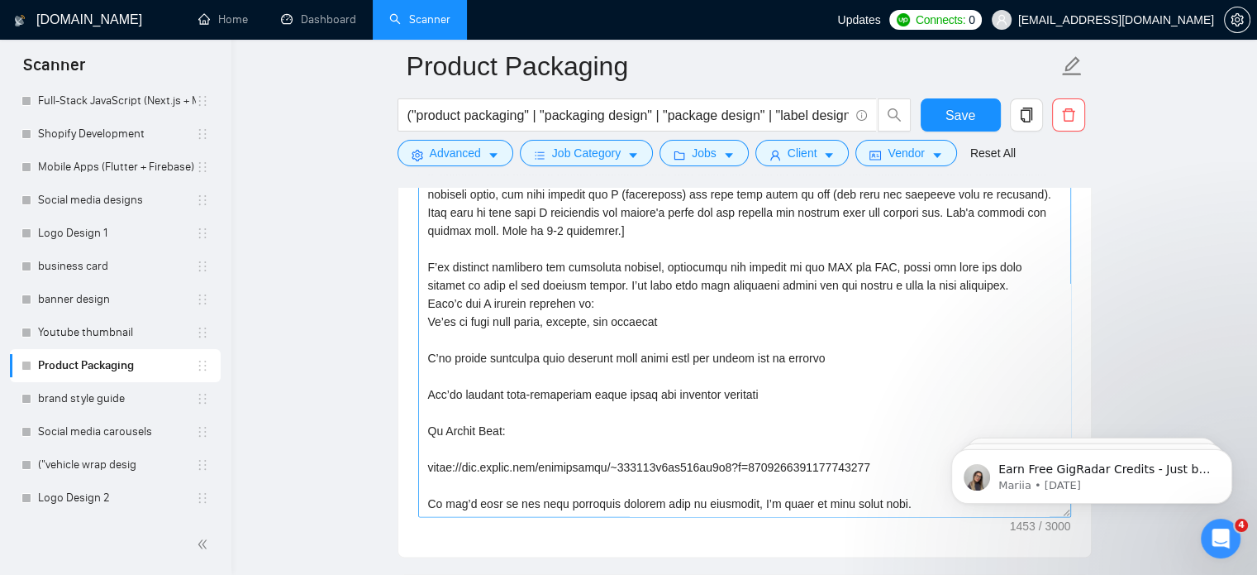
scroll to position [2004, 0]
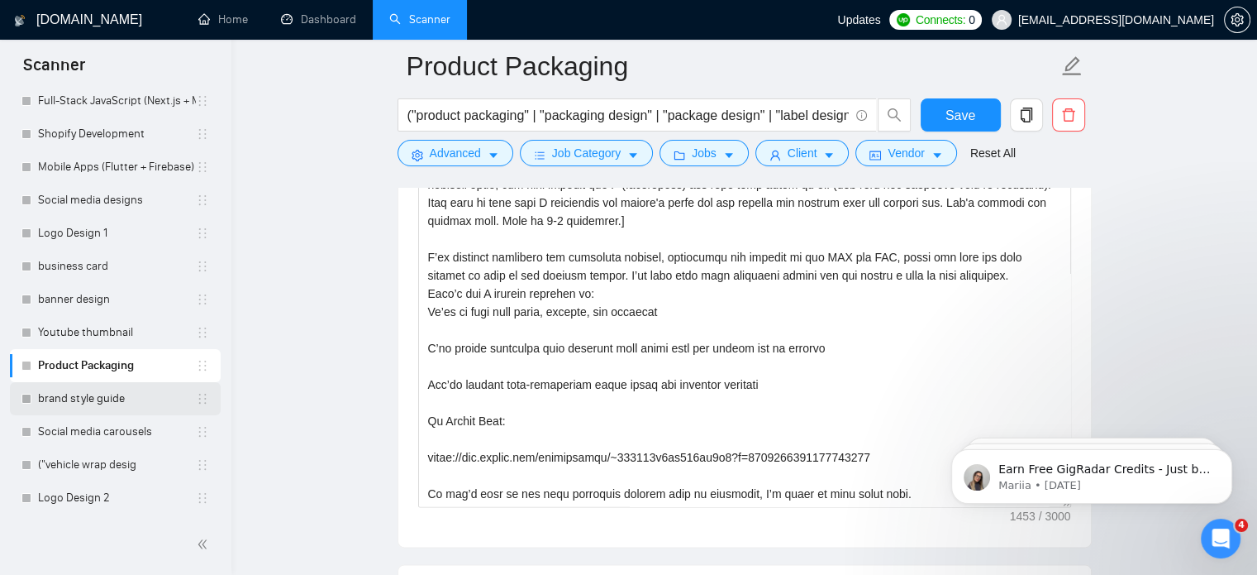
click at [130, 400] on link "brand style guide" at bounding box center [117, 398] width 158 height 33
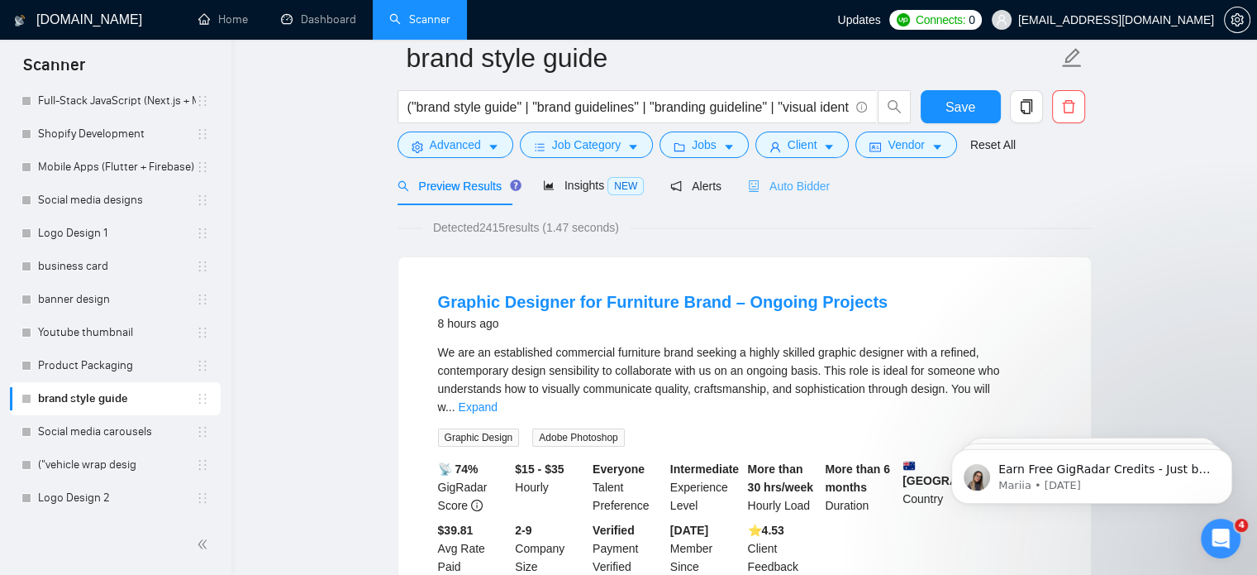
scroll to position [42, 0]
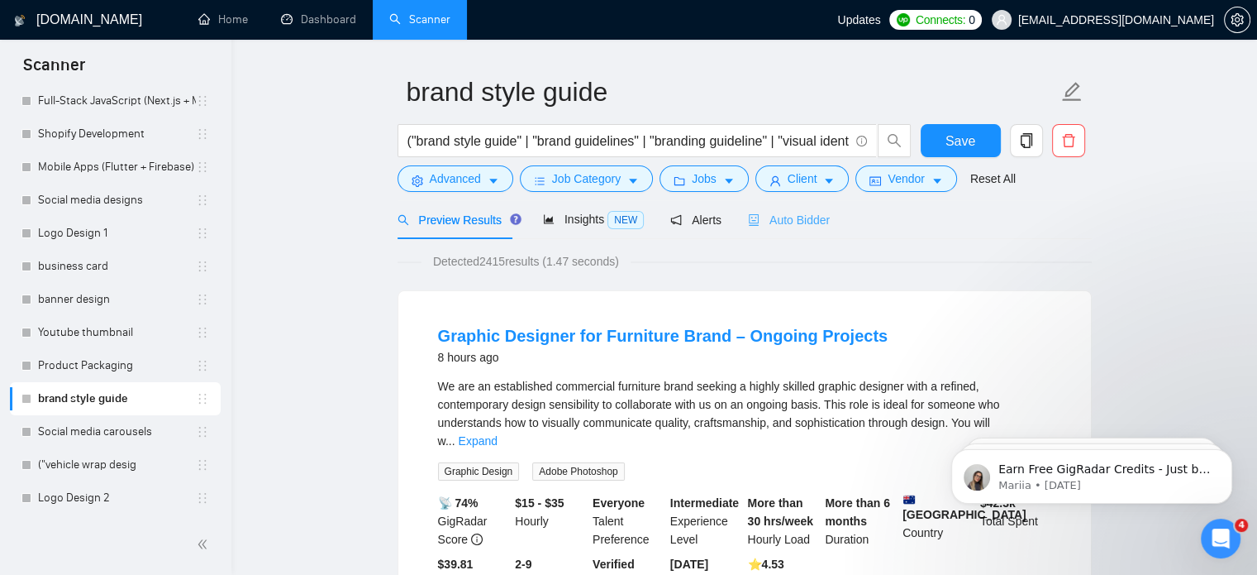
click at [770, 207] on div "Auto Bidder" at bounding box center [789, 219] width 82 height 39
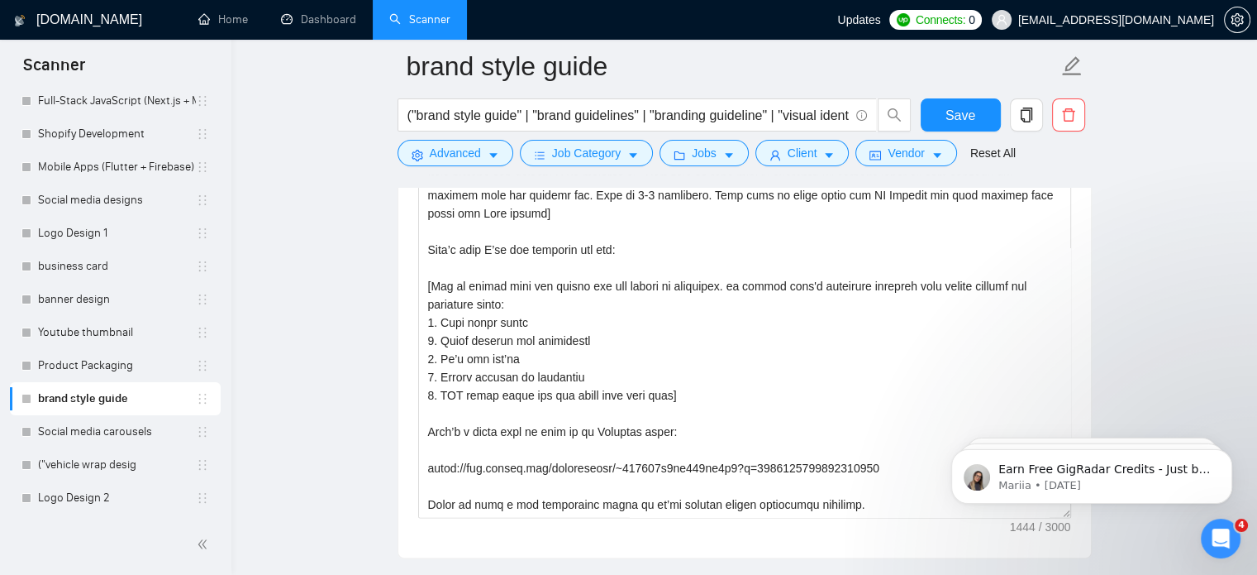
scroll to position [2034, 0]
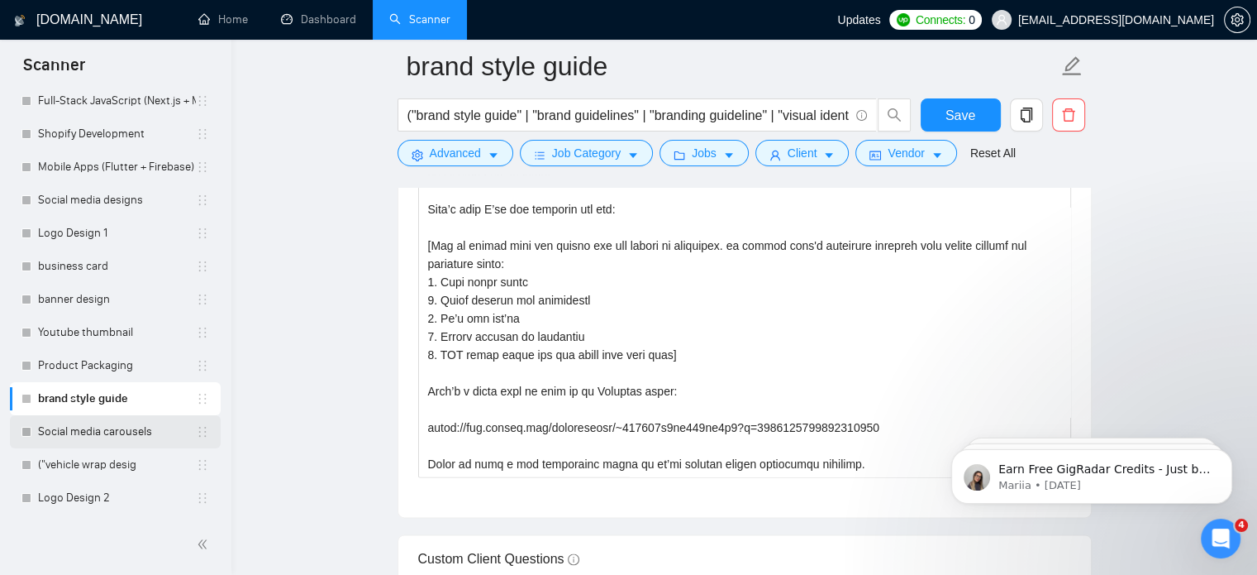
click at [139, 427] on link "Social media carousels" at bounding box center [117, 431] width 158 height 33
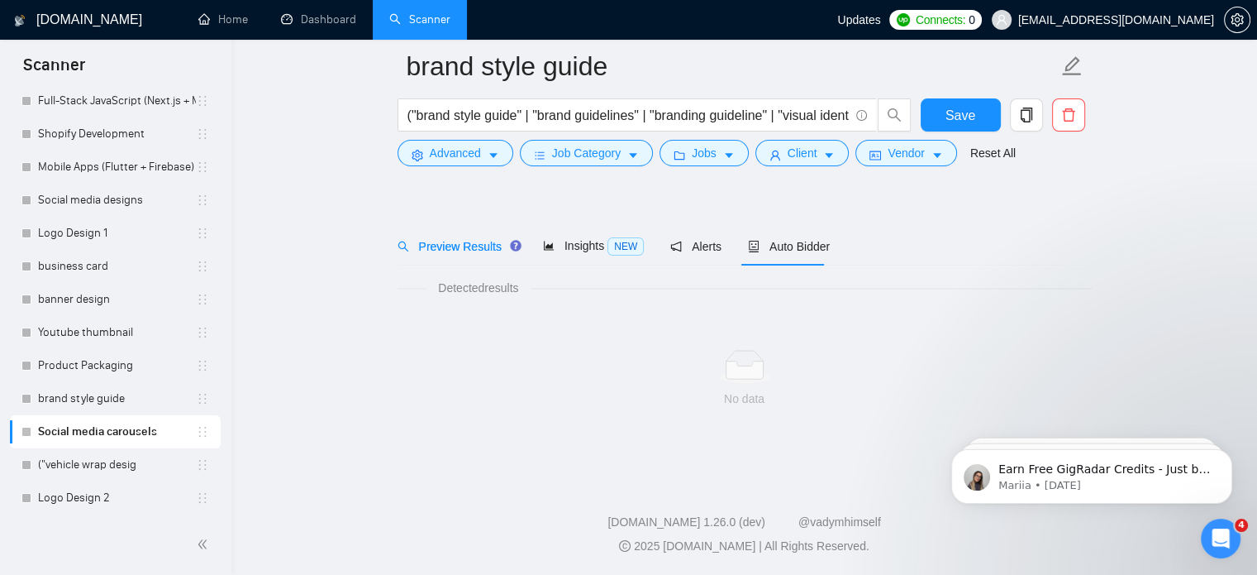
scroll to position [29, 0]
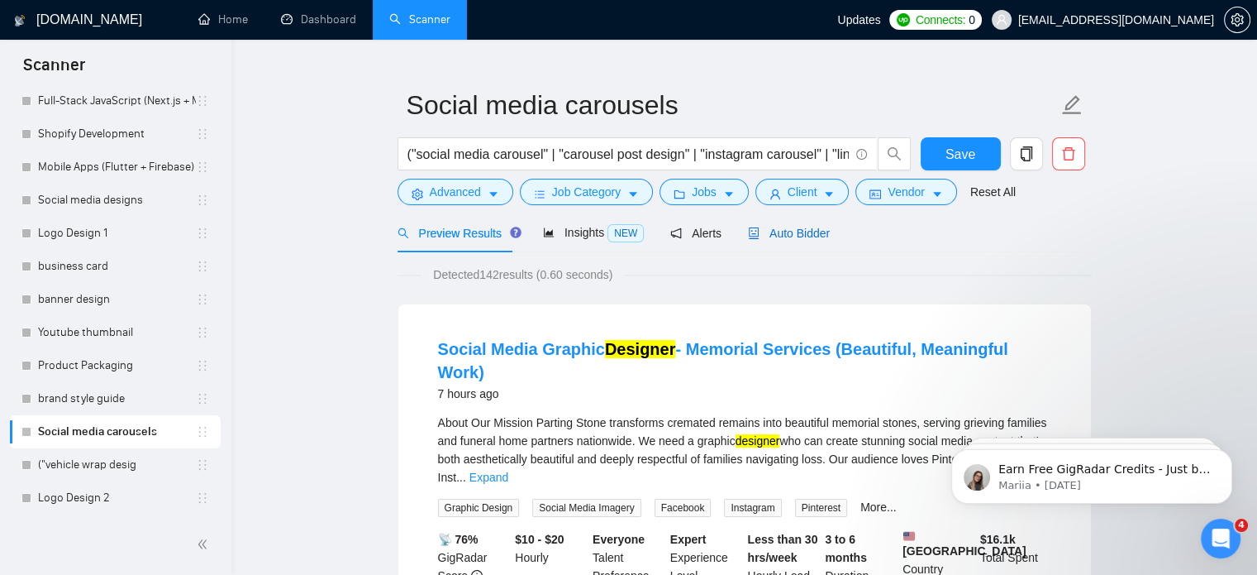
click at [748, 239] on span "Auto Bidder" at bounding box center [789, 233] width 82 height 13
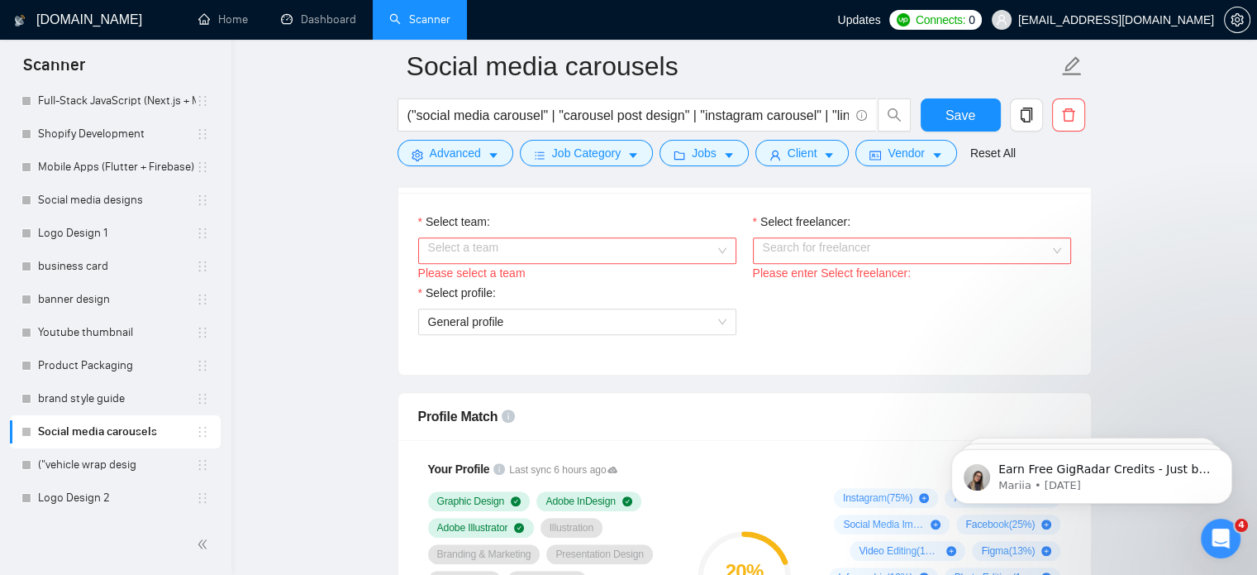
scroll to position [873, 0]
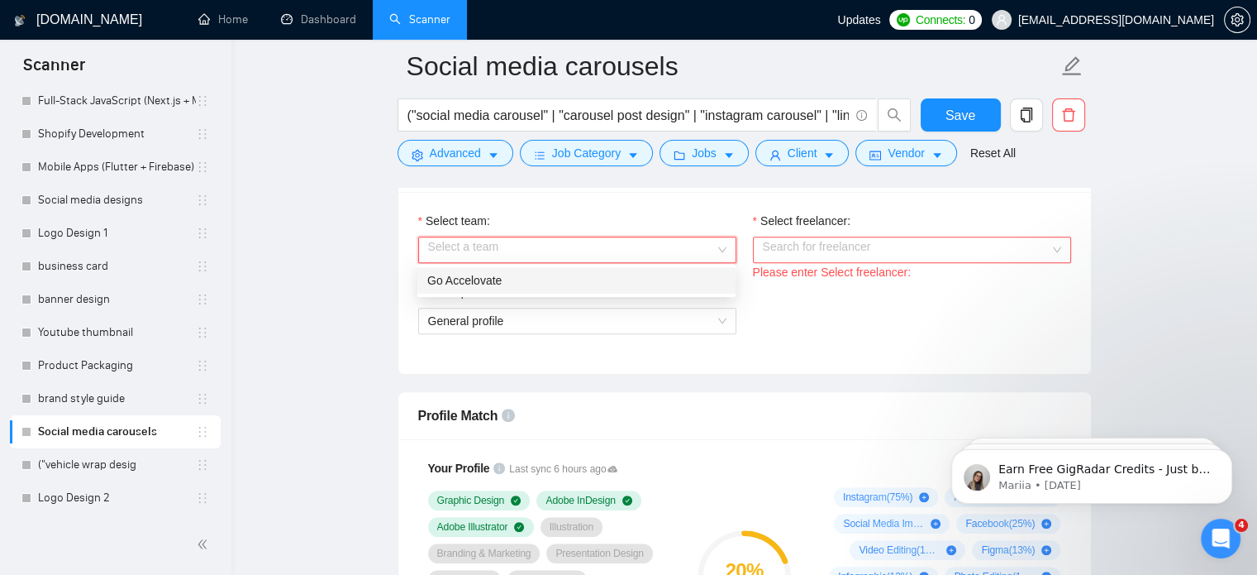
click at [610, 246] on input "Select team:" at bounding box center [571, 249] width 287 height 25
click at [596, 284] on div "Go Accelovate" at bounding box center [576, 280] width 298 height 18
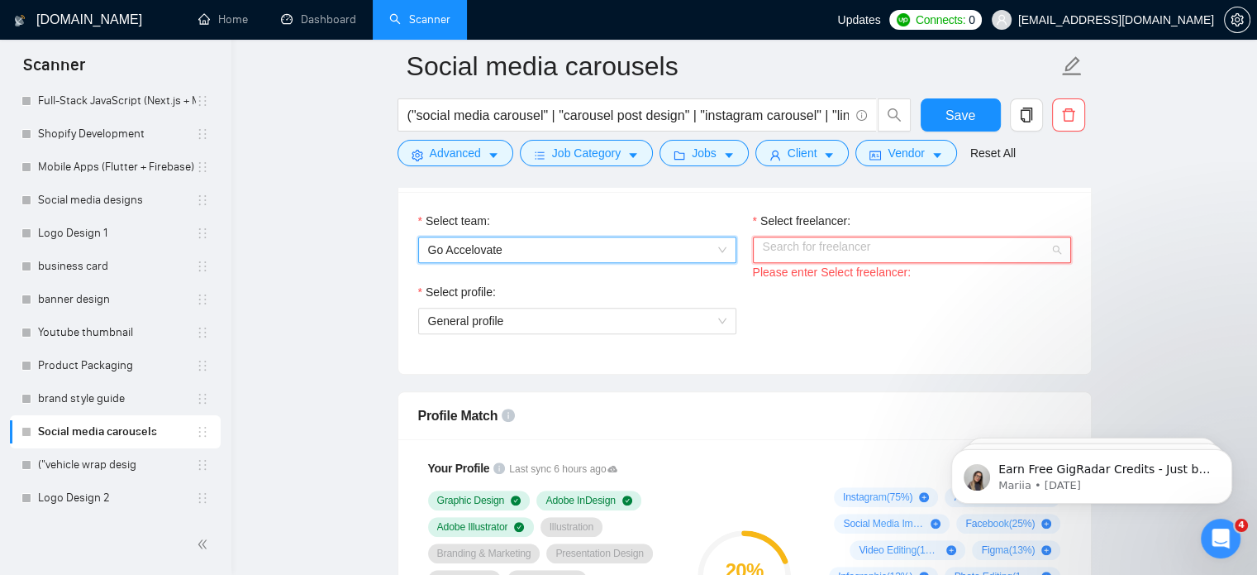
click at [810, 242] on input "Select freelancer:" at bounding box center [906, 249] width 287 height 25
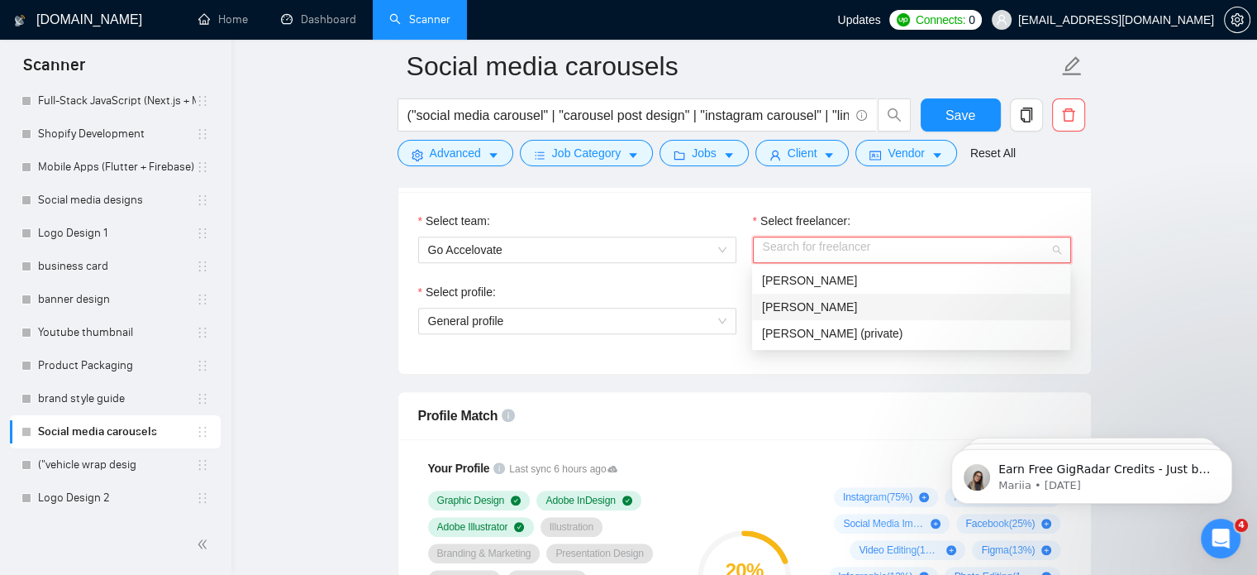
click at [794, 296] on div "[PERSON_NAME]" at bounding box center [911, 306] width 318 height 26
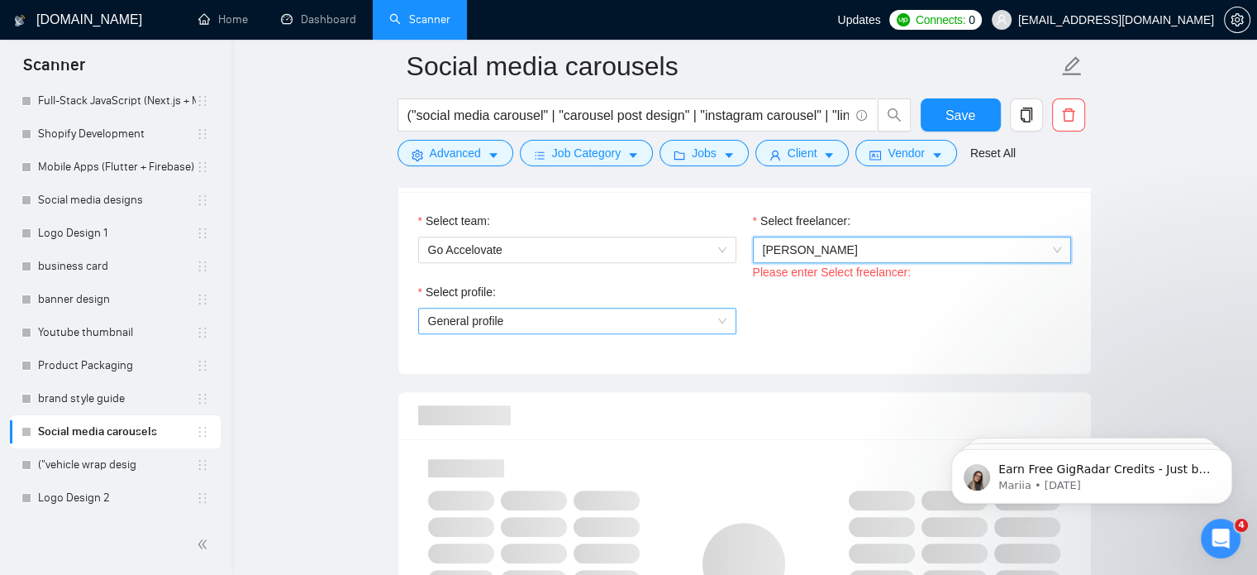
click at [651, 326] on span "General profile" at bounding box center [577, 320] width 298 height 25
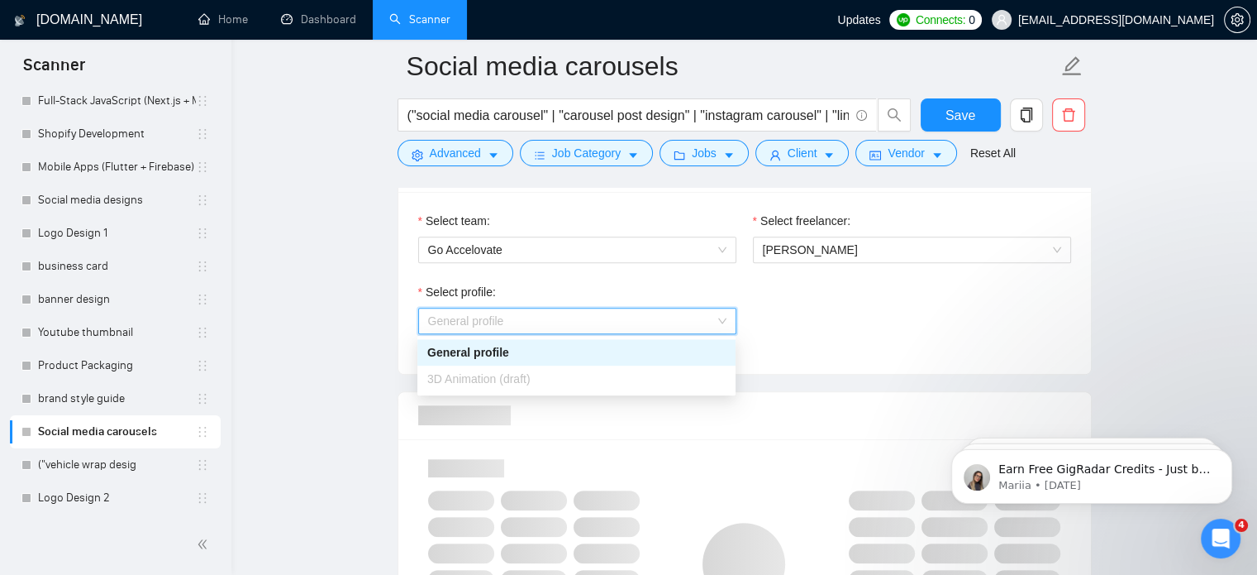
click at [606, 363] on div "General profile" at bounding box center [576, 352] width 318 height 26
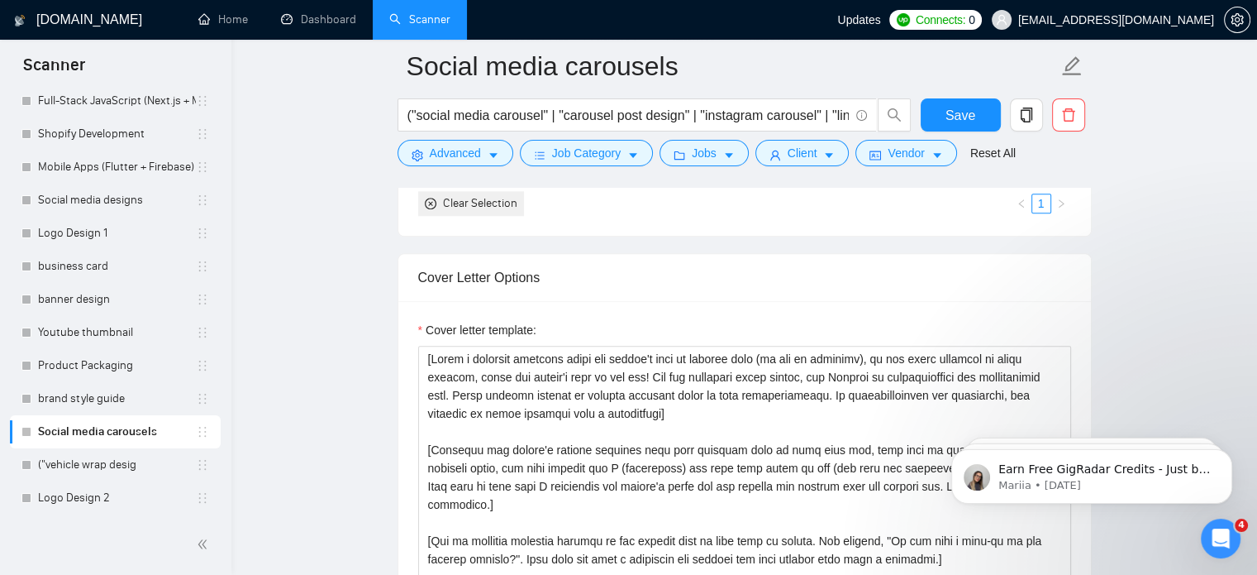
scroll to position [2006, 0]
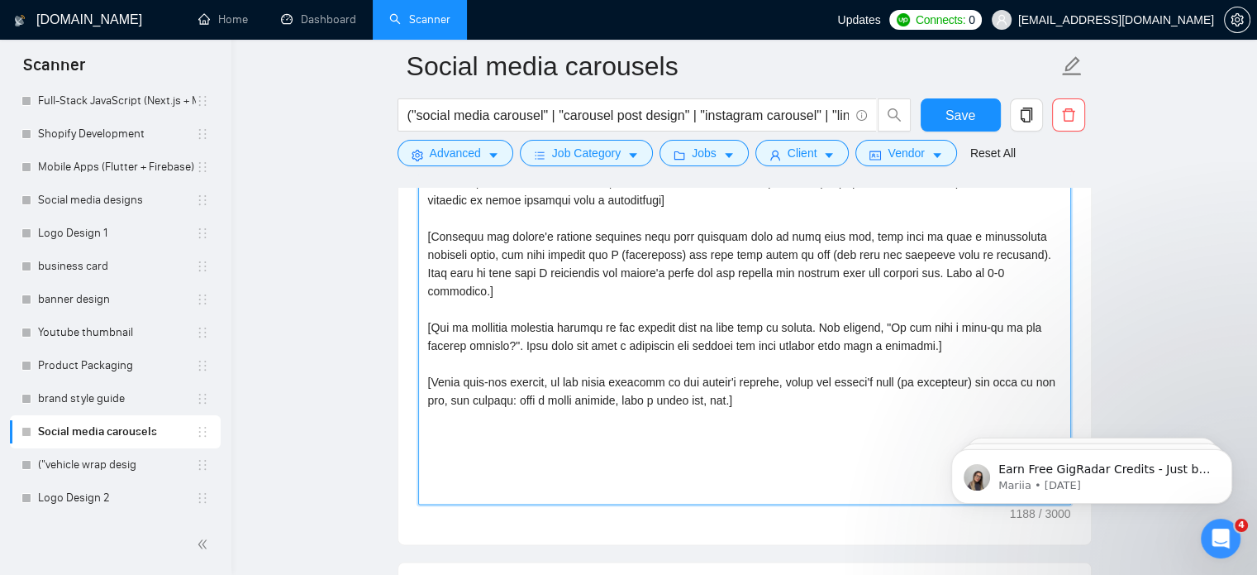
click at [635, 336] on textarea "Cover letter template:" at bounding box center [744, 318] width 653 height 372
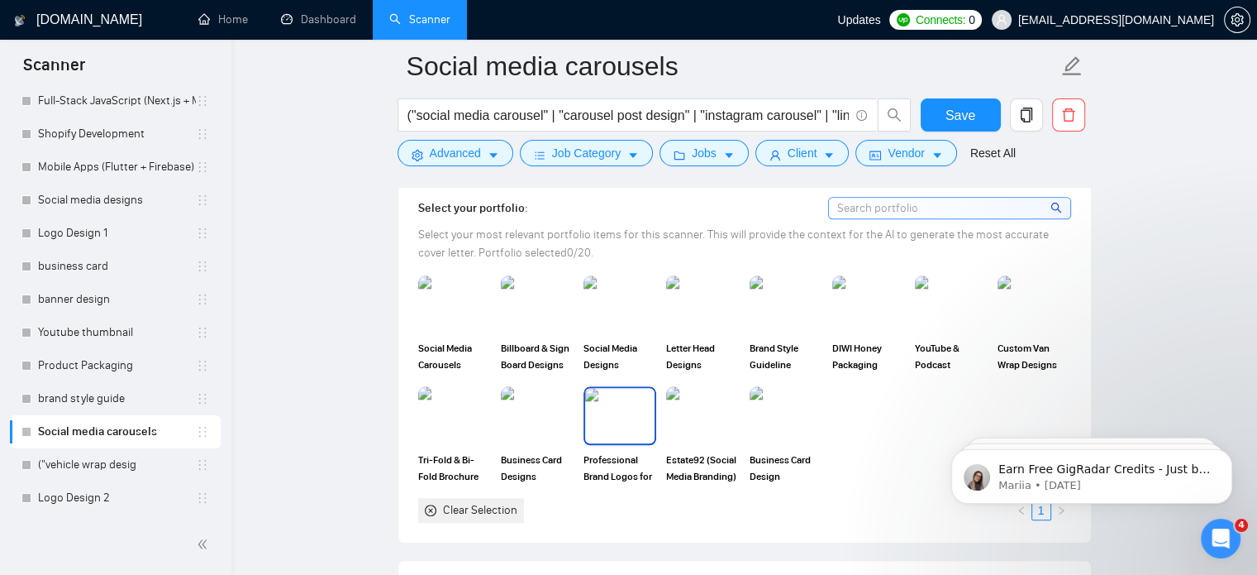
scroll to position [1483, 0]
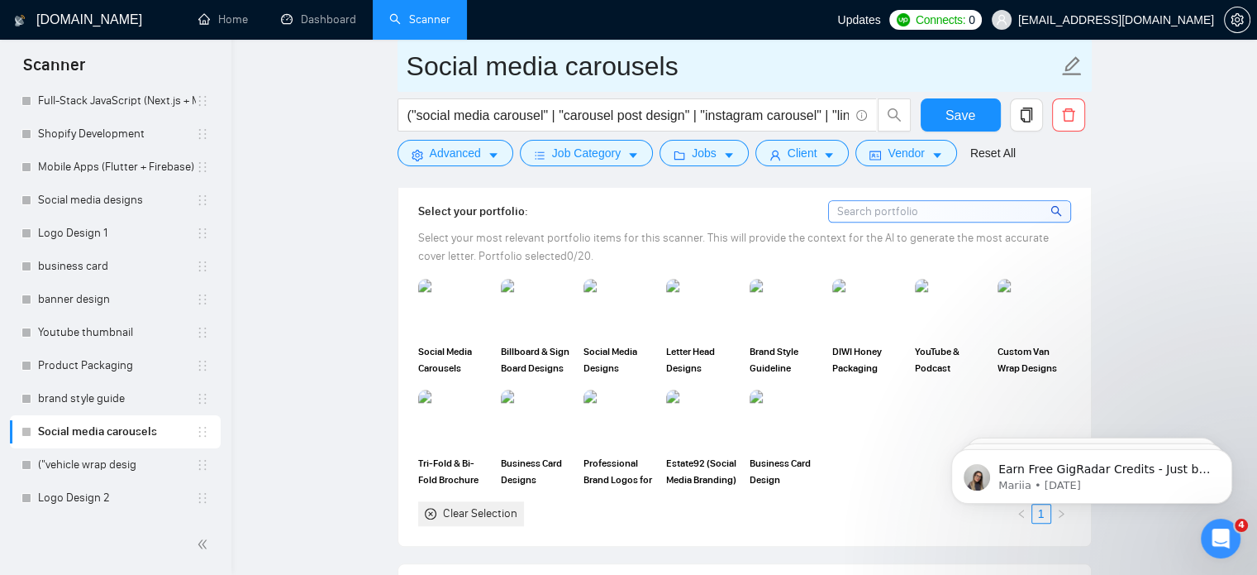
click at [625, 64] on input "Social media carousels" at bounding box center [732, 65] width 651 height 41
